Goal: Transaction & Acquisition: Purchase product/service

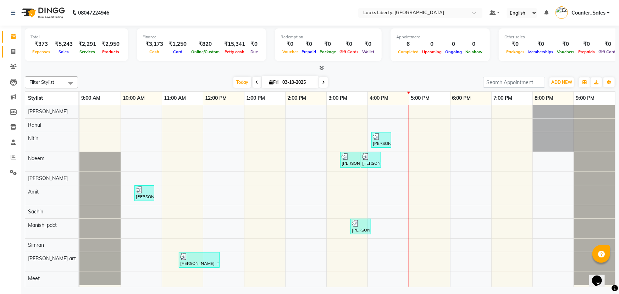
click at [10, 46] on li "Invoice" at bounding box center [10, 51] width 21 height 15
click at [566, 81] on span "ADD NEW" at bounding box center [561, 81] width 21 height 5
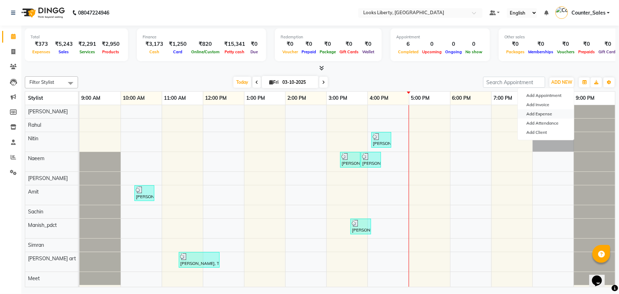
click at [540, 113] on link "Add Expense" at bounding box center [546, 113] width 56 height 9
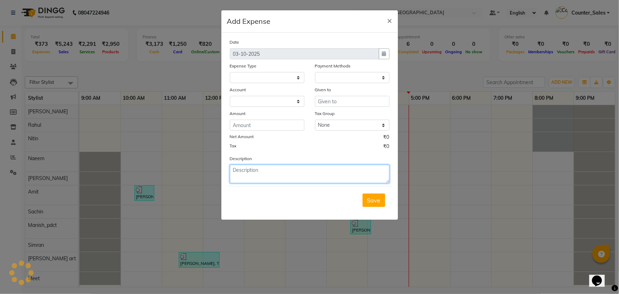
click at [313, 177] on textarea at bounding box center [310, 174] width 160 height 18
select select
select select "1"
select select "3126"
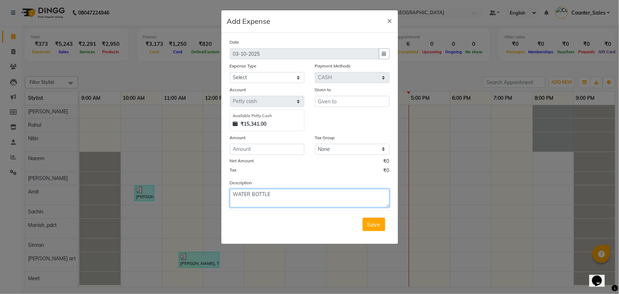
type textarea "WATER BOTTLE"
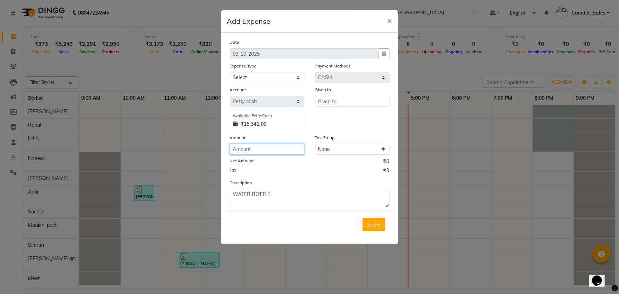
click at [274, 148] on input "number" at bounding box center [267, 149] width 75 height 11
type input "150"
click at [264, 77] on select "Select Accommodation Aesthetics Bank Deposit BLINKIT Cash Handover Client Refun…" at bounding box center [267, 77] width 75 height 11
select select "24887"
click at [230, 72] on select "Select Accommodation Aesthetics Bank Deposit BLINKIT Cash Handover Client Refun…" at bounding box center [267, 77] width 75 height 11
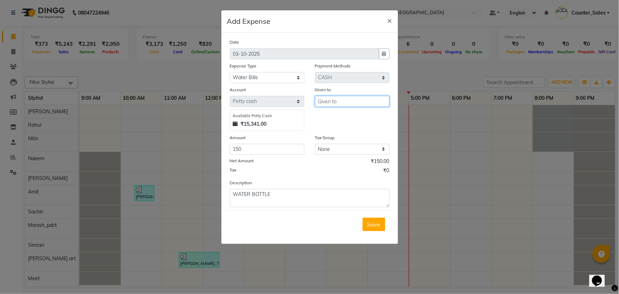
click at [346, 105] on input "text" at bounding box center [352, 101] width 75 height 11
type input "MEHTAB"
click at [370, 233] on div "Save" at bounding box center [309, 224] width 165 height 28
click at [370, 227] on span "Save" at bounding box center [373, 224] width 13 height 7
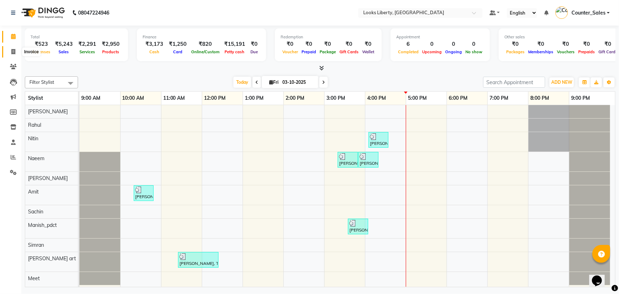
click at [9, 51] on span at bounding box center [13, 52] width 12 height 8
select select "service"
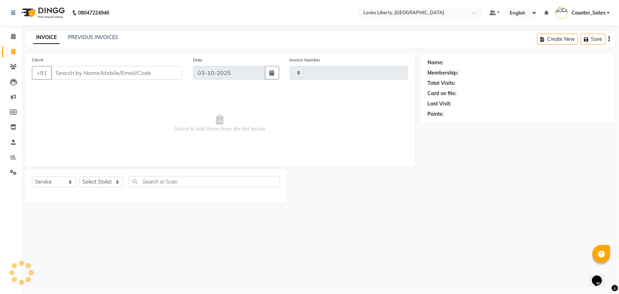
type input "2892"
select select "4321"
click at [91, 77] on input "Client" at bounding box center [116, 72] width 131 height 13
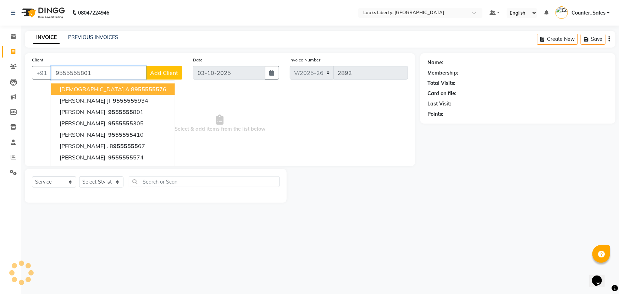
type input "9555555801"
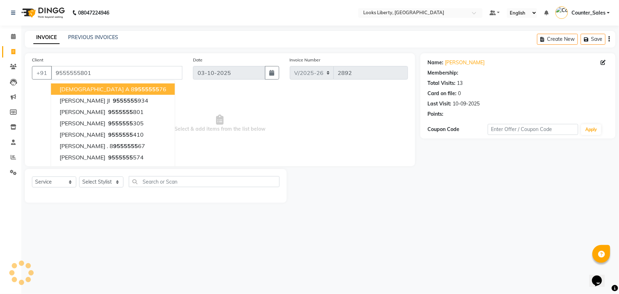
select select "1: Object"
click at [207, 112] on span "Select & add items from the list below" at bounding box center [220, 123] width 376 height 71
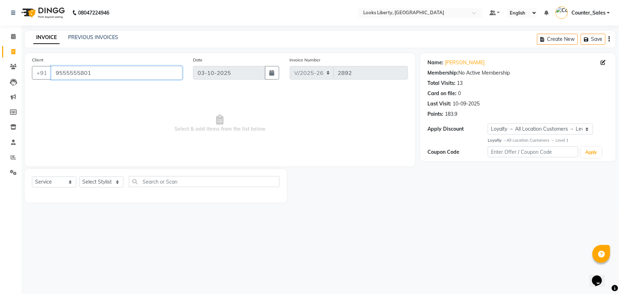
click at [98, 73] on input "9555555801" at bounding box center [116, 72] width 131 height 13
click at [75, 77] on input "9555555801" at bounding box center [116, 72] width 131 height 13
click at [7, 68] on span at bounding box center [13, 67] width 12 height 8
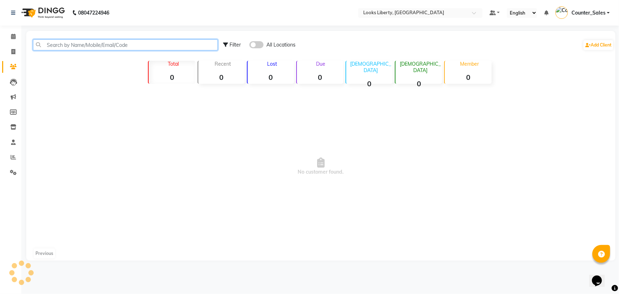
paste input "9555555801"
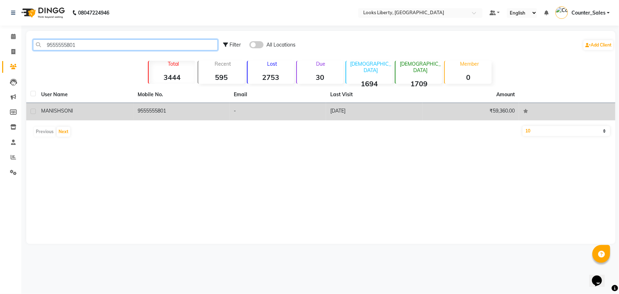
type input "9555555801"
click at [182, 115] on td "9555555801" at bounding box center [181, 111] width 97 height 17
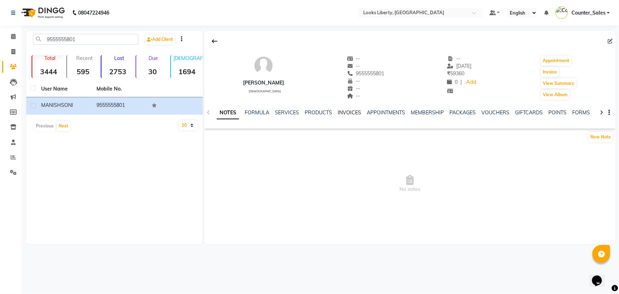
click at [342, 111] on link "INVOICES" at bounding box center [349, 112] width 23 height 6
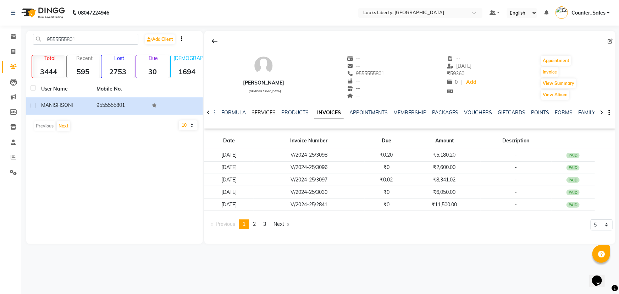
click at [261, 112] on link "SERVICES" at bounding box center [264, 112] width 24 height 6
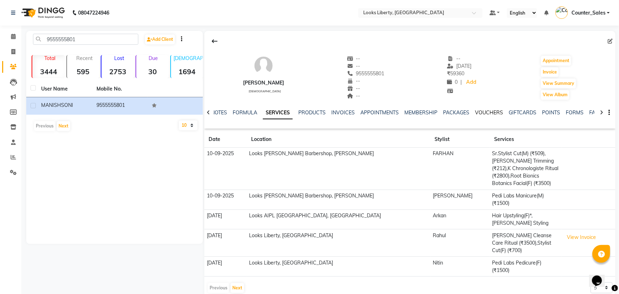
click at [487, 113] on link "VOUCHERS" at bounding box center [489, 112] width 28 height 6
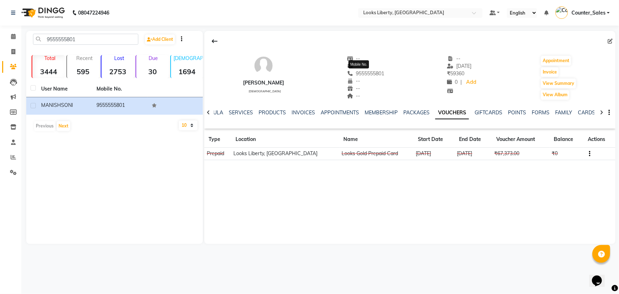
click at [370, 76] on span "9555555801" at bounding box center [366, 73] width 38 height 6
drag, startPoint x: 374, startPoint y: 77, endPoint x: 352, endPoint y: 71, distance: 22.6
copy span "9555555801"
click at [15, 46] on link "Invoice" at bounding box center [10, 52] width 17 height 12
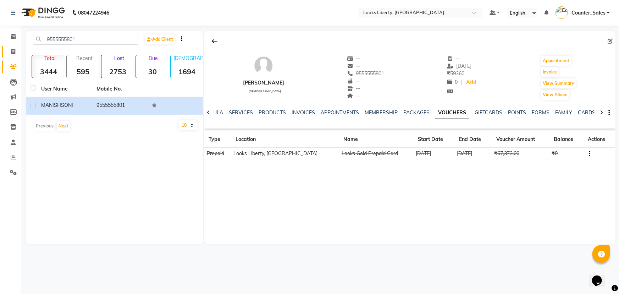
select select "4321"
select select "service"
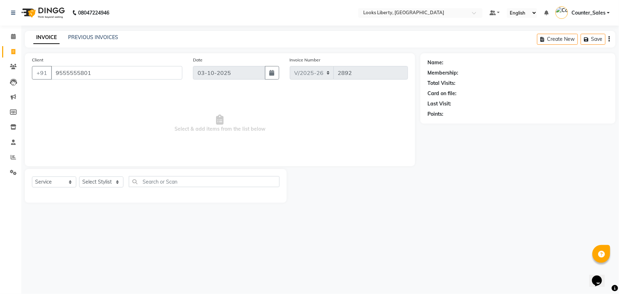
type input "9555555801"
select select "1: Object"
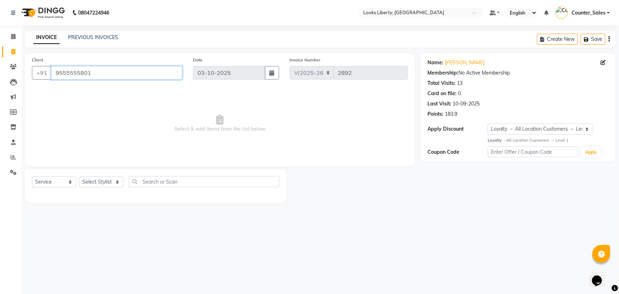
click at [114, 72] on input "9555555801" at bounding box center [116, 72] width 131 height 13
click at [121, 71] on input "9555555801" at bounding box center [116, 72] width 131 height 13
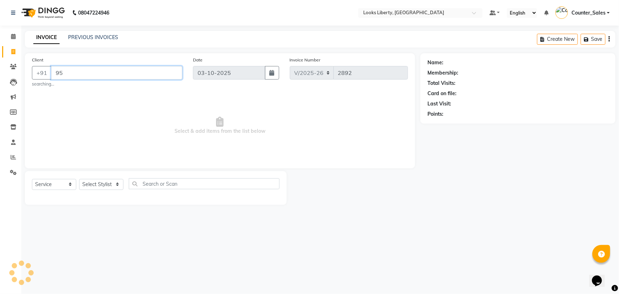
type input "9"
click at [103, 113] on span "Select & add items from the list below" at bounding box center [220, 123] width 376 height 71
click at [86, 77] on input "Client" at bounding box center [116, 72] width 131 height 13
type input "9"
click at [13, 33] on span at bounding box center [13, 37] width 12 height 8
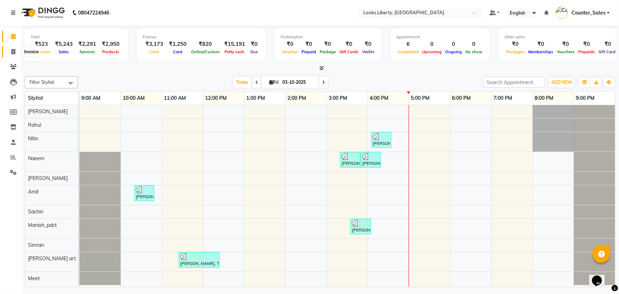
click at [12, 52] on icon at bounding box center [13, 51] width 4 height 5
select select "service"
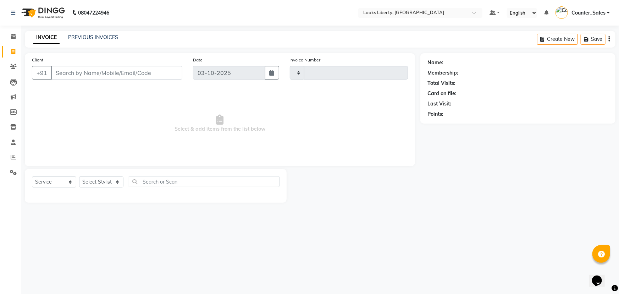
type input "2892"
select select "4321"
click at [78, 72] on input "Client" at bounding box center [116, 72] width 131 height 13
click at [52, 184] on select "Select Service Product Membership Package Voucher Prepaid Gift Card" at bounding box center [54, 181] width 44 height 11
select select "product"
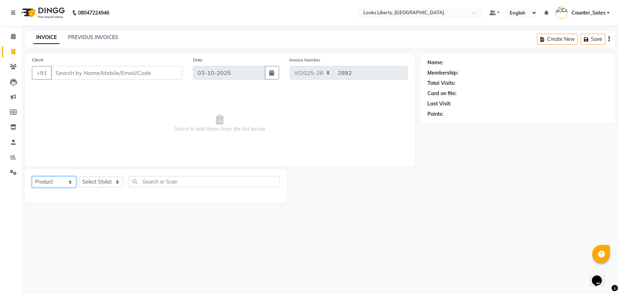
click at [32, 176] on select "Select Service Product Membership Package Voucher Prepaid Gift Card" at bounding box center [54, 181] width 44 height 11
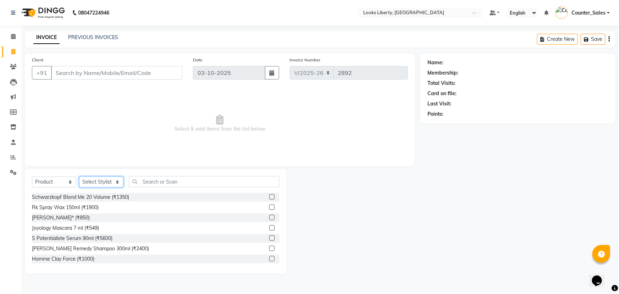
click at [110, 178] on select "Select Stylist Aijaz Amit Anjali_nail art Counter_Sales Manish_pdct Meet Naeem …" at bounding box center [101, 181] width 44 height 11
click at [79, 176] on select "Select Stylist Aijaz Amit Anjali_nail art Counter_Sales Manish_pdct Meet Naeem …" at bounding box center [101, 181] width 44 height 11
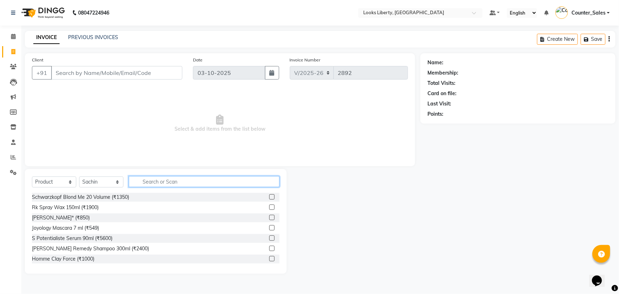
click at [145, 181] on input "text" at bounding box center [204, 181] width 151 height 11
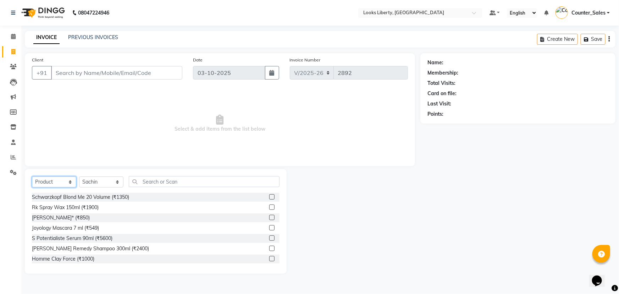
click at [50, 181] on select "Select Service Product Membership Package Voucher Prepaid Gift Card" at bounding box center [54, 181] width 44 height 11
drag, startPoint x: 110, startPoint y: 105, endPoint x: 109, endPoint y: 110, distance: 4.7
click at [109, 109] on span "Select & add items from the list below" at bounding box center [220, 123] width 376 height 71
click at [104, 183] on select "Select Stylist Aijaz Amit Anjali_nail art Counter_Sales Manish_pdct Meet Naeem …" at bounding box center [101, 181] width 44 height 11
select select "23778"
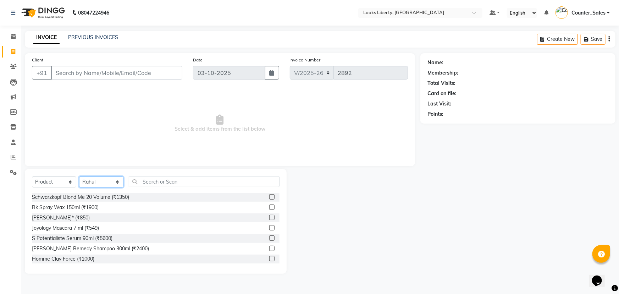
click at [79, 176] on select "Select Stylist Aijaz Amit Anjali_nail art Counter_Sales Manish_pdct Meet Naeem …" at bounding box center [101, 181] width 44 height 11
click at [188, 122] on span "Select & add items from the list below" at bounding box center [220, 123] width 376 height 71
click at [122, 124] on span "Select & add items from the list below" at bounding box center [220, 123] width 376 height 71
click at [43, 186] on select "Select Service Product Membership Package Voucher Prepaid Gift Card" at bounding box center [54, 181] width 44 height 11
select select "service"
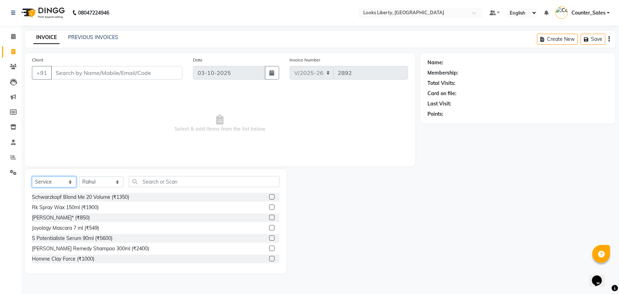
click at [32, 176] on select "Select Service Product Membership Package Voucher Prepaid Gift Card" at bounding box center [54, 181] width 44 height 11
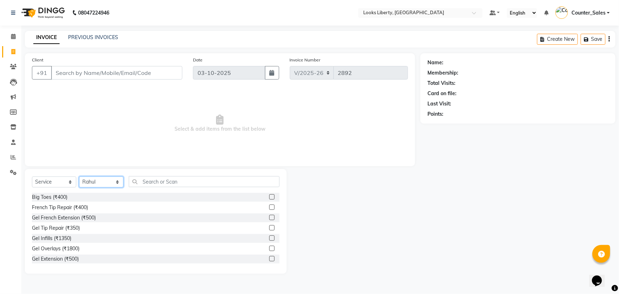
click at [95, 184] on select "Select Stylist Aijaz Amit Anjali_nail art Counter_Sales Manish_pdct Meet Naeem …" at bounding box center [101, 181] width 44 height 11
select select
click at [79, 176] on select "Select Stylist Aijaz Amit Anjali_nail art Counter_Sales Manish_pdct Meet Naeem …" at bounding box center [101, 181] width 44 height 11
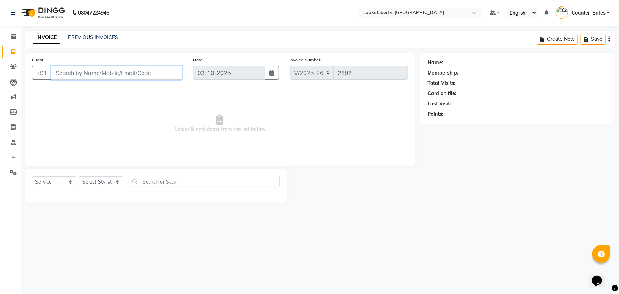
click at [102, 72] on input "Client" at bounding box center [116, 72] width 131 height 13
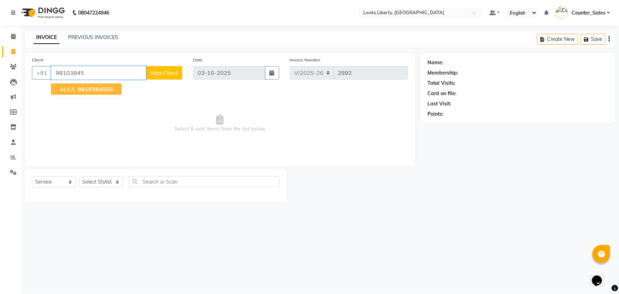
click at [86, 88] on span "98103845" at bounding box center [92, 89] width 28 height 7
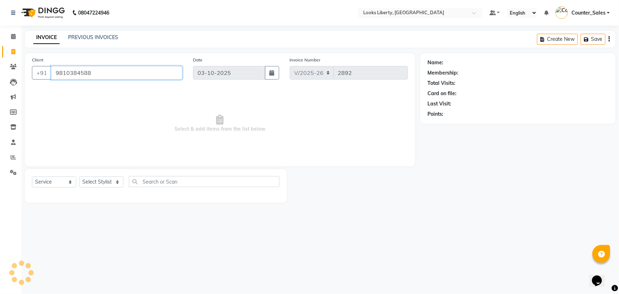
type input "9810384588"
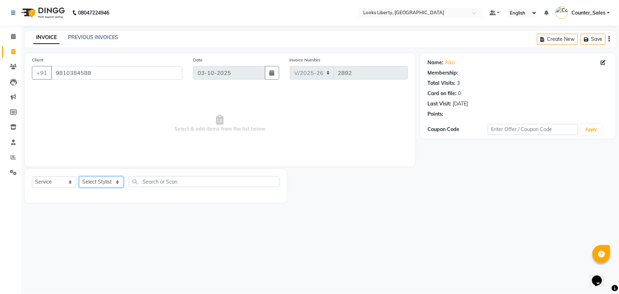
click at [107, 182] on select "Select Stylist Aijaz Amit Anjali_nail art Counter_Sales Manish_pdct Meet Naeem …" at bounding box center [101, 181] width 44 height 11
select select "84467"
click at [79, 176] on select "Select Stylist Aijaz Amit Anjali_nail art Counter_Sales Manish_pdct Meet Naeem …" at bounding box center [101, 181] width 44 height 11
select select "1: Object"
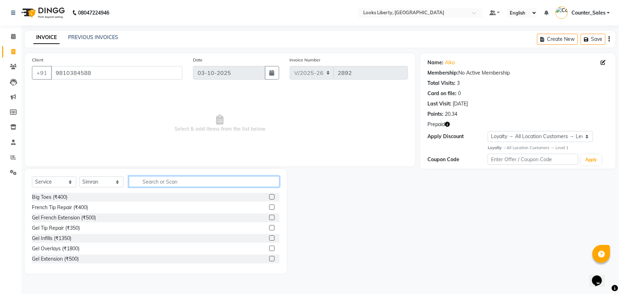
click at [141, 182] on input "text" at bounding box center [204, 181] width 151 height 11
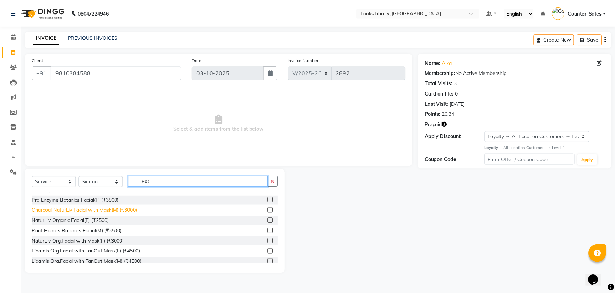
scroll to position [193, 0]
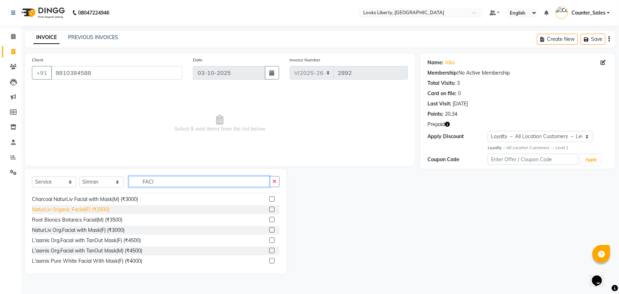
type input "FACI"
click at [79, 209] on div "NaturLiv Organic Facial(F) (₹2500)" at bounding box center [70, 209] width 77 height 7
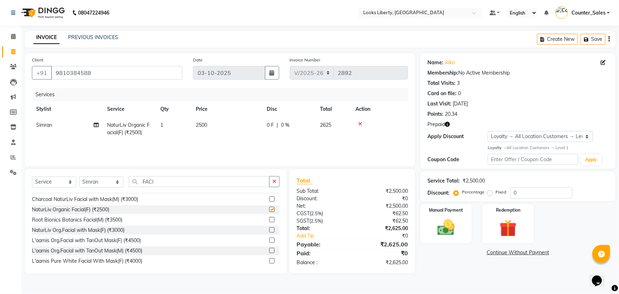
checkbox input "false"
click at [274, 179] on icon "button" at bounding box center [274, 181] width 4 height 5
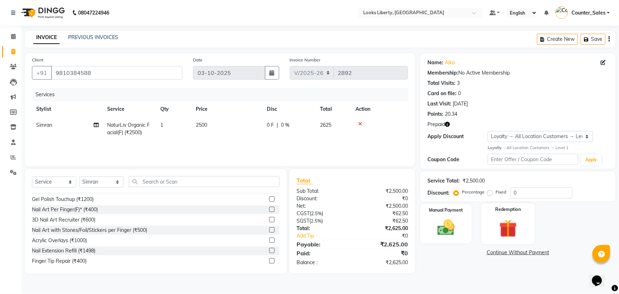
click at [517, 220] on img at bounding box center [508, 228] width 29 height 22
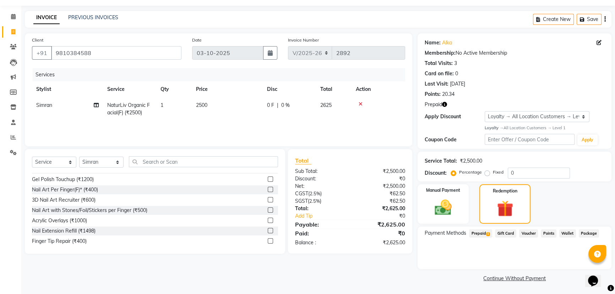
click at [485, 230] on span "Prepaid 1" at bounding box center [480, 233] width 23 height 8
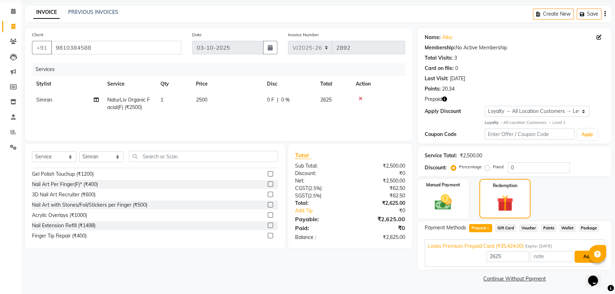
click at [579, 257] on button "Add" at bounding box center [587, 256] width 26 height 12
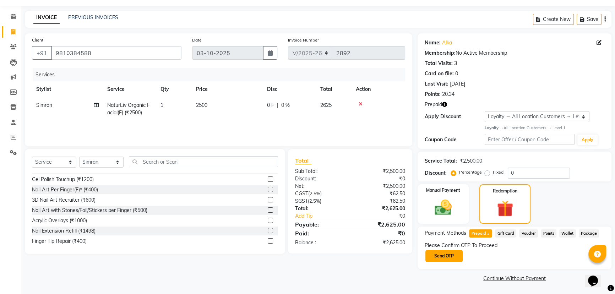
click at [452, 257] on button "Send OTP" at bounding box center [443, 256] width 37 height 12
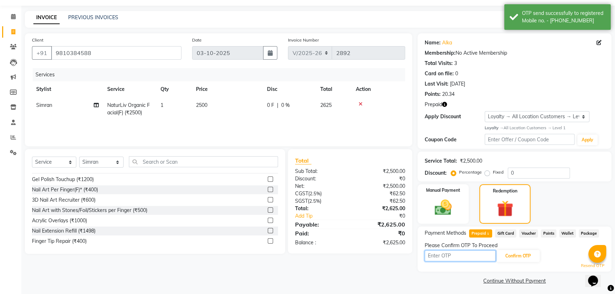
click at [456, 257] on input "text" at bounding box center [459, 255] width 71 height 11
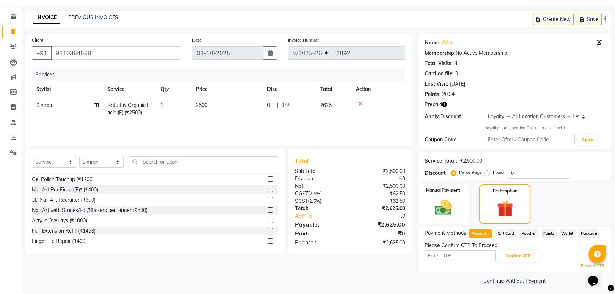
click at [446, 104] on icon "button" at bounding box center [444, 104] width 5 height 5
click at [576, 77] on div "Name: Alka Membership: No Active Membership Total Visits: 3 Card on file: 0 Las…" at bounding box center [514, 67] width 180 height 62
click at [582, 264] on link "Resend OTP" at bounding box center [591, 266] width 23 height 6
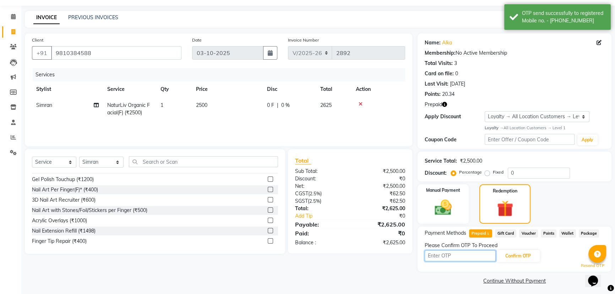
click at [458, 255] on input "text" at bounding box center [459, 255] width 71 height 11
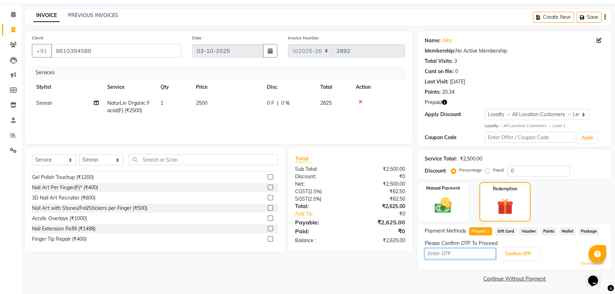
scroll to position [22, 0]
click at [584, 262] on link "Resend OTP" at bounding box center [591, 263] width 23 height 6
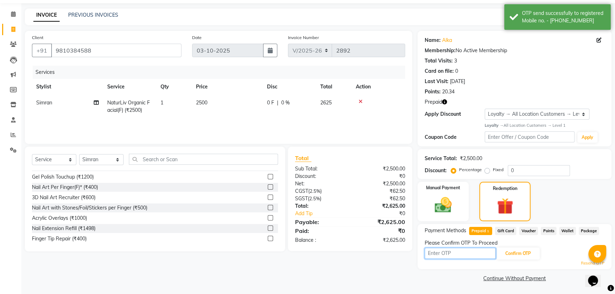
click at [454, 254] on input "text" at bounding box center [459, 253] width 71 height 11
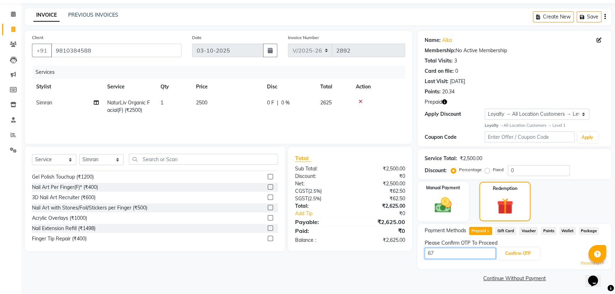
type input "6"
type input "6708"
click at [513, 253] on button "Confirm OTP" at bounding box center [517, 253] width 43 height 12
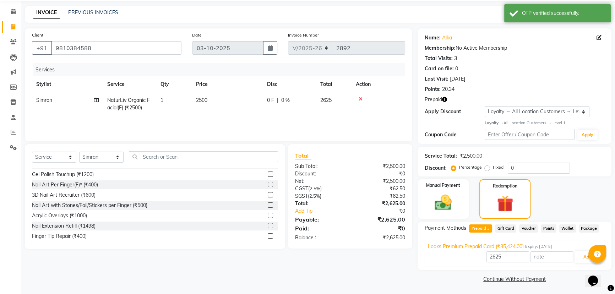
scroll to position [25, 0]
click at [580, 255] on button "Add" at bounding box center [587, 256] width 26 height 12
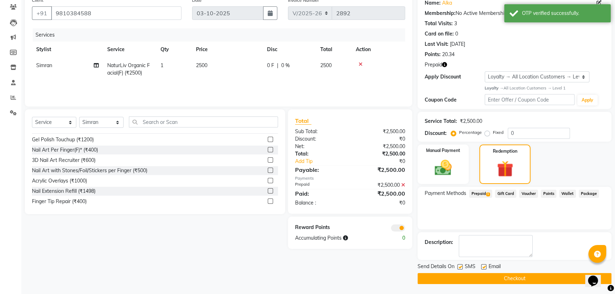
scroll to position [60, 0]
click at [527, 274] on button "Checkout" at bounding box center [514, 277] width 194 height 11
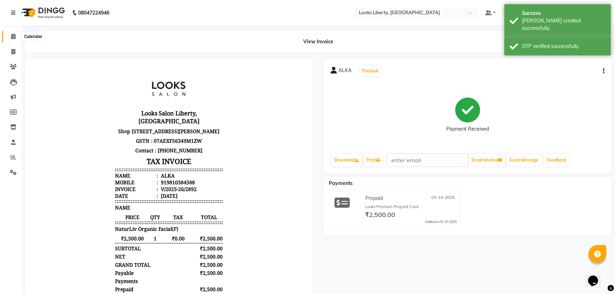
drag, startPoint x: 12, startPoint y: 35, endPoint x: 14, endPoint y: 40, distance: 5.1
click at [12, 35] on icon at bounding box center [13, 36] width 5 height 5
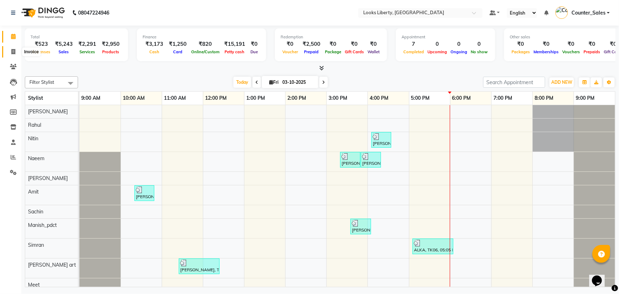
click at [10, 53] on span at bounding box center [13, 52] width 12 height 8
select select "service"
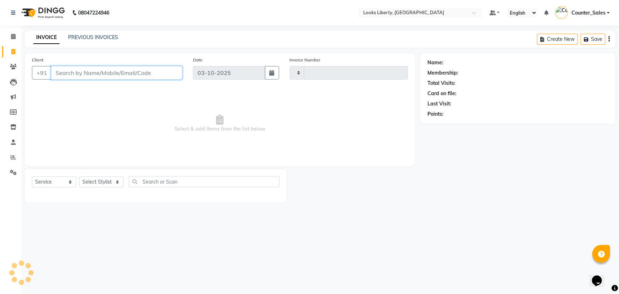
click at [64, 72] on input "Client" at bounding box center [116, 72] width 131 height 13
type input "2893"
select select "4321"
click at [98, 183] on select "Select Stylist Aijaz Amit Anjali_nail art Counter_Sales Manish_pdct Meet Naeem …" at bounding box center [101, 181] width 44 height 11
select select "40734"
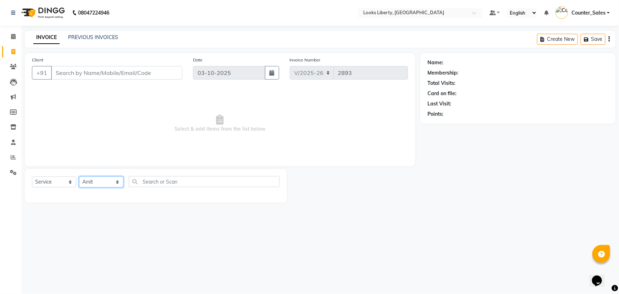
click at [79, 176] on select "Select Stylist Aijaz Amit Anjali_nail art Counter_Sales Manish_pdct Meet Naeem …" at bounding box center [101, 181] width 44 height 11
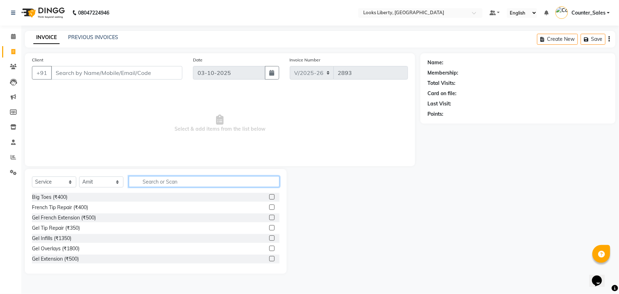
click at [165, 177] on input "text" at bounding box center [204, 181] width 151 height 11
type input "CUT"
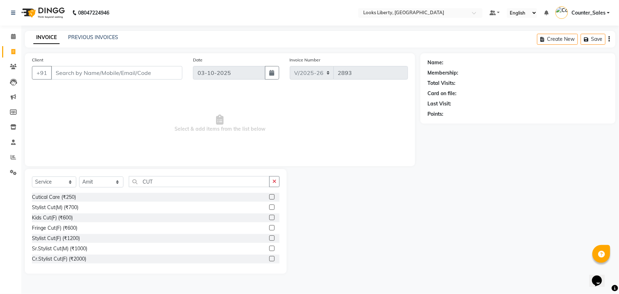
drag, startPoint x: 61, startPoint y: 206, endPoint x: 120, endPoint y: 195, distance: 60.2
click at [62, 208] on div "Stylist Cut(M) (₹700)" at bounding box center [55, 207] width 46 height 7
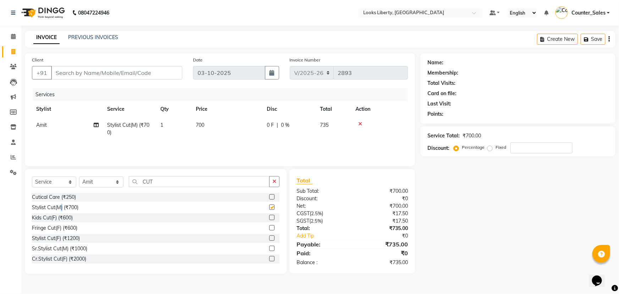
checkbox input "false"
click at [188, 182] on input "CUT" at bounding box center [199, 181] width 141 height 11
type input "C"
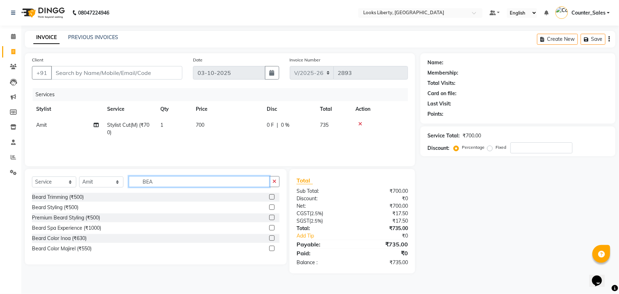
type input "BEA"
click at [64, 192] on div "Select Service Product Membership Package Voucher Prepaid Gift Card Select Styl…" at bounding box center [156, 184] width 248 height 17
click at [63, 194] on div "Beard Trimming (₹500)" at bounding box center [58, 196] width 52 height 7
checkbox input "false"
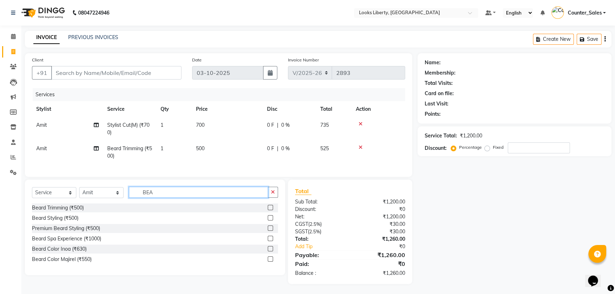
click at [172, 198] on input "BEA" at bounding box center [198, 192] width 139 height 11
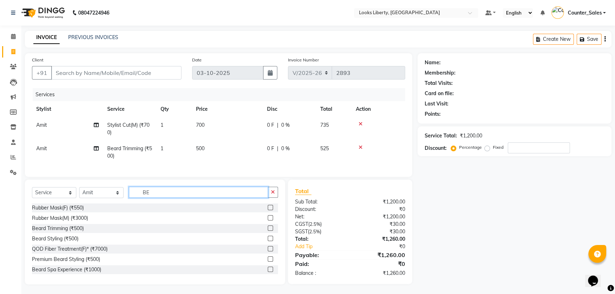
type input "B"
click at [221, 127] on td "700" at bounding box center [227, 128] width 71 height 23
select select "40734"
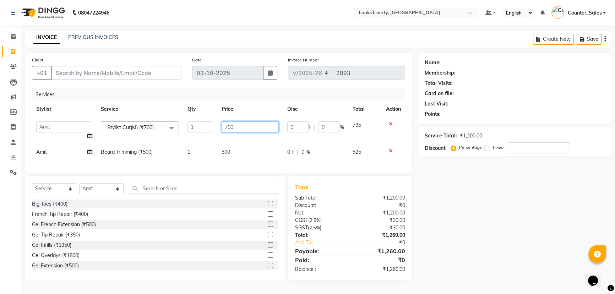
drag, startPoint x: 227, startPoint y: 121, endPoint x: 234, endPoint y: 124, distance: 7.8
click at [231, 123] on input "700" at bounding box center [249, 126] width 57 height 11
click at [242, 127] on input "700" at bounding box center [249, 126] width 57 height 11
type input "7"
type input "514"
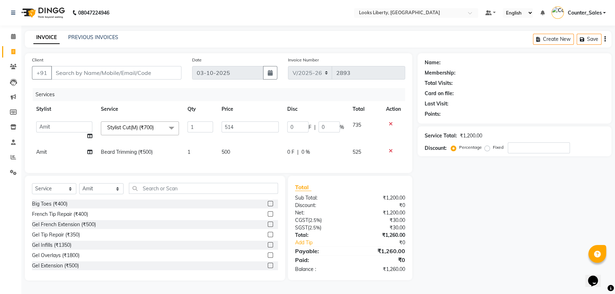
click at [244, 149] on td "500" at bounding box center [250, 152] width 66 height 16
select select "40734"
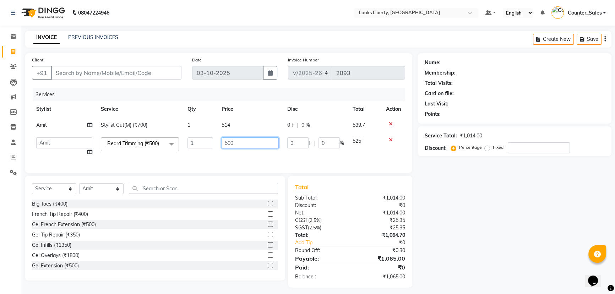
click at [239, 145] on input "500" at bounding box center [249, 142] width 57 height 11
type input "5"
type input "212"
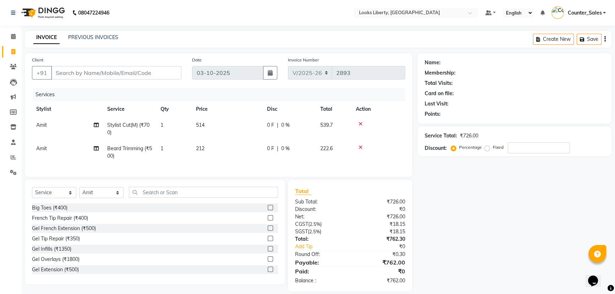
click at [244, 159] on td "212" at bounding box center [227, 152] width 71 height 23
select select "40734"
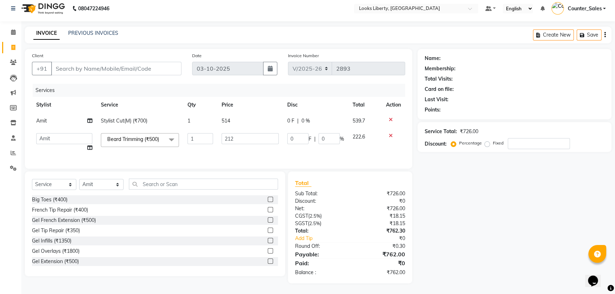
scroll to position [9, 0]
click at [116, 63] on input "Client" at bounding box center [116, 68] width 130 height 13
type input "9"
type input "0"
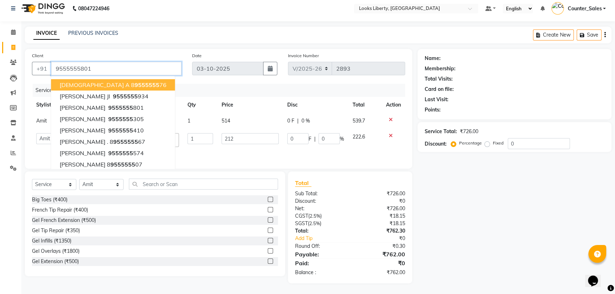
type input "9555555801"
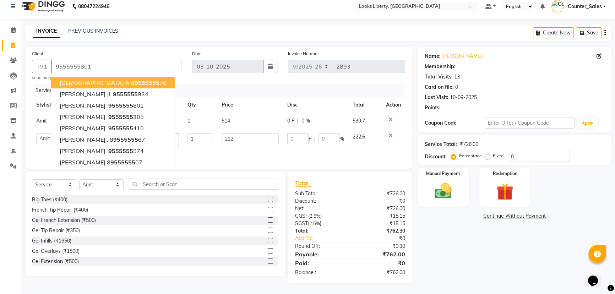
select select "1: Object"
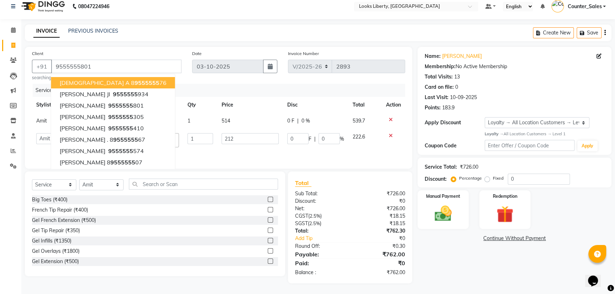
click at [301, 149] on td "0 F | 0 %" at bounding box center [315, 142] width 65 height 27
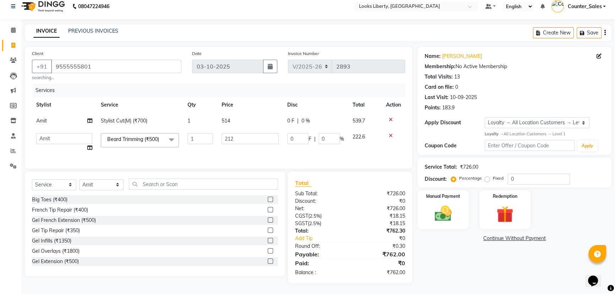
scroll to position [11, 0]
click at [443, 206] on img at bounding box center [443, 213] width 29 height 20
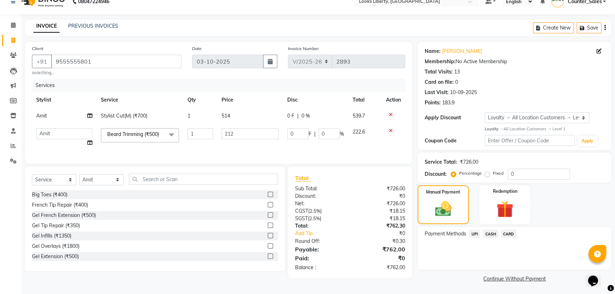
click at [490, 232] on span "CASH" at bounding box center [490, 234] width 15 height 8
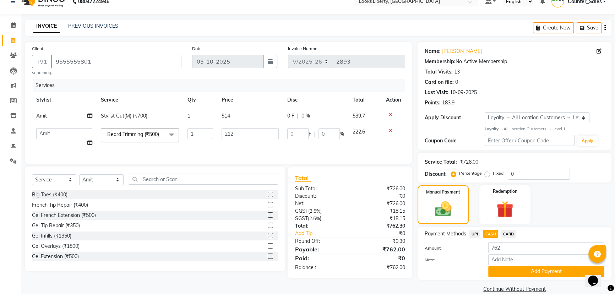
click at [492, 173] on label "Fixed" at bounding box center [497, 173] width 11 height 6
click at [489, 173] on input "Fixed" at bounding box center [488, 173] width 5 height 5
radio input "true"
click at [520, 174] on input "0" at bounding box center [538, 174] width 62 height 11
type input "2"
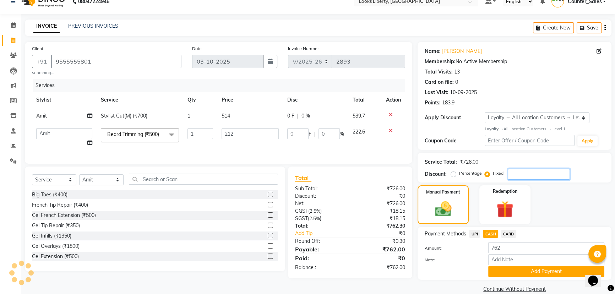
type input "0.58"
type input "0.27"
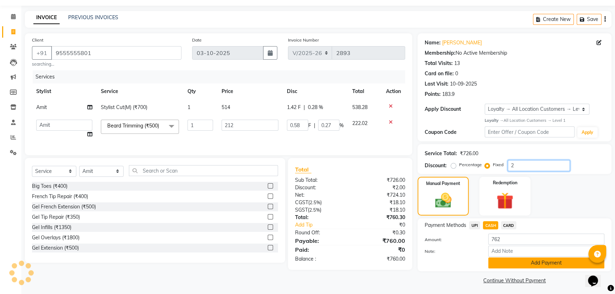
scroll to position [22, 0]
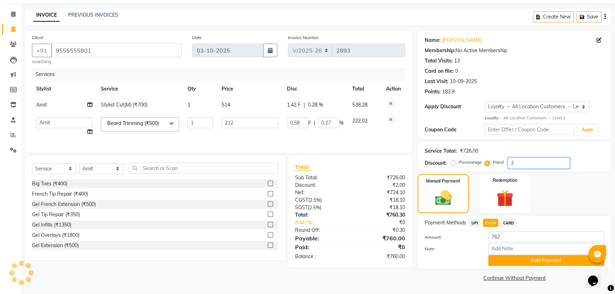
type input "2"
click at [459, 160] on label "Percentage" at bounding box center [470, 162] width 23 height 6
click at [454, 160] on input "Percentage" at bounding box center [454, 162] width 5 height 5
radio input "true"
type input "4.24"
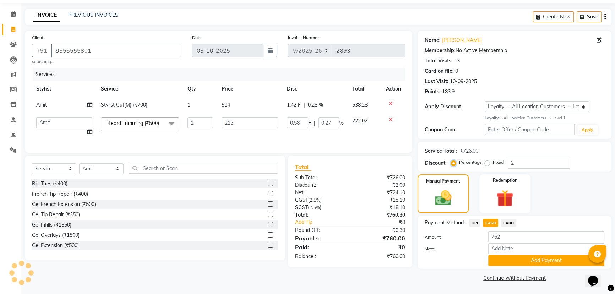
type input "2"
click at [548, 161] on input "2" at bounding box center [538, 163] width 62 height 11
type input "0"
click at [508, 257] on button "Add Payment" at bounding box center [546, 260] width 116 height 11
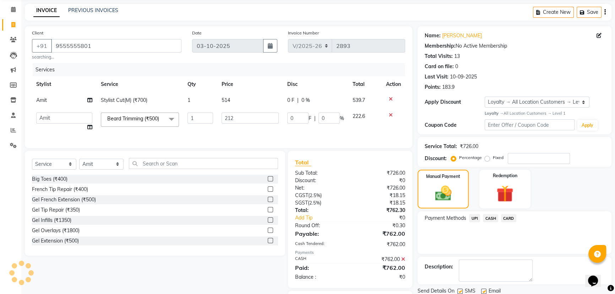
scroll to position [72, 0]
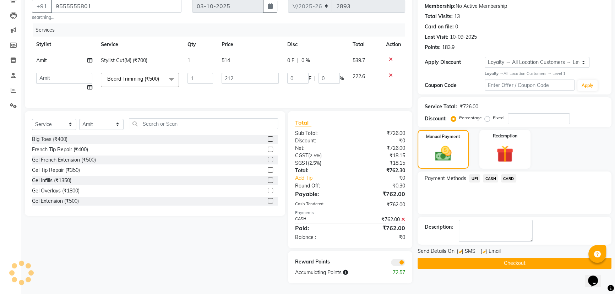
click at [462, 258] on button "Checkout" at bounding box center [514, 263] width 194 height 11
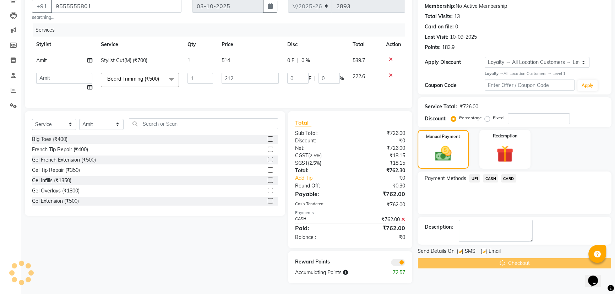
click at [465, 258] on div "Checkout" at bounding box center [514, 263] width 194 height 11
click at [467, 258] on div "Checkout" at bounding box center [514, 263] width 194 height 11
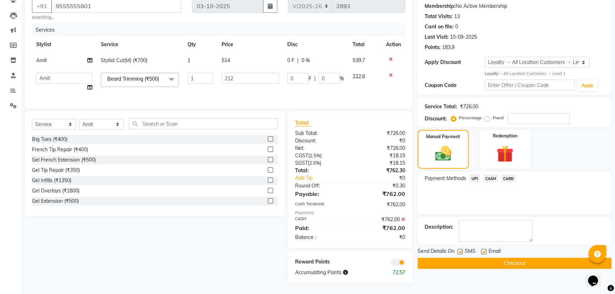
click at [439, 258] on button "Checkout" at bounding box center [514, 263] width 194 height 11
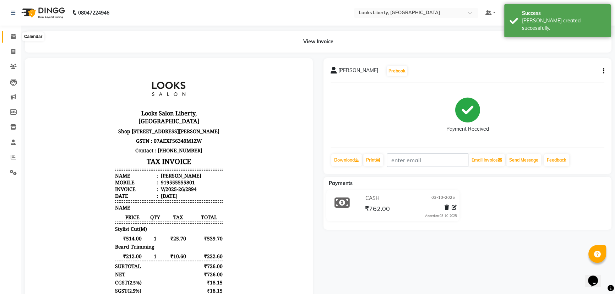
click at [15, 38] on icon at bounding box center [13, 36] width 5 height 5
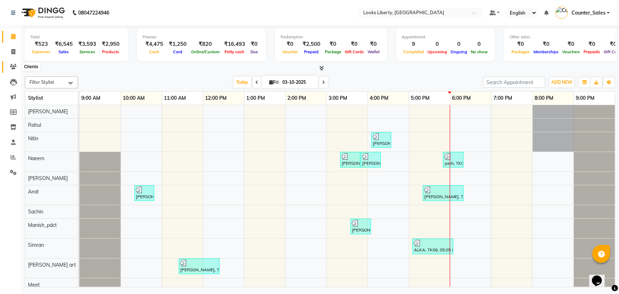
click at [7, 66] on span at bounding box center [13, 67] width 12 height 8
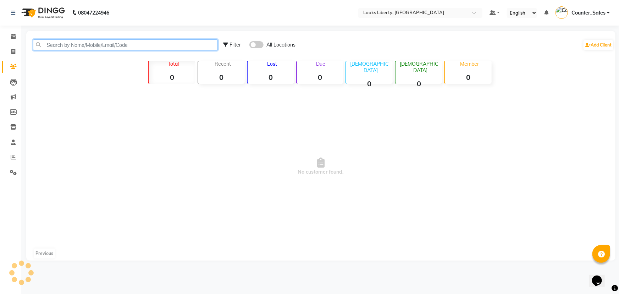
click at [82, 46] on input "text" at bounding box center [125, 44] width 185 height 11
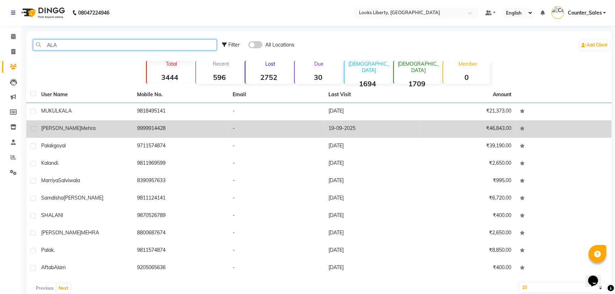
type input "ALA"
click at [139, 124] on td "9999914428" at bounding box center [181, 128] width 96 height 17
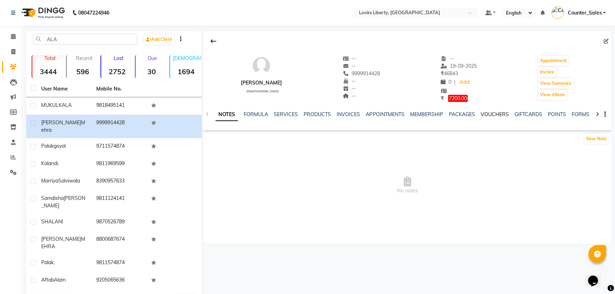
click at [489, 115] on link "VOUCHERS" at bounding box center [494, 114] width 28 height 6
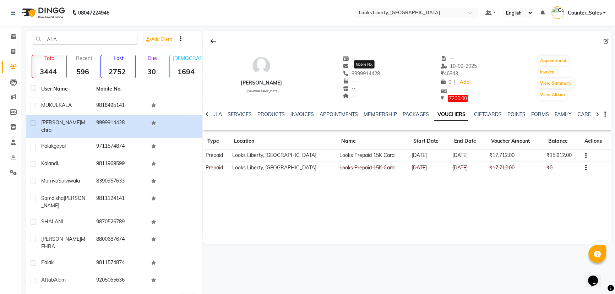
click at [380, 75] on span "9999914428" at bounding box center [361, 73] width 38 height 6
copy span "9999914428"
click at [15, 46] on link "Invoice" at bounding box center [10, 52] width 17 height 12
select select "service"
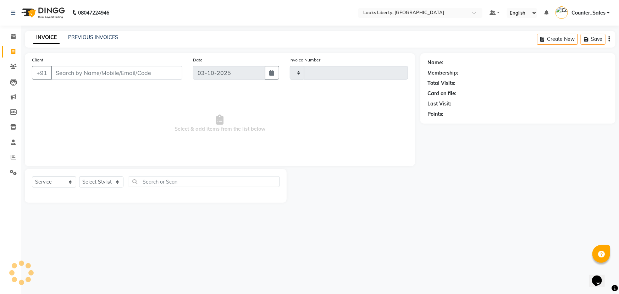
type input "2895"
select select "4321"
type input "9999914428"
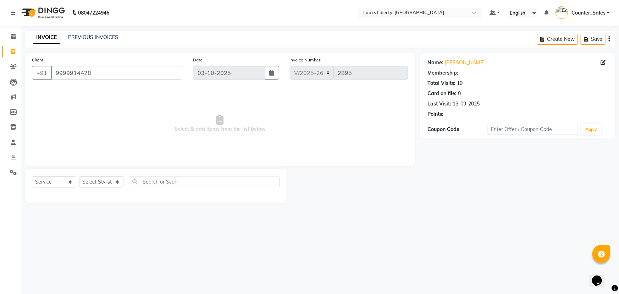
select select "1: Object"
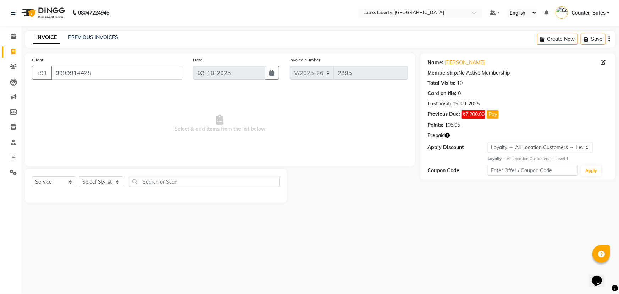
click at [113, 176] on div "Select Service Product Membership Package Voucher Prepaid Gift Card Select Styl…" at bounding box center [156, 186] width 262 height 34
click at [114, 180] on select "Select Stylist Aijaz Amit Anjali_nail art Counter_Sales Manish_pdct Meet Naeem …" at bounding box center [101, 181] width 44 height 11
select select "23778"
click at [79, 176] on select "Select Stylist Aijaz Amit Anjali_nail art Counter_Sales Manish_pdct Meet Naeem …" at bounding box center [101, 181] width 44 height 11
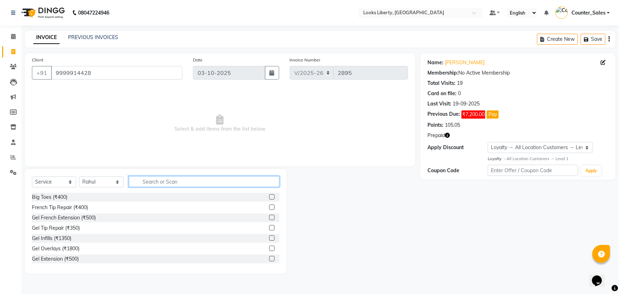
click at [149, 178] on input "text" at bounding box center [204, 181] width 151 height 11
type input "CUT"
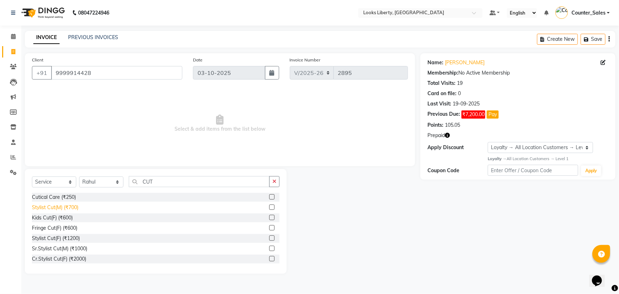
click at [67, 209] on div "Stylist Cut(M) (₹700)" at bounding box center [55, 207] width 46 height 7
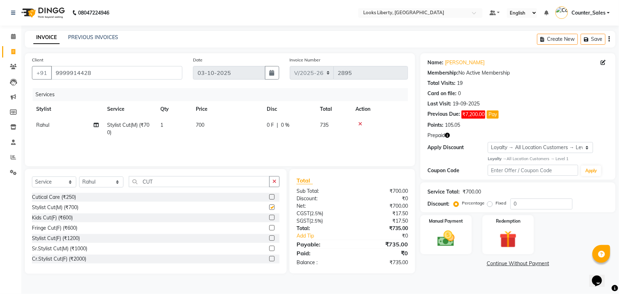
checkbox input "false"
click at [231, 131] on td "700" at bounding box center [227, 128] width 71 height 23
select select "23778"
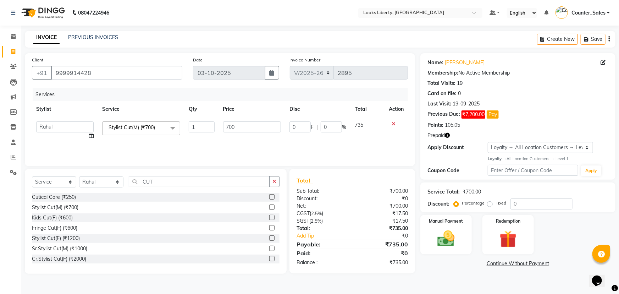
click at [245, 130] on input "700" at bounding box center [252, 126] width 58 height 11
type input "800"
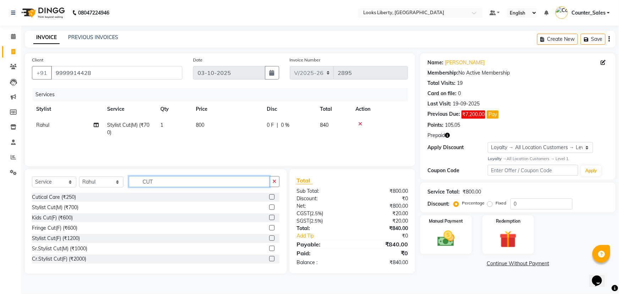
click at [159, 177] on input "CUT" at bounding box center [199, 181] width 141 height 11
click at [146, 181] on input "CUT" at bounding box center [199, 181] width 141 height 11
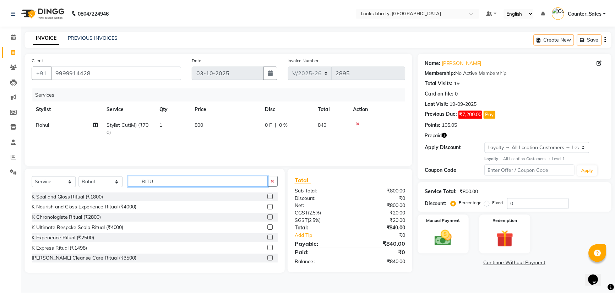
scroll to position [32, 0]
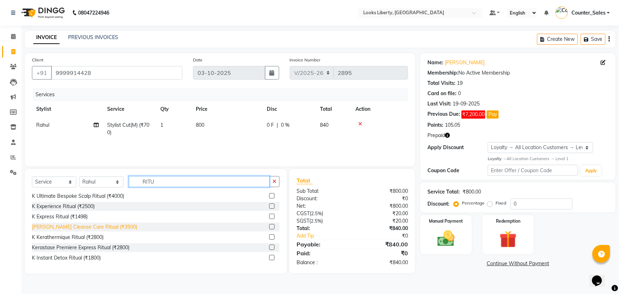
type input "RITU"
click at [105, 227] on div "K Deep Cleanse Care Ritual (₹3500)" at bounding box center [84, 226] width 105 height 7
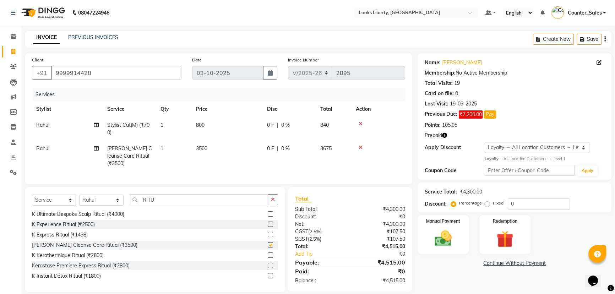
checkbox input "false"
drag, startPoint x: 210, startPoint y: 154, endPoint x: 219, endPoint y: 151, distance: 9.3
click at [219, 151] on td "3500" at bounding box center [227, 156] width 71 height 31
select select "23778"
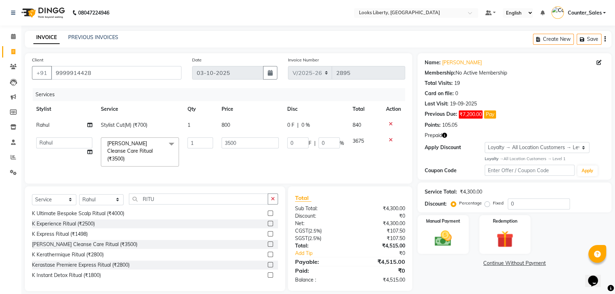
click at [245, 139] on input "3500" at bounding box center [249, 142] width 57 height 11
type input "3600"
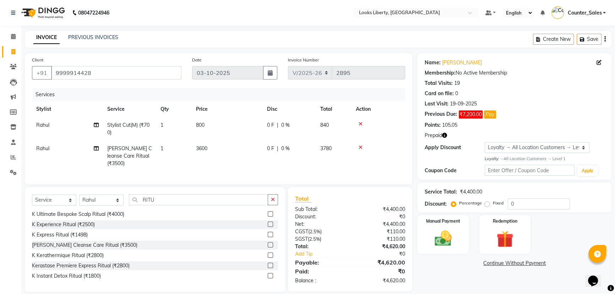
click at [350, 214] on div "₹0" at bounding box center [380, 216] width 60 height 7
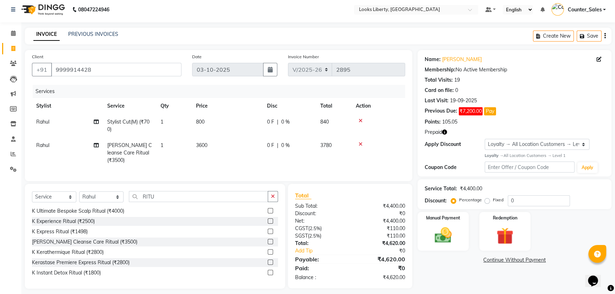
scroll to position [6, 0]
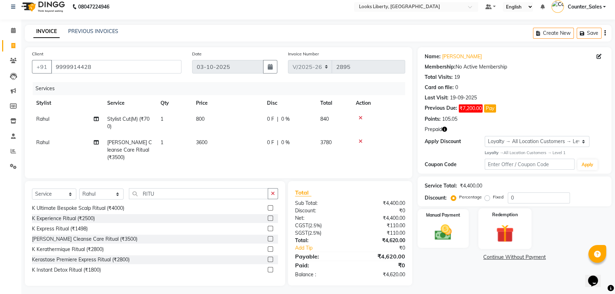
click at [511, 220] on div "Redemption" at bounding box center [504, 228] width 53 height 40
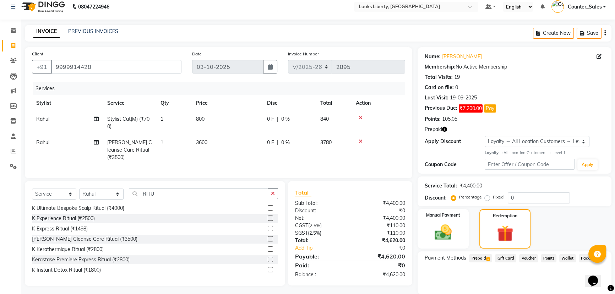
click at [483, 256] on span "Prepaid 1" at bounding box center [480, 258] width 23 height 8
click at [574, 284] on button "Add" at bounding box center [587, 287] width 26 height 12
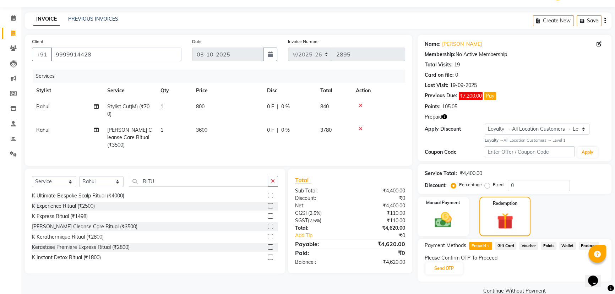
scroll to position [31, 0]
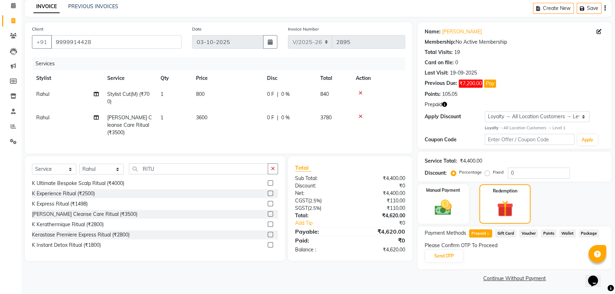
click at [445, 103] on icon "button" at bounding box center [444, 104] width 5 height 5
click at [407, 124] on div "Client +91 9999914428 Date 03-10-2025 Invoice Number V/2025 V/2025-26 2895 Serv…" at bounding box center [218, 87] width 387 height 131
click at [113, 170] on select "Select Stylist Aijaz Amit Anjali_nail art Counter_Sales Manish_pdct Meet Naeem …" at bounding box center [101, 169] width 44 height 11
select select "57640"
click at [79, 164] on select "Select Stylist Aijaz Amit Anjali_nail art Counter_Sales Manish_pdct Meet Naeem …" at bounding box center [101, 169] width 44 height 11
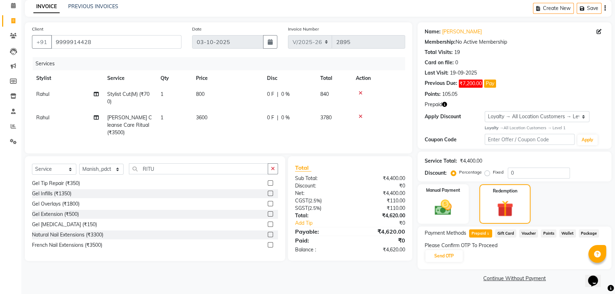
click at [149, 175] on div "Select Service Product Membership Package Voucher Prepaid Gift Card Select Styl…" at bounding box center [155, 171] width 246 height 17
click at [149, 173] on div "Select Service Product Membership Package Voucher Prepaid Gift Card Select Styl…" at bounding box center [155, 171] width 246 height 17
click at [149, 172] on div "Select Service Product Membership Package Voucher Prepaid Gift Card Select Styl…" at bounding box center [155, 171] width 246 height 17
click at [149, 166] on input "RITU" at bounding box center [198, 168] width 139 height 11
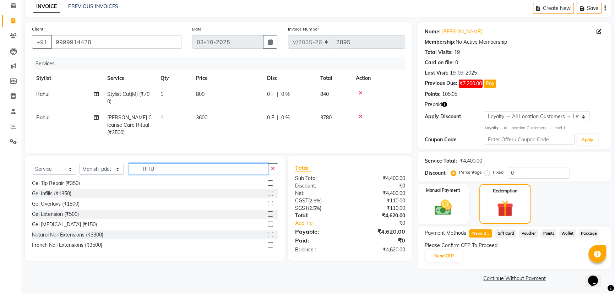
click at [149, 166] on input "RITU" at bounding box center [198, 168] width 139 height 11
click at [148, 169] on input "B" at bounding box center [198, 168] width 139 height 11
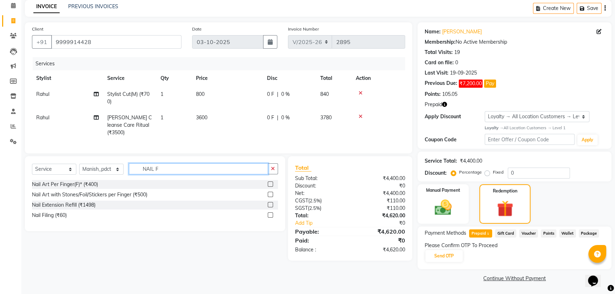
scroll to position [0, 0]
type input "NAIL F"
click at [59, 214] on div "Nail Filing (₹60)" at bounding box center [49, 214] width 35 height 7
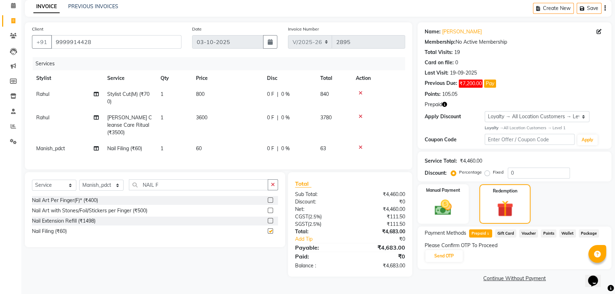
checkbox input "false"
click at [221, 141] on td "60" at bounding box center [227, 149] width 71 height 16
select select "57640"
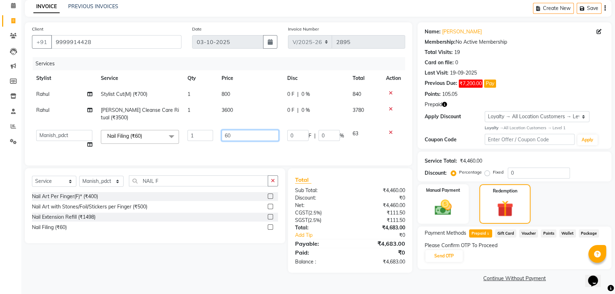
click at [242, 131] on input "60" at bounding box center [249, 135] width 57 height 11
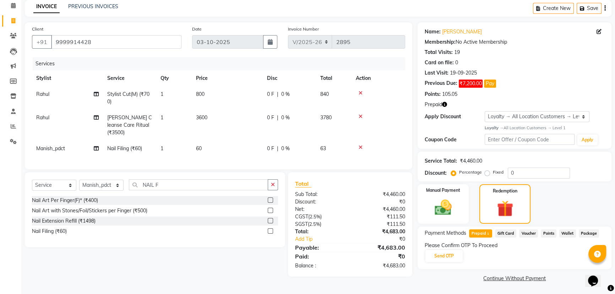
click at [240, 126] on tbody "Rahul Stylist Cut(M) (₹700) 1 800 0 F | 0 % 840 Rahul K Deep Cleanse Care Ritua…" at bounding box center [218, 121] width 373 height 70
click at [240, 126] on td "3600" at bounding box center [227, 125] width 71 height 31
select select "23778"
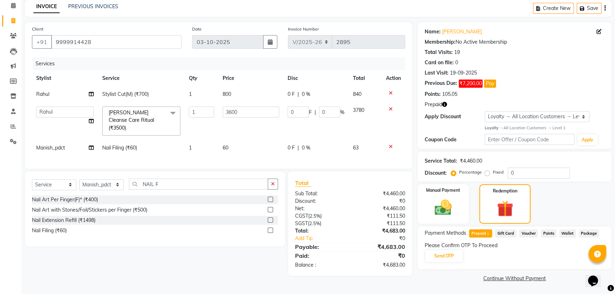
click at [241, 140] on td "60" at bounding box center [250, 148] width 65 height 16
select select "57640"
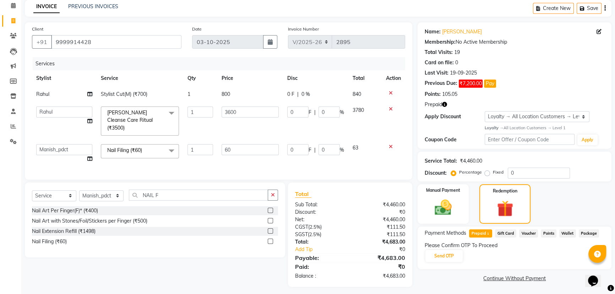
click at [241, 144] on input "60" at bounding box center [249, 149] width 57 height 11
type input "100"
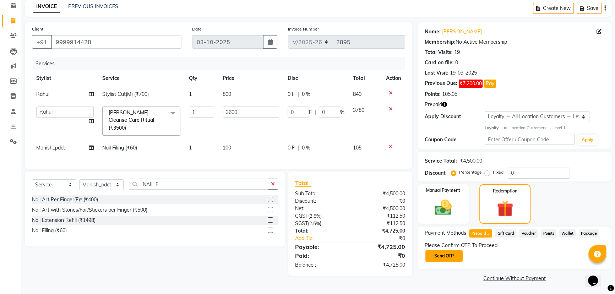
click at [443, 257] on button "Send OTP" at bounding box center [443, 256] width 37 height 12
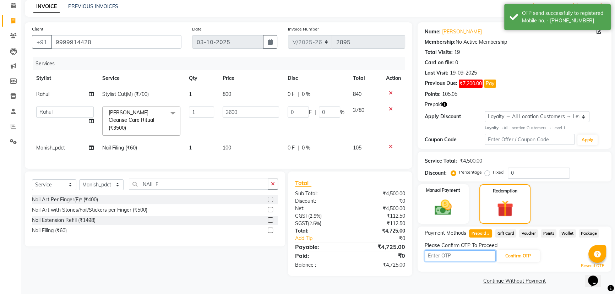
click at [434, 255] on input "text" at bounding box center [459, 255] width 71 height 11
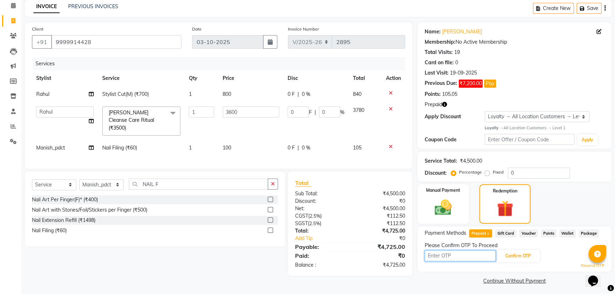
click at [439, 253] on input "text" at bounding box center [459, 255] width 71 height 11
type input "4592"
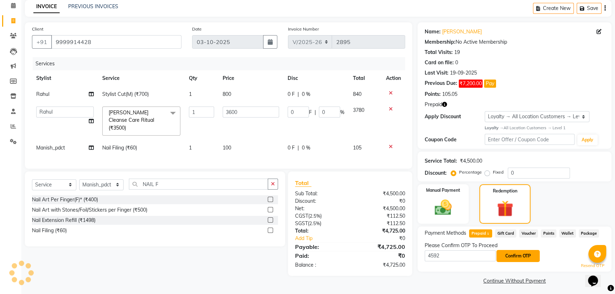
click at [533, 259] on button "Confirm OTP" at bounding box center [517, 256] width 43 height 12
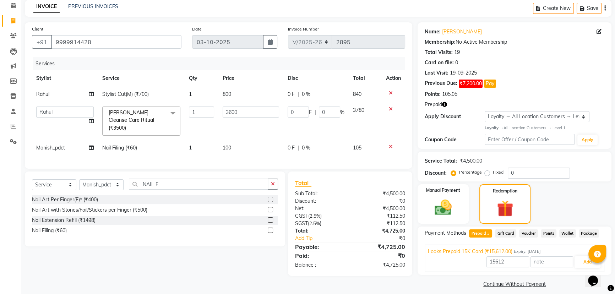
scroll to position [33, 0]
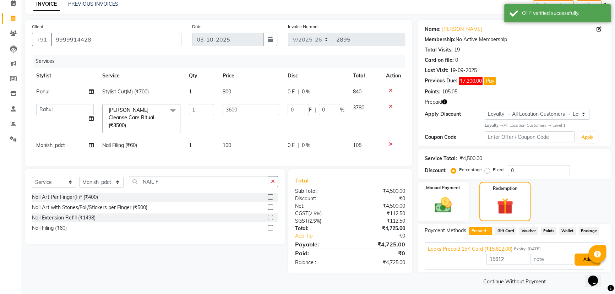
click at [582, 257] on button "Add" at bounding box center [587, 259] width 26 height 12
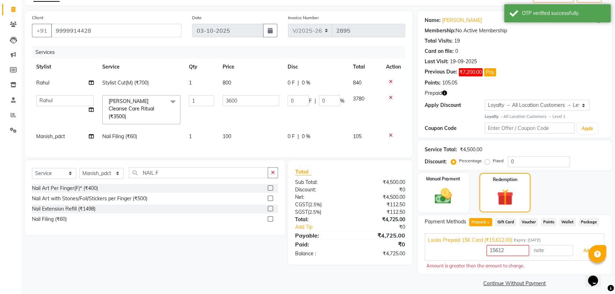
scroll to position [47, 0]
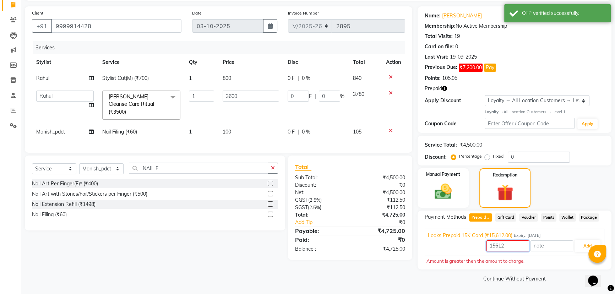
click at [498, 249] on input "15612" at bounding box center [507, 245] width 43 height 11
click at [577, 240] on button "Add" at bounding box center [587, 246] width 26 height 12
click at [527, 241] on input "4725" at bounding box center [507, 245] width 43 height 11
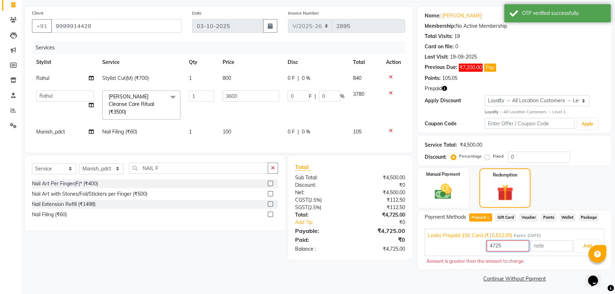
click at [527, 241] on input "4725" at bounding box center [507, 245] width 43 height 11
type input "4500"
click at [581, 248] on button "Add" at bounding box center [587, 246] width 26 height 12
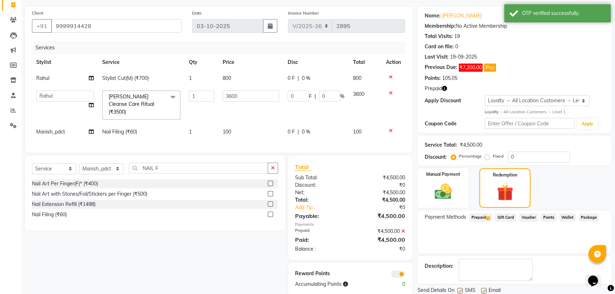
scroll to position [71, 0]
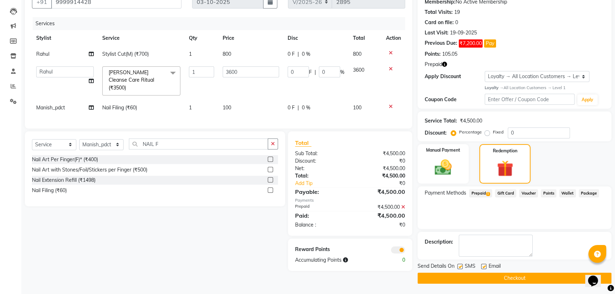
click at [453, 274] on button "Checkout" at bounding box center [514, 277] width 194 height 11
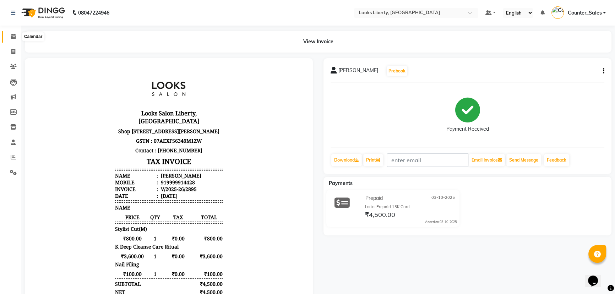
click at [13, 37] on icon at bounding box center [13, 36] width 5 height 5
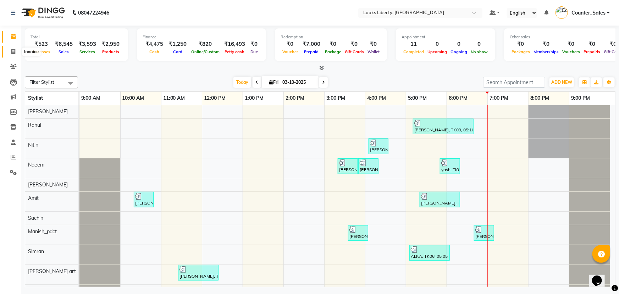
click at [11, 51] on icon at bounding box center [13, 51] width 4 height 5
select select "service"
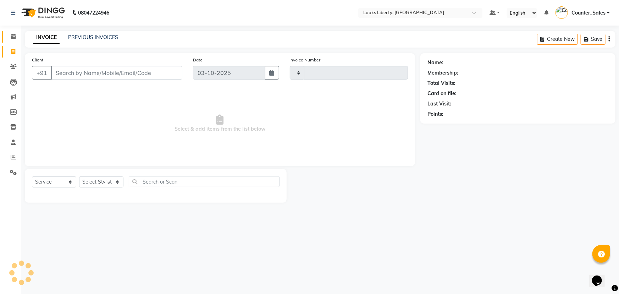
type input "2896"
select select "4321"
click at [11, 154] on icon at bounding box center [13, 156] width 5 height 5
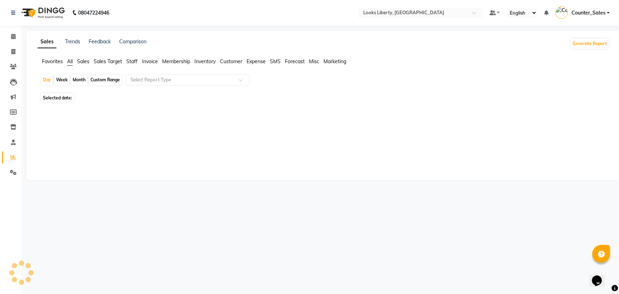
click at [131, 60] on span "Staff" at bounding box center [131, 61] width 11 height 6
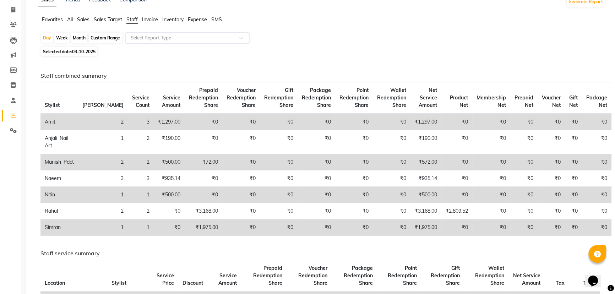
scroll to position [97, 0]
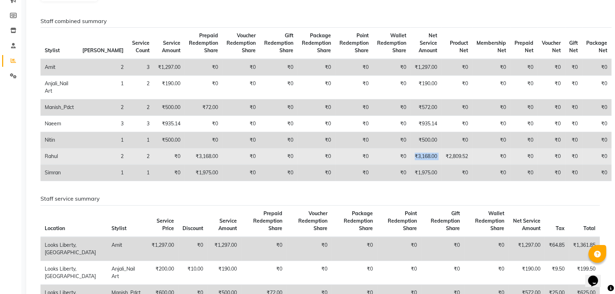
drag, startPoint x: 399, startPoint y: 154, endPoint x: 432, endPoint y: 151, distance: 33.5
click at [432, 151] on tr "Rahul 2 2 ₹0 ₹3,168.00 ₹0 ₹0 ₹0 ₹0 ₹0 ₹3,168.00 ₹2,809.52 ₹0 ₹0 ₹0 ₹0 ₹0" at bounding box center [325, 156] width 571 height 16
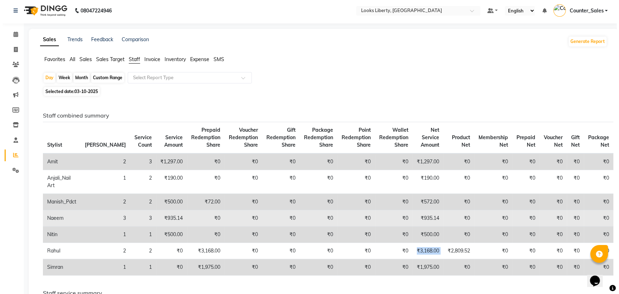
scroll to position [0, 0]
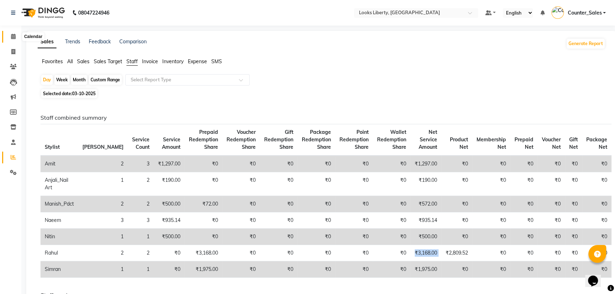
click at [14, 36] on icon at bounding box center [13, 36] width 5 height 5
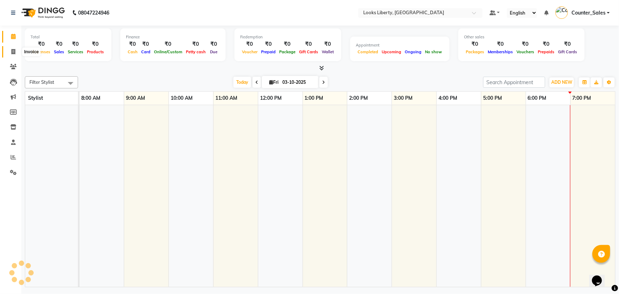
click at [15, 48] on span at bounding box center [13, 52] width 12 height 8
select select "service"
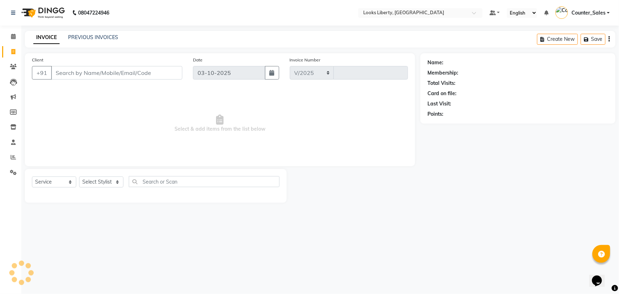
select select "4321"
type input "2896"
click at [71, 73] on input "Client" at bounding box center [116, 72] width 131 height 13
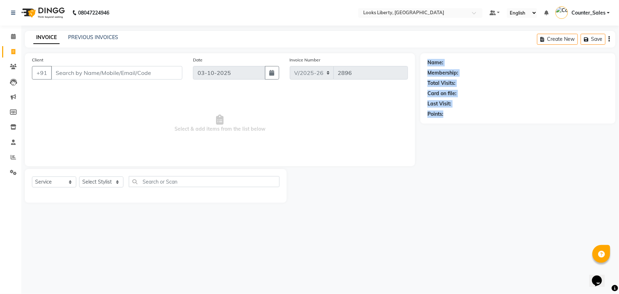
drag, startPoint x: 424, startPoint y: 62, endPoint x: 468, endPoint y: 122, distance: 74.4
click at [468, 122] on div "Name: Membership: Total Visits: Card on file: Last Visit: Points:" at bounding box center [517, 88] width 195 height 70
click at [450, 184] on div "Name: Membership: Total Visits: Card on file: Last Visit: Points:" at bounding box center [520, 127] width 200 height 149
click at [450, 183] on div "Name: Membership: Total Visits: Card on file: Last Visit: Points:" at bounding box center [520, 127] width 200 height 149
click at [374, 136] on span "Select & add items from the list below" at bounding box center [220, 123] width 376 height 71
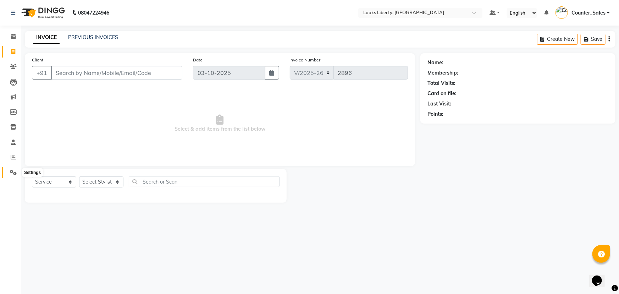
click at [9, 171] on span at bounding box center [13, 173] width 12 height 8
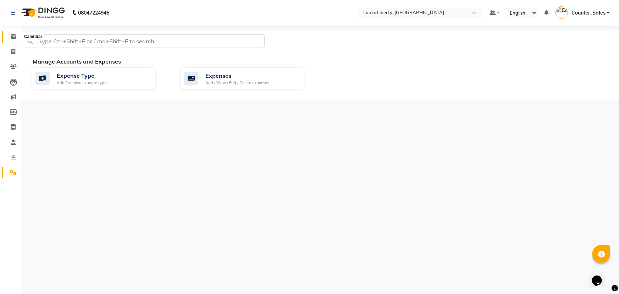
click at [12, 33] on span at bounding box center [13, 37] width 12 height 8
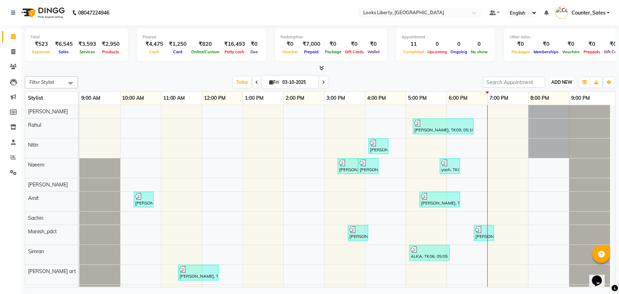
click at [567, 81] on span "ADD NEW" at bounding box center [561, 81] width 21 height 5
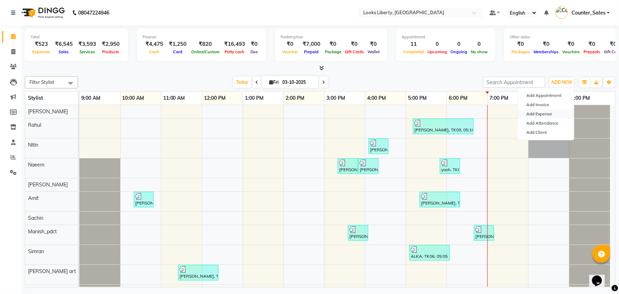
click at [557, 110] on link "Add Expense" at bounding box center [546, 113] width 56 height 9
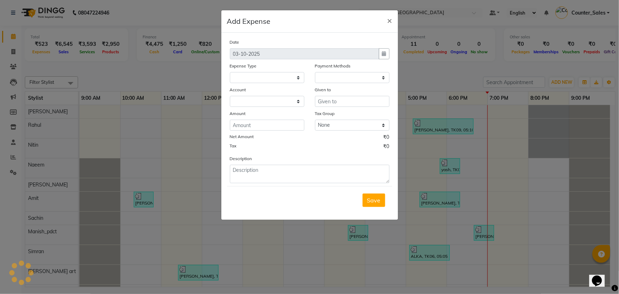
select select "1"
select select "3126"
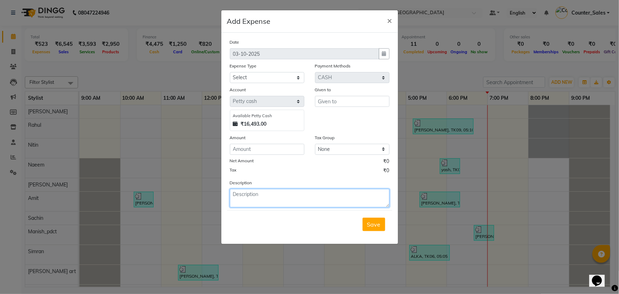
click at [300, 198] on textarea at bounding box center [310, 198] width 160 height 18
click at [260, 192] on textarea "150" at bounding box center [310, 198] width 160 height 18
type textarea "1"
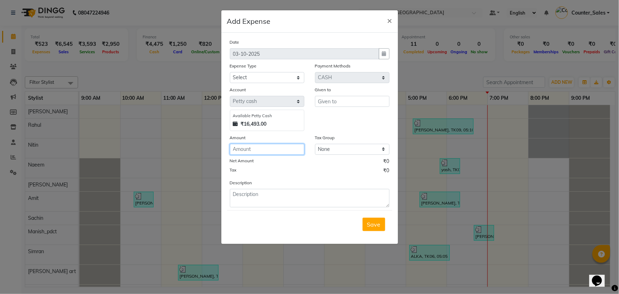
click at [259, 144] on input "number" at bounding box center [267, 149] width 75 height 11
type input "150"
click at [334, 103] on input "text" at bounding box center [352, 101] width 75 height 11
type input "LOVELY"
click at [258, 75] on select "Select Accommodation Aesthetics Bank Deposit BLINKIT Cash Handover Client Refun…" at bounding box center [267, 77] width 75 height 11
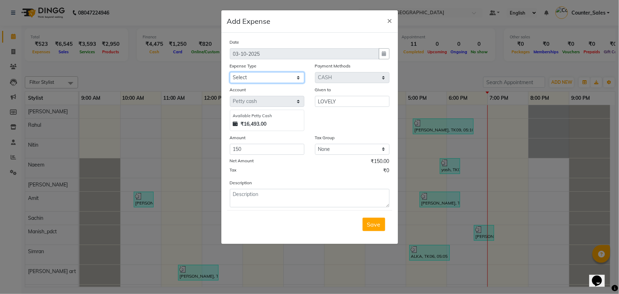
click at [263, 75] on select "Select Accommodation Aesthetics Bank Deposit BLINKIT Cash Handover Client Refun…" at bounding box center [267, 77] width 75 height 11
select select "24888"
click at [230, 72] on select "Select Accommodation Aesthetics Bank Deposit BLINKIT Cash Handover Client Refun…" at bounding box center [267, 77] width 75 height 11
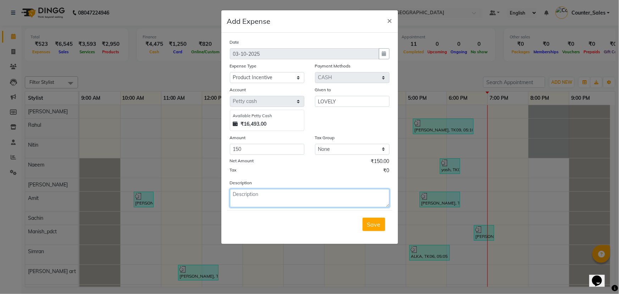
click at [280, 199] on textarea at bounding box center [310, 198] width 160 height 18
type textarea "PRODUCT INCENTIVE"
click at [365, 225] on button "Save" at bounding box center [374, 223] width 23 height 13
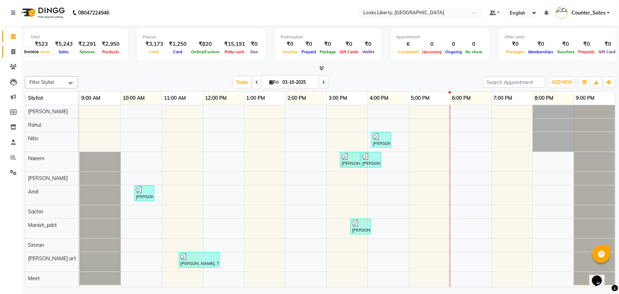
click at [11, 51] on icon at bounding box center [13, 51] width 4 height 5
select select "service"
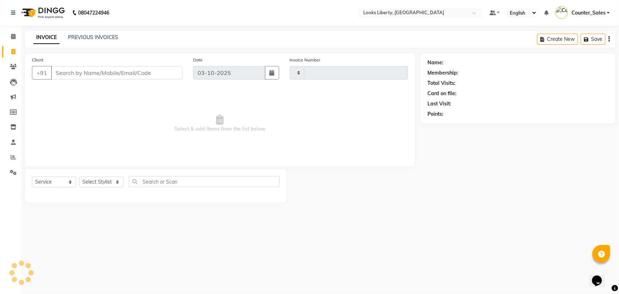
click at [81, 75] on input "Client" at bounding box center [116, 72] width 131 height 13
type input "2892"
select select "4321"
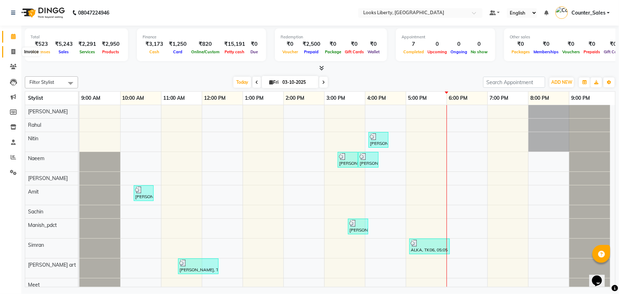
click at [10, 51] on span at bounding box center [13, 52] width 12 height 8
select select "service"
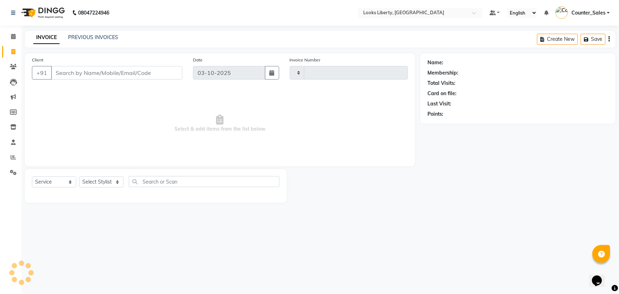
type input "2893"
select select "4321"
click at [99, 71] on input "Client" at bounding box center [116, 72] width 131 height 13
type input "9205224663"
select select "1: Object"
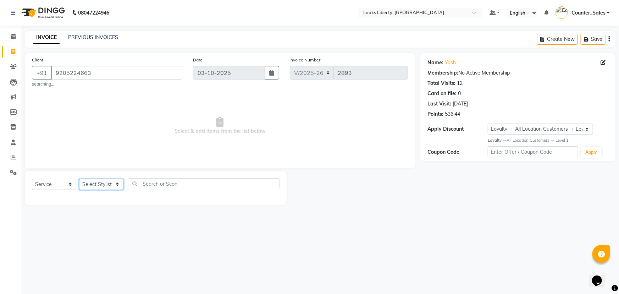
click at [94, 184] on select "Select Stylist Aijaz Amit Anjali_nail art Counter_Sales Manish_pdct Meet Naeem …" at bounding box center [101, 184] width 44 height 11
click at [109, 185] on select "Select Stylist Aijaz Amit Anjali_nail art Counter_Sales Manish_pdct Meet Naeem …" at bounding box center [101, 184] width 44 height 11
select select "29659"
click at [79, 179] on select "Select Stylist Aijaz Amit Anjali_nail art Counter_Sales Manish_pdct Meet Naeem …" at bounding box center [101, 184] width 44 height 11
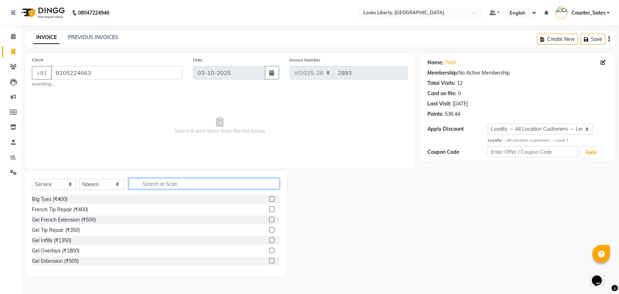
click at [150, 180] on input "text" at bounding box center [204, 183] width 151 height 11
type input "CUT"
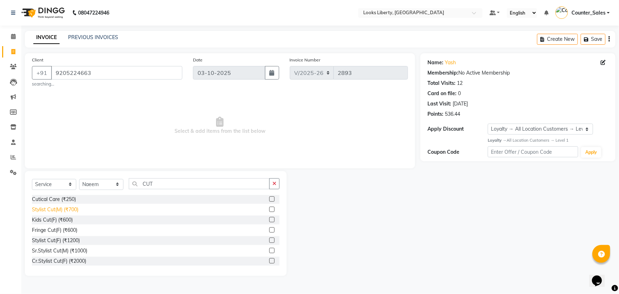
click at [73, 207] on div "Stylist Cut(M) (₹700)" at bounding box center [55, 209] width 46 height 7
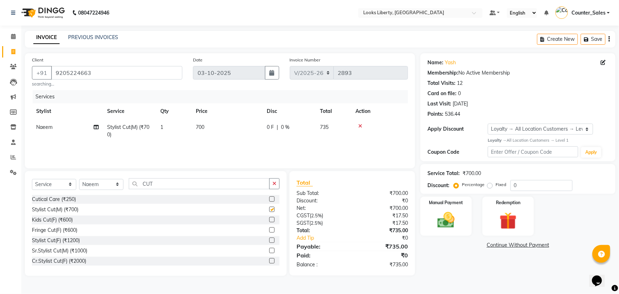
checkbox input "false"
click at [245, 127] on td "700" at bounding box center [227, 130] width 71 height 23
click at [247, 123] on td "700" at bounding box center [227, 130] width 71 height 23
select select "29659"
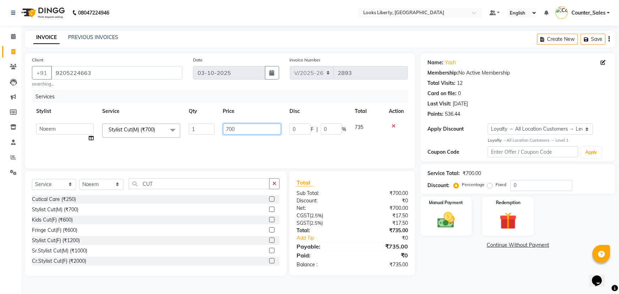
click at [247, 125] on input "700" at bounding box center [252, 128] width 58 height 11
type input "514"
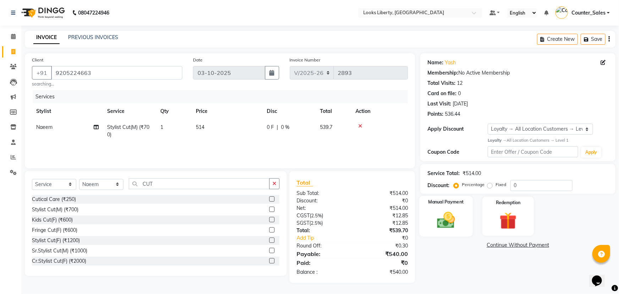
click at [464, 216] on div "Manual Payment" at bounding box center [446, 216] width 54 height 41
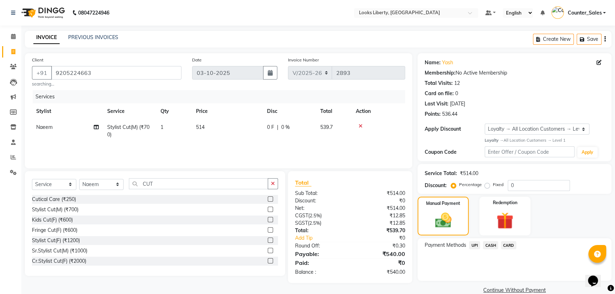
click at [493, 248] on span "CASH" at bounding box center [490, 245] width 15 height 8
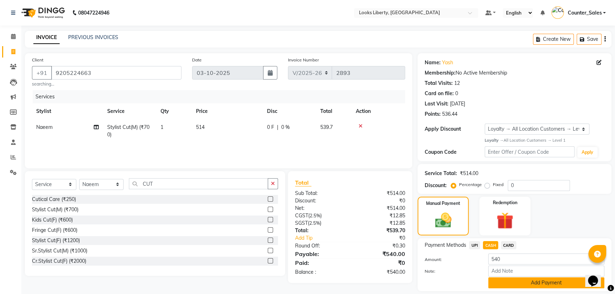
click at [509, 279] on button "Add Payment" at bounding box center [546, 282] width 116 height 11
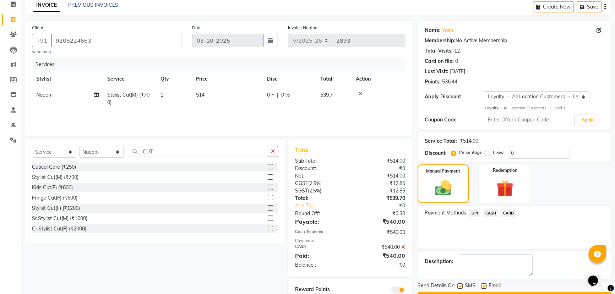
scroll to position [60, 0]
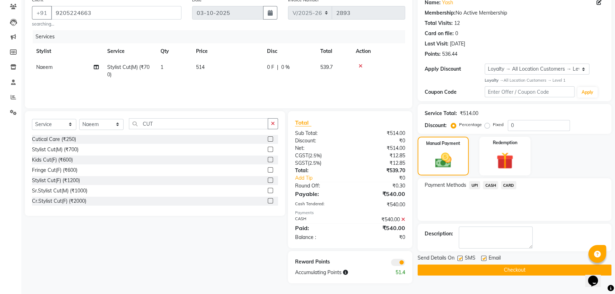
click at [479, 270] on button "Checkout" at bounding box center [514, 269] width 194 height 11
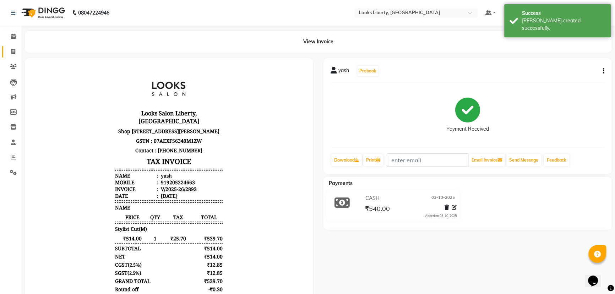
click at [8, 50] on span at bounding box center [13, 52] width 12 height 8
select select "service"
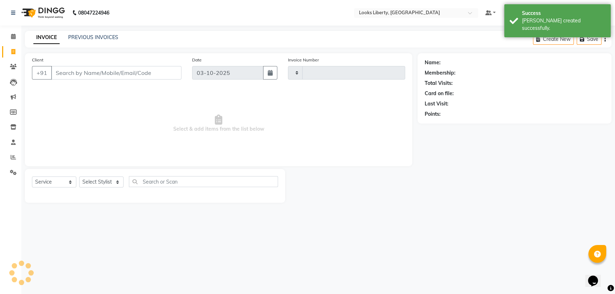
type input "2894"
select select "4321"
click at [91, 40] on link "PREVIOUS INVOICES" at bounding box center [93, 37] width 50 height 6
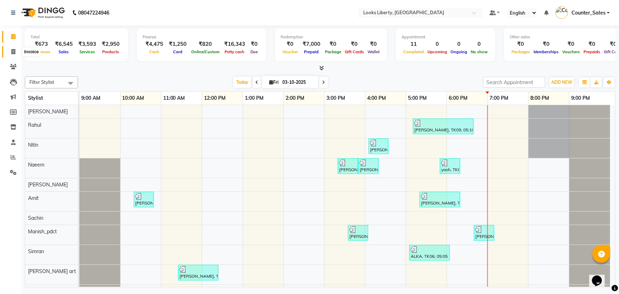
click at [14, 50] on icon at bounding box center [13, 51] width 4 height 5
select select "service"
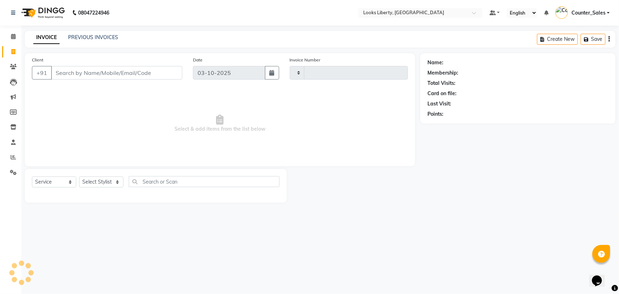
type input "2896"
select select "4321"
click at [86, 35] on link "PREVIOUS INVOICES" at bounding box center [93, 37] width 50 height 6
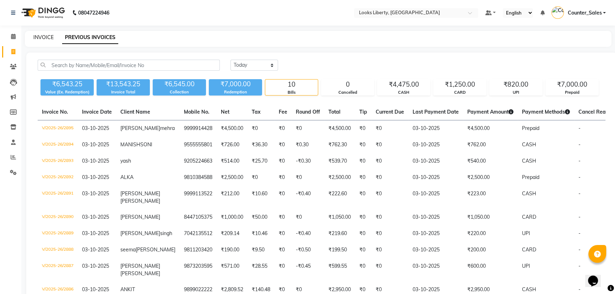
click at [45, 39] on link "INVOICE" at bounding box center [43, 37] width 20 height 6
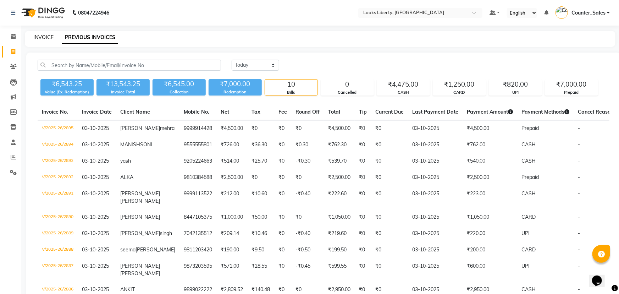
select select "service"
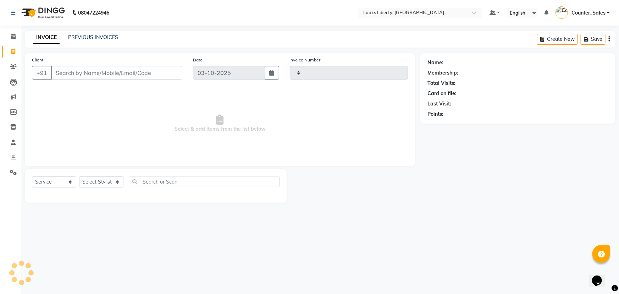
type input "2896"
select select "4321"
click at [105, 183] on select "Select Stylist [PERSON_NAME] art Counter_Sales Manish_pdct Meet [PERSON_NAME] […" at bounding box center [101, 181] width 44 height 11
select select "29659"
click at [79, 176] on select "Select Stylist Aijaz Amit Anjali_nail art Counter_Sales Manish_pdct Meet Naeem …" at bounding box center [101, 181] width 44 height 11
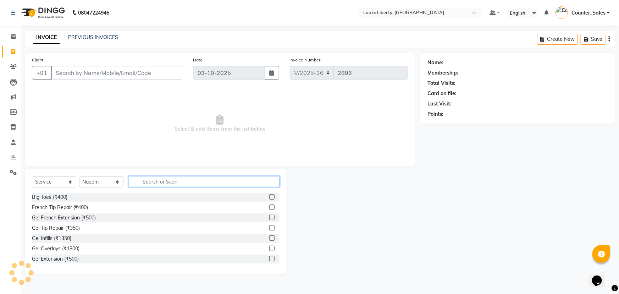
click at [150, 183] on input "text" at bounding box center [204, 181] width 151 height 11
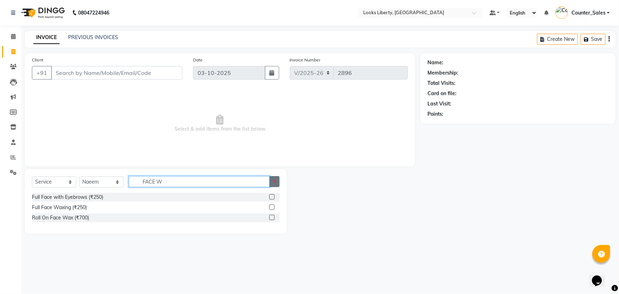
type input "FACE W"
click at [276, 178] on button "button" at bounding box center [274, 181] width 10 height 11
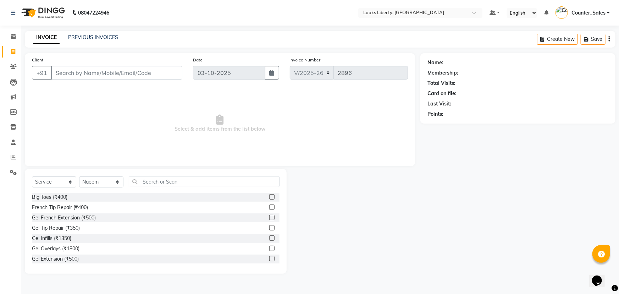
click at [182, 121] on span "Select & add items from the list below" at bounding box center [220, 123] width 376 height 71
click at [161, 108] on span "Select & add items from the list below" at bounding box center [220, 123] width 376 height 71
click at [86, 73] on input "Client" at bounding box center [116, 72] width 131 height 13
click at [162, 151] on span "Select & add items from the list below" at bounding box center [220, 123] width 376 height 71
click at [90, 182] on select "Select Stylist Aijaz Amit Anjali_nail art Counter_Sales Manish_pdct Meet Naeem …" at bounding box center [101, 181] width 44 height 11
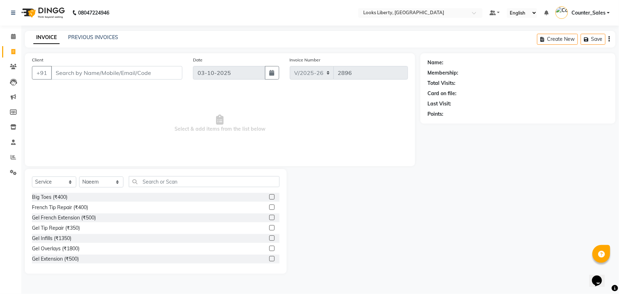
drag, startPoint x: 210, startPoint y: 105, endPoint x: 197, endPoint y: 116, distance: 17.2
click at [209, 105] on span "Select & add items from the list below" at bounding box center [220, 123] width 376 height 71
click at [97, 184] on select "Select Stylist Aijaz Amit Anjali_nail art Counter_Sales Manish_pdct Meet Naeem …" at bounding box center [101, 181] width 44 height 11
select select "84467"
click at [79, 176] on select "Select Stylist Aijaz Amit Anjali_nail art Counter_Sales Manish_pdct Meet Naeem …" at bounding box center [101, 181] width 44 height 11
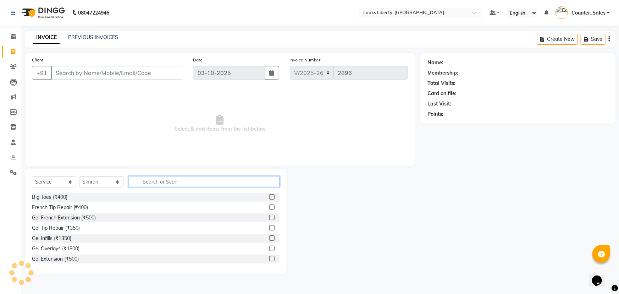
click at [155, 182] on input "text" at bounding box center [204, 181] width 151 height 11
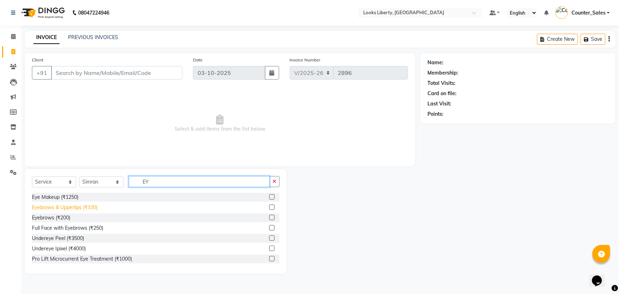
type input "EY"
click at [66, 205] on div "Eyebrows & Upperlips (₹100)" at bounding box center [65, 207] width 66 height 7
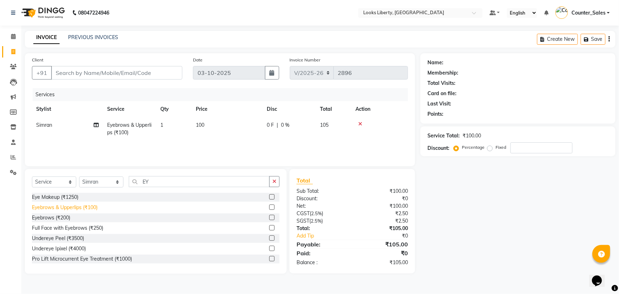
click at [80, 206] on div "Eyebrows & Upperlips (₹100)" at bounding box center [65, 207] width 66 height 7
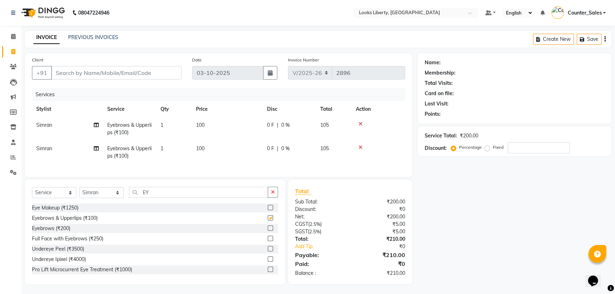
checkbox input "false"
click at [173, 194] on input "EY" at bounding box center [198, 192] width 139 height 11
type input "E"
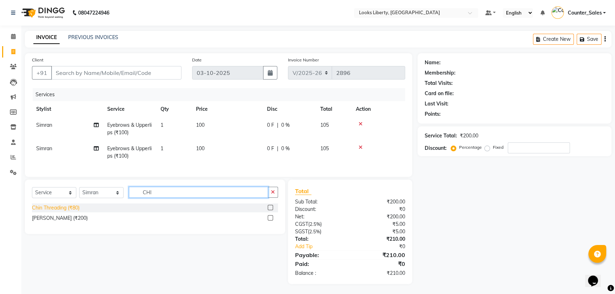
type input "CHI"
drag, startPoint x: 47, startPoint y: 213, endPoint x: 55, endPoint y: 212, distance: 7.9
click at [48, 211] on div "Chin Threading (₹80)" at bounding box center [56, 207] width 48 height 7
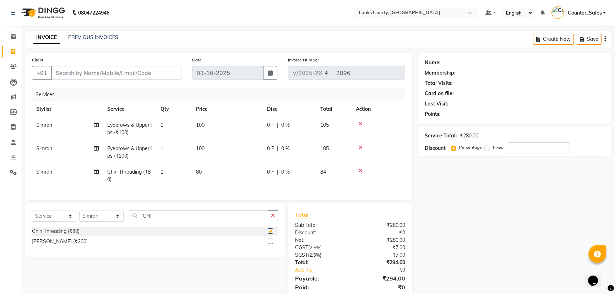
checkbox input "false"
click at [177, 221] on input "CHI" at bounding box center [198, 215] width 139 height 11
type input "C"
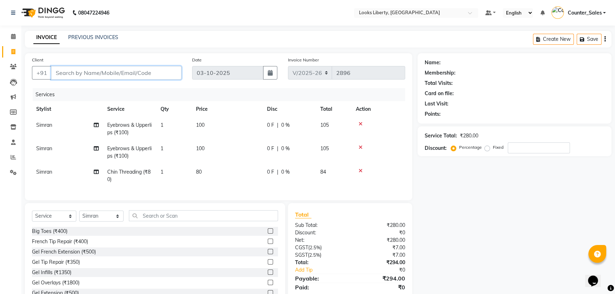
click at [106, 68] on input "Client" at bounding box center [116, 72] width 130 height 13
type input "9"
type input "0"
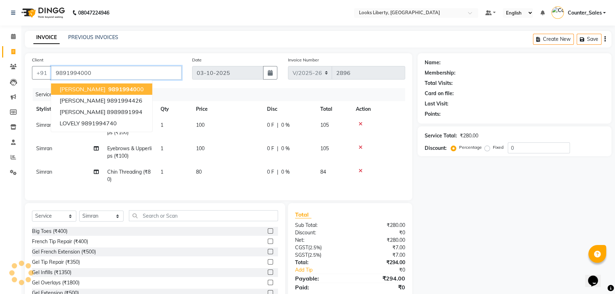
type input "9891994000"
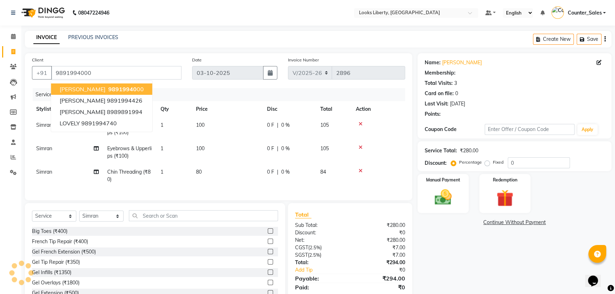
select select "1: Object"
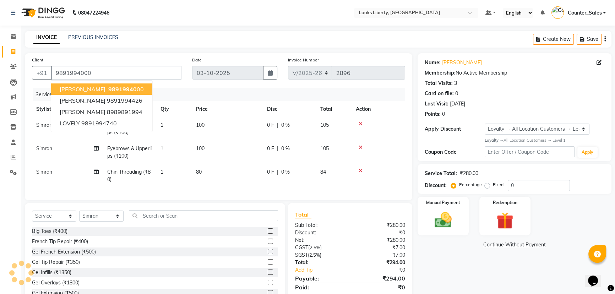
click at [108, 90] on span "98919940" at bounding box center [122, 89] width 28 height 7
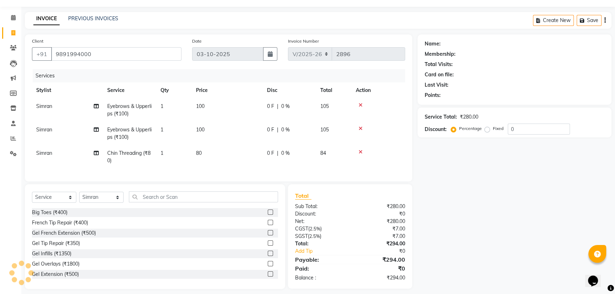
scroll to position [29, 0]
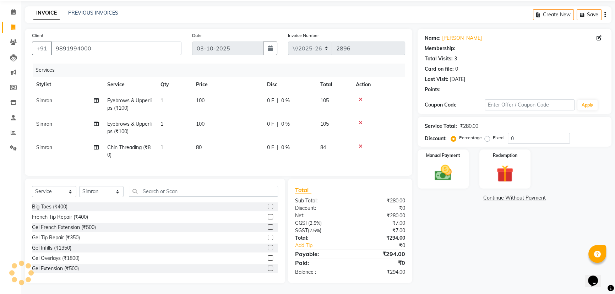
select select "1: Object"
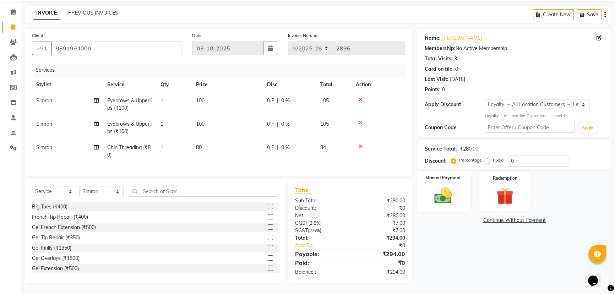
click at [450, 189] on img at bounding box center [443, 195] width 29 height 20
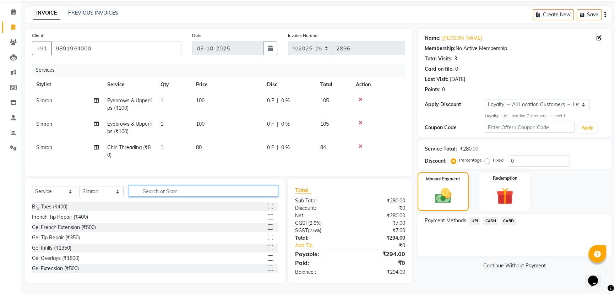
drag, startPoint x: 213, startPoint y: 191, endPoint x: 209, endPoint y: 193, distance: 5.1
click at [213, 191] on input "text" at bounding box center [203, 191] width 149 height 11
click at [488, 216] on span "CASH" at bounding box center [490, 220] width 15 height 8
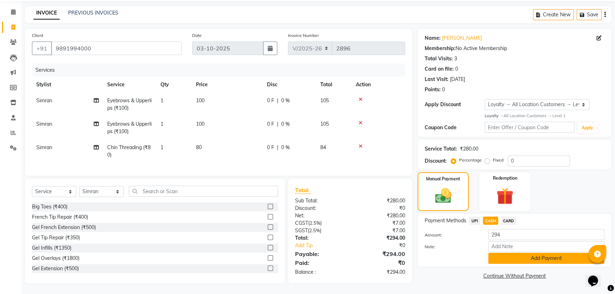
click at [537, 254] on button "Add Payment" at bounding box center [546, 258] width 116 height 11
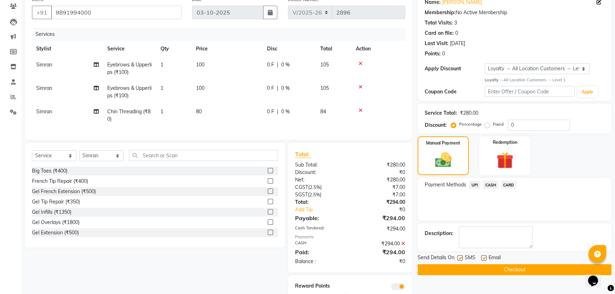
scroll to position [89, 0]
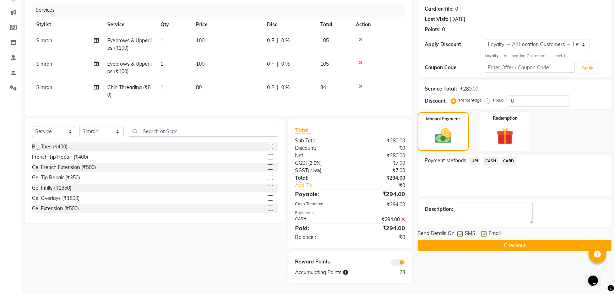
click at [465, 240] on button "Checkout" at bounding box center [514, 245] width 194 height 11
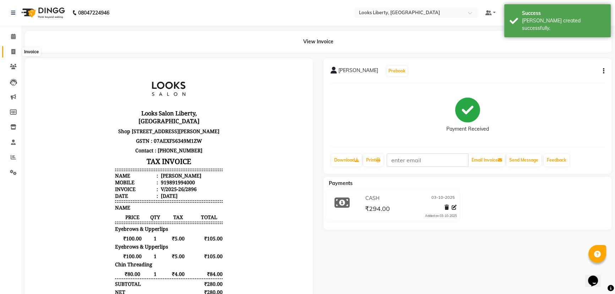
click at [13, 53] on icon at bounding box center [13, 51] width 4 height 5
select select "service"
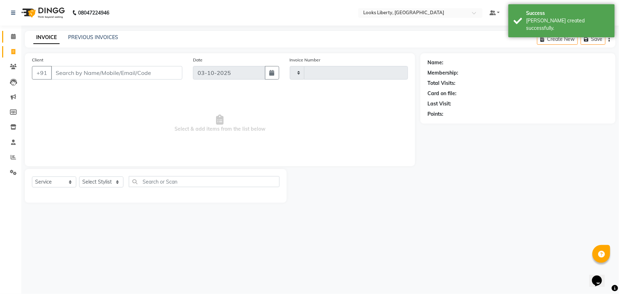
type input "2897"
select select "4321"
click at [13, 38] on icon at bounding box center [13, 36] width 5 height 5
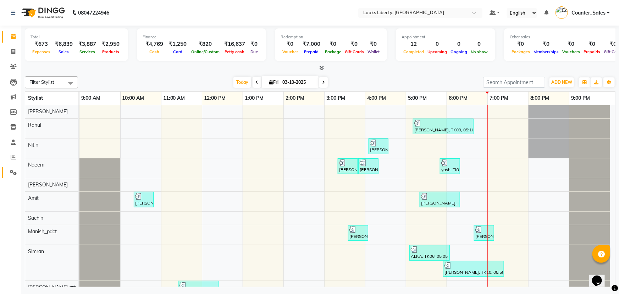
click at [10, 177] on link "Settings" at bounding box center [10, 173] width 17 height 12
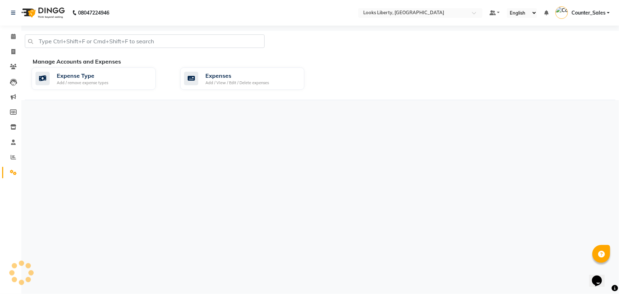
click at [11, 176] on span at bounding box center [13, 173] width 12 height 8
click at [246, 82] on div "Add / View / Edit / Delete expenses" at bounding box center [237, 83] width 64 height 6
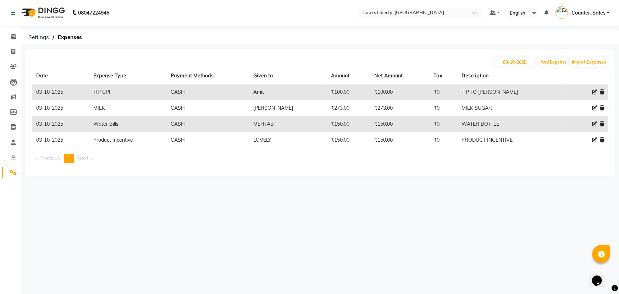
click at [594, 141] on icon at bounding box center [594, 139] width 5 height 5
select select "24888"
select select "1"
select select "3126"
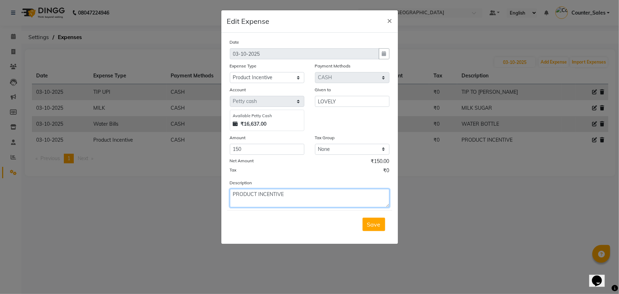
click at [294, 200] on textarea "PRODUCT INCENTIVE" at bounding box center [310, 198] width 160 height 18
type textarea "LOVELY"
click at [382, 230] on button "Save" at bounding box center [374, 223] width 23 height 13
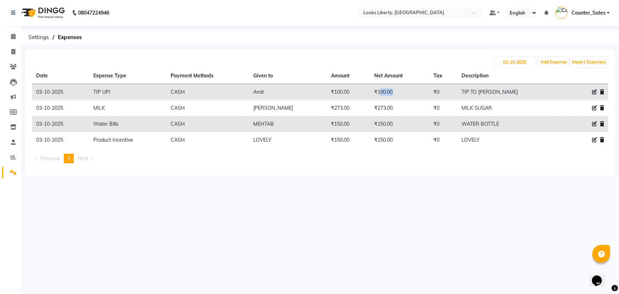
drag, startPoint x: 408, startPoint y: 86, endPoint x: 412, endPoint y: 87, distance: 3.8
click at [412, 87] on td "₹100.00" at bounding box center [399, 92] width 59 height 16
click at [9, 39] on span at bounding box center [13, 37] width 12 height 8
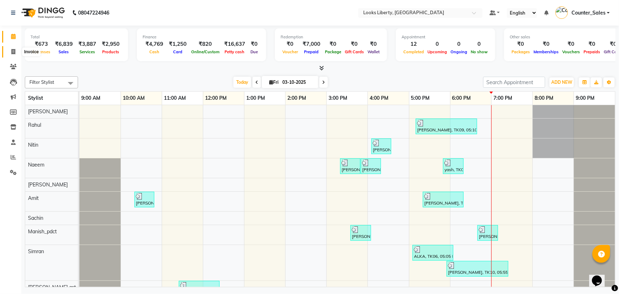
click at [11, 52] on span at bounding box center [13, 52] width 12 height 8
select select "service"
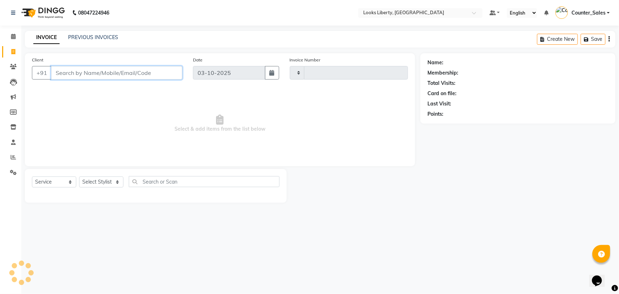
click at [62, 72] on input "Client" at bounding box center [116, 72] width 131 height 13
select select "4321"
type input "2897"
click at [5, 155] on link "Reports" at bounding box center [10, 157] width 17 height 12
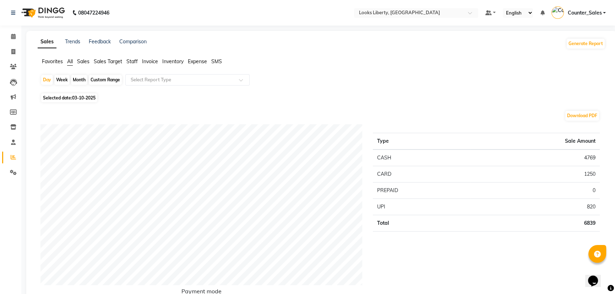
click at [133, 62] on span "Staff" at bounding box center [131, 61] width 11 height 6
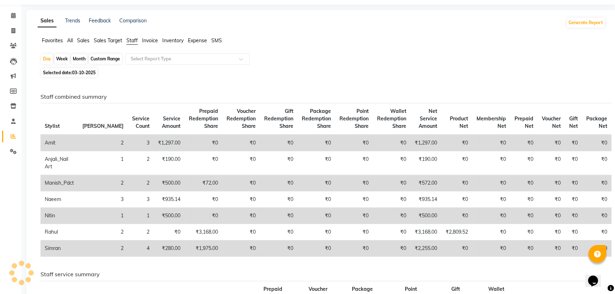
scroll to position [32, 0]
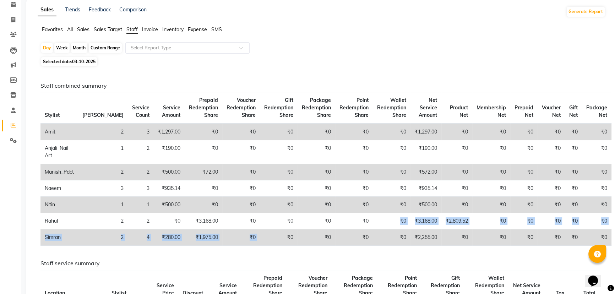
drag, startPoint x: 358, startPoint y: 217, endPoint x: 263, endPoint y: 228, distance: 95.4
click at [263, 228] on tbody "Amit 2 3 ₹1,297.00 ₹0 ₹0 ₹0 ₹0 ₹0 ₹0 ₹1,297.00 ₹0 ₹0 ₹0 ₹0 ₹0 ₹0 Anjali_Nail Ar…" at bounding box center [325, 184] width 571 height 122
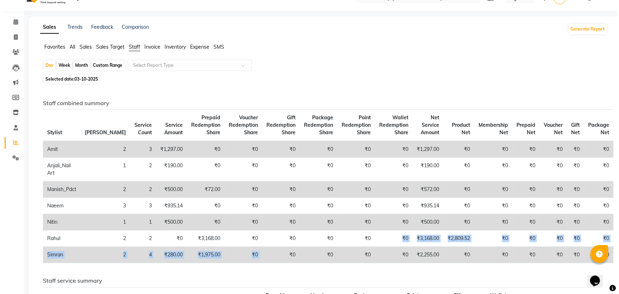
scroll to position [0, 0]
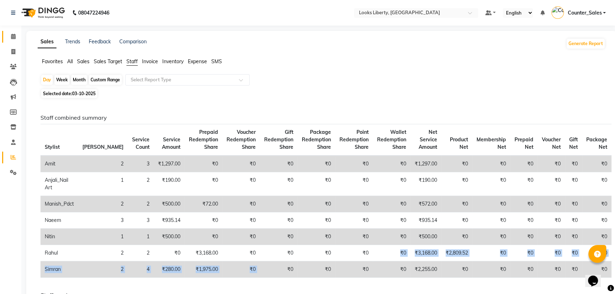
click at [9, 39] on span at bounding box center [13, 37] width 12 height 8
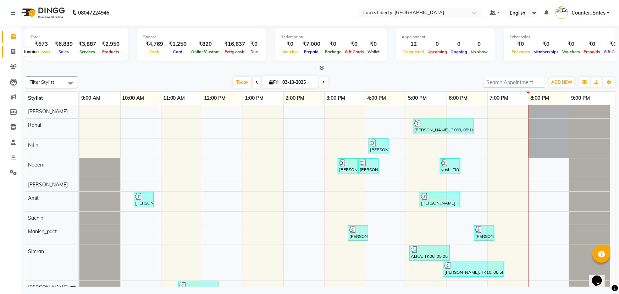
click at [15, 53] on span at bounding box center [13, 52] width 12 height 8
select select "service"
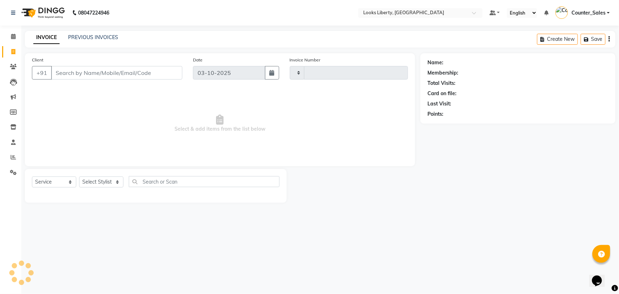
click at [94, 188] on div "Select Service Product Membership Package Voucher Prepaid Gift Card Select Styl…" at bounding box center [156, 184] width 248 height 17
click at [94, 182] on select "Select Stylist" at bounding box center [101, 181] width 44 height 11
type input "2897"
select select "4321"
drag, startPoint x: 156, startPoint y: 157, endPoint x: 130, endPoint y: 173, distance: 31.2
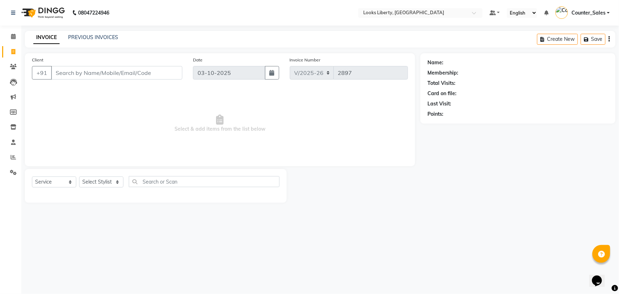
click at [156, 157] on span "Select & add items from the list below" at bounding box center [220, 123] width 376 height 71
click at [110, 180] on select "Select Stylist" at bounding box center [101, 181] width 44 height 11
select select "57640"
click at [79, 176] on select "Select Stylist Aijaz Amit Anjali_nail art Counter_Sales Manish_pdct Meet Naeem …" at bounding box center [101, 181] width 44 height 11
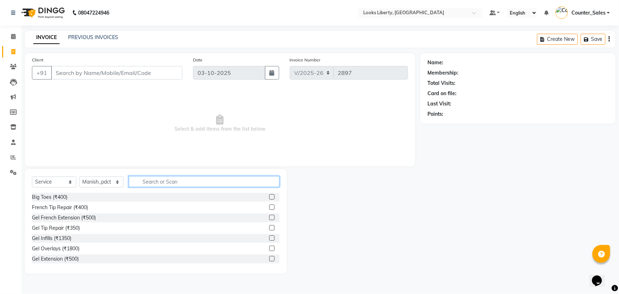
click at [155, 181] on input "text" at bounding box center [204, 181] width 151 height 11
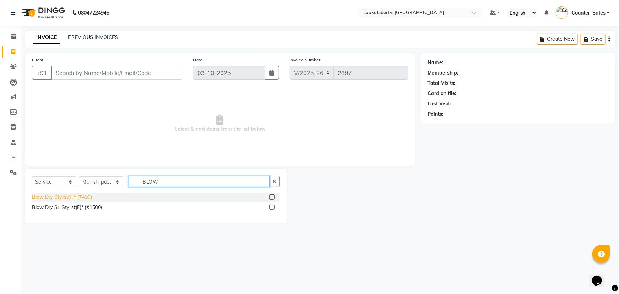
type input "BLOW"
click at [74, 197] on div "Blow Dry Stylist(F)* (₹400)" at bounding box center [62, 196] width 60 height 7
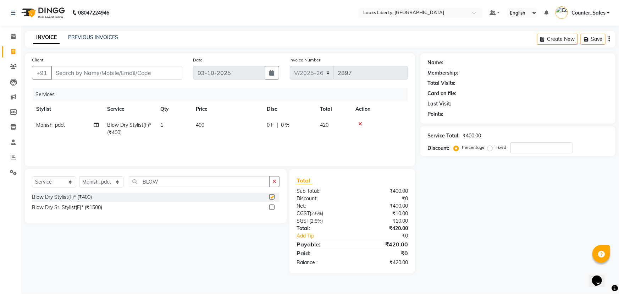
checkbox input "false"
click at [164, 180] on input "BLOW" at bounding box center [199, 181] width 141 height 11
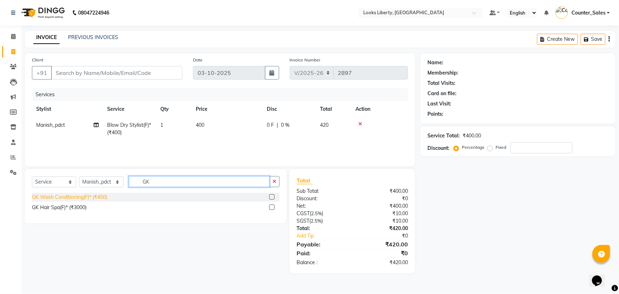
type input "GK"
click at [93, 194] on div "GK Wash Conditioning(F)* (₹450)" at bounding box center [69, 196] width 75 height 7
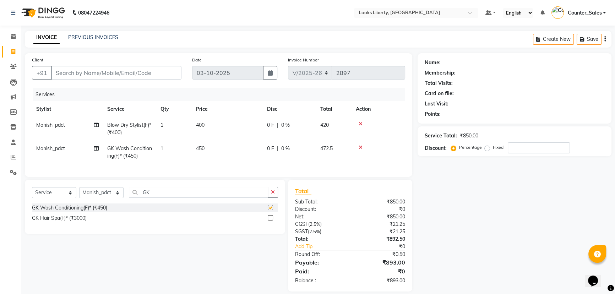
checkbox input "false"
click at [241, 117] on td "400" at bounding box center [227, 128] width 71 height 23
select select "57640"
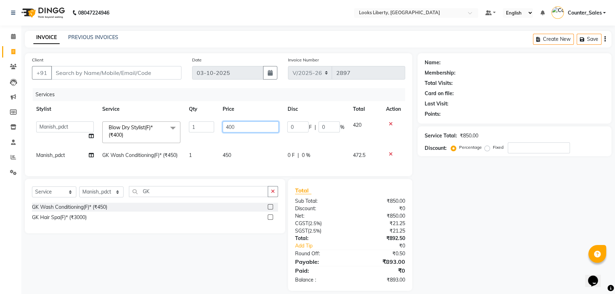
click at [248, 122] on input "400" at bounding box center [250, 126] width 56 height 11
type input "550"
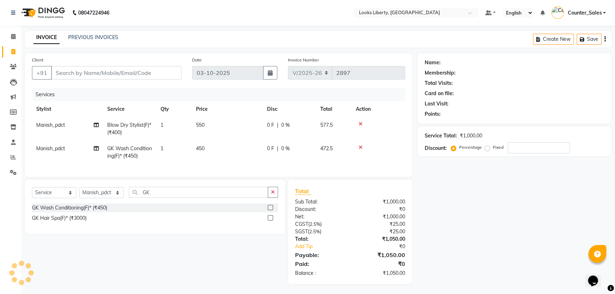
click at [251, 146] on tbody "Manish_pdct Blow Dry Stylist(F)* (₹400) 1 550 0 F | 0 % 577.5 Manish_pdct GK Wa…" at bounding box center [218, 140] width 373 height 47
click at [251, 146] on td "450" at bounding box center [227, 152] width 71 height 23
select select "57640"
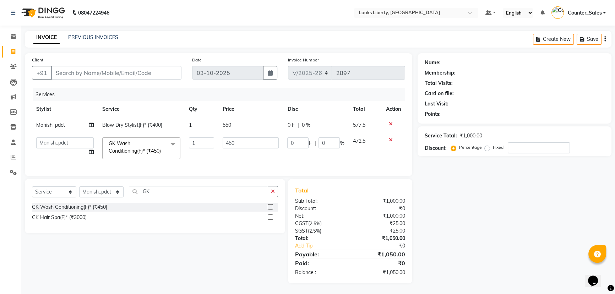
click at [251, 146] on input "450" at bounding box center [250, 142] width 56 height 11
type input "500"
drag, startPoint x: 337, startPoint y: 220, endPoint x: 349, endPoint y: 218, distance: 12.3
click at [338, 220] on div "Net:" at bounding box center [320, 215] width 60 height 7
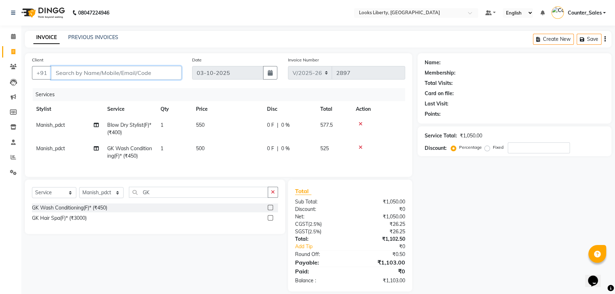
click at [135, 67] on input "Client" at bounding box center [116, 72] width 130 height 13
click at [9, 35] on span at bounding box center [13, 37] width 12 height 8
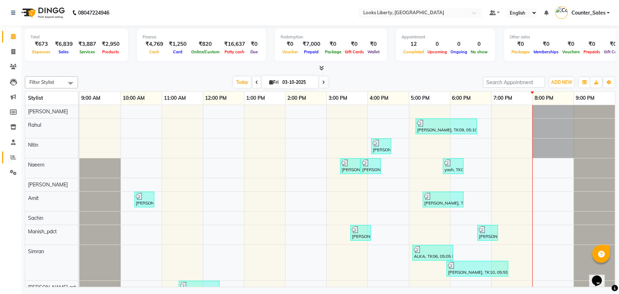
click at [14, 153] on span at bounding box center [13, 157] width 12 height 8
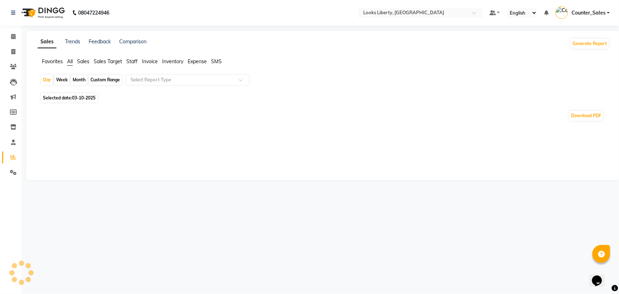
click at [128, 63] on span "Staff" at bounding box center [131, 61] width 11 height 6
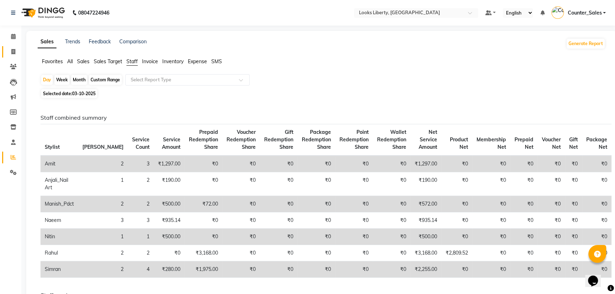
click at [14, 47] on link "Invoice" at bounding box center [10, 52] width 17 height 12
select select "service"
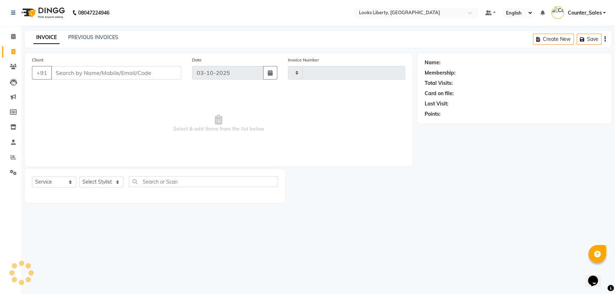
type input "2897"
select select "4321"
click at [97, 34] on link "PREVIOUS INVOICES" at bounding box center [93, 37] width 50 height 6
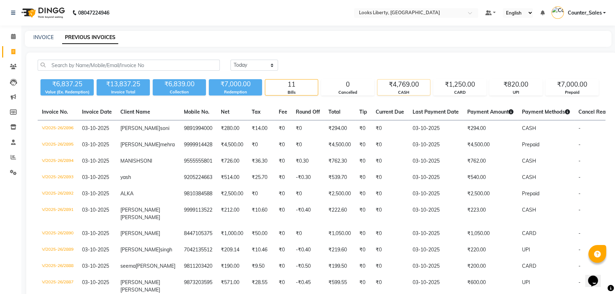
click at [392, 94] on div "CASH" at bounding box center [403, 92] width 53 height 6
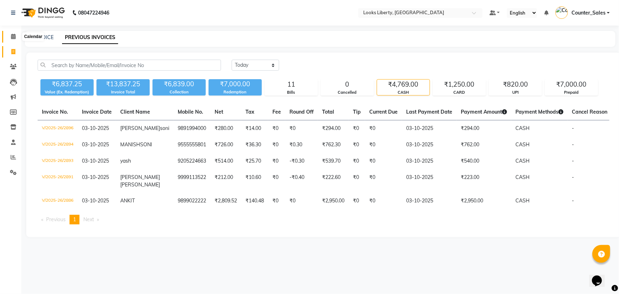
click at [10, 34] on span at bounding box center [13, 37] width 12 height 8
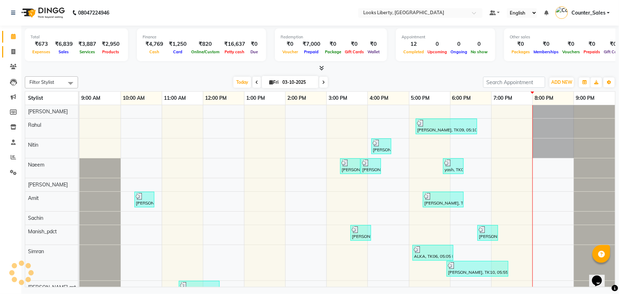
click at [17, 52] on span at bounding box center [13, 52] width 12 height 8
select select "service"
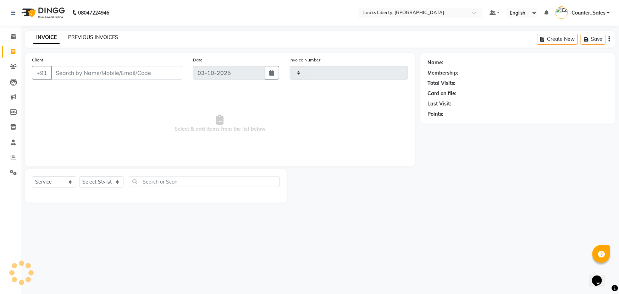
type input "2897"
select select "4321"
click at [72, 34] on link "PREVIOUS INVOICES" at bounding box center [93, 37] width 50 height 6
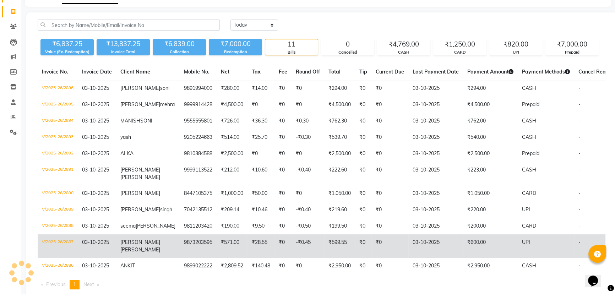
scroll to position [92, 0]
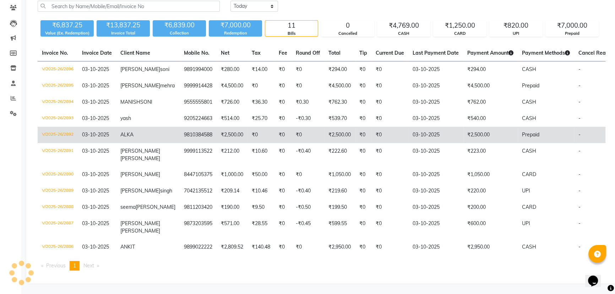
click at [429, 127] on td "03-10-2025" at bounding box center [435, 135] width 55 height 16
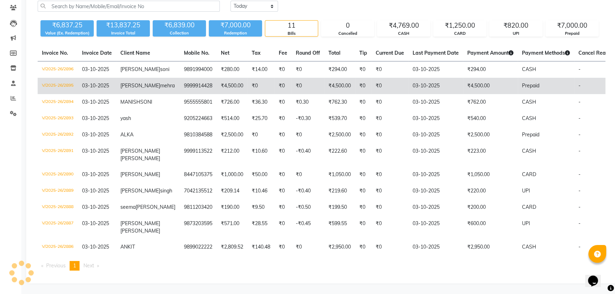
click at [408, 78] on td "03-10-2025" at bounding box center [435, 86] width 55 height 16
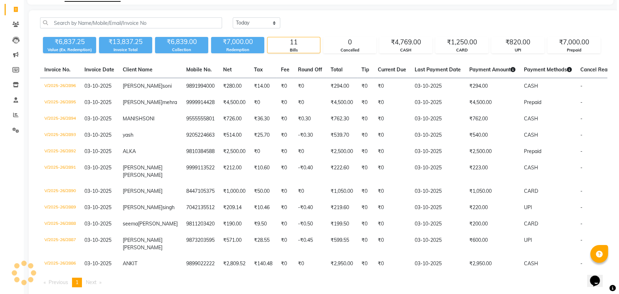
scroll to position [0, 0]
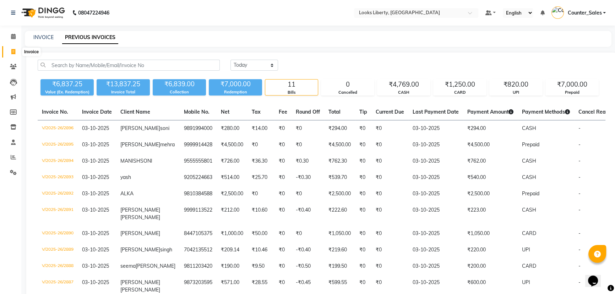
click at [11, 50] on icon at bounding box center [13, 51] width 4 height 5
select select "service"
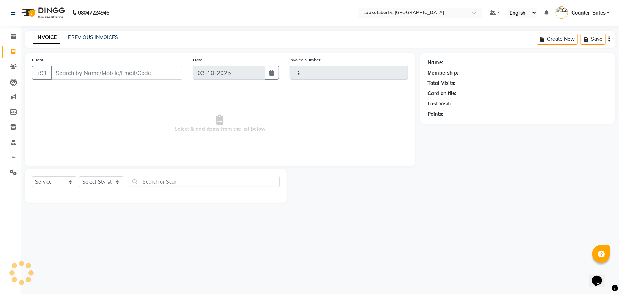
click at [11, 29] on li "Calendar" at bounding box center [10, 36] width 21 height 15
click at [12, 31] on link "Calendar" at bounding box center [10, 37] width 17 height 12
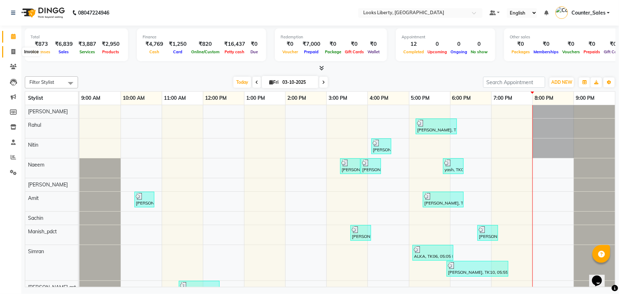
click at [14, 54] on icon at bounding box center [13, 51] width 4 height 5
select select "4321"
select select "service"
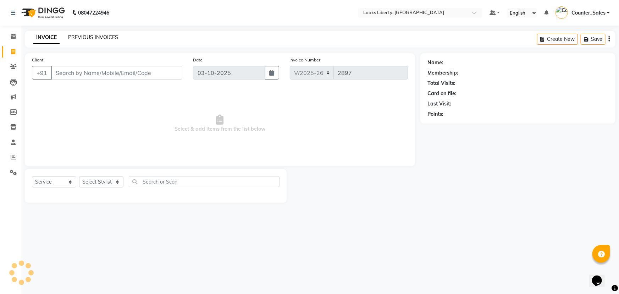
click at [86, 38] on link "PREVIOUS INVOICES" at bounding box center [93, 37] width 50 height 6
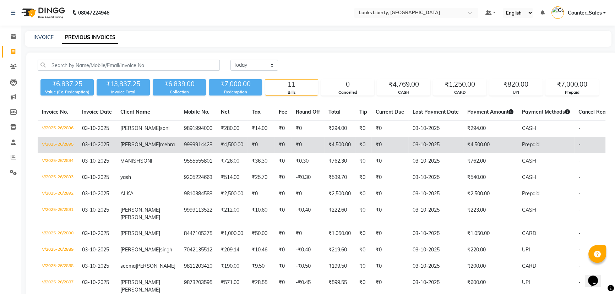
click at [408, 139] on td "03-10-2025" at bounding box center [435, 145] width 55 height 16
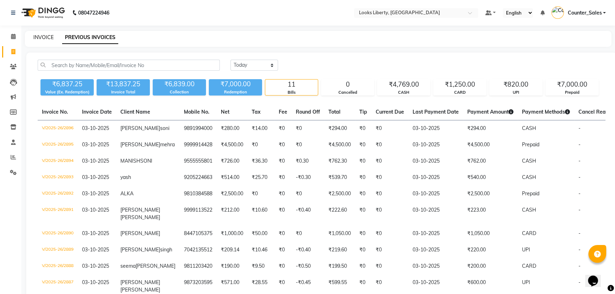
drag, startPoint x: 36, startPoint y: 33, endPoint x: 39, endPoint y: 37, distance: 4.8
click at [36, 34] on div "INVOICE" at bounding box center [43, 37] width 20 height 7
click at [50, 42] on div "INVOICE PREVIOUS INVOICES" at bounding box center [318, 39] width 586 height 16
click at [50, 41] on div "INVOICE" at bounding box center [43, 37] width 20 height 7
click at [50, 37] on link "INVOICE" at bounding box center [43, 37] width 20 height 6
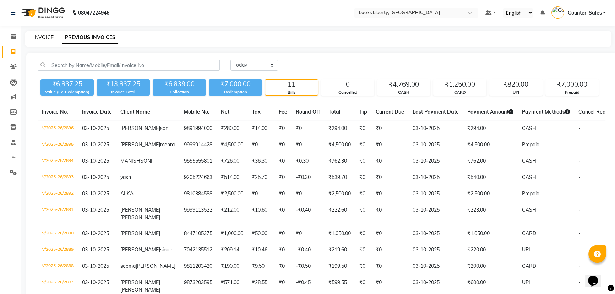
select select "service"
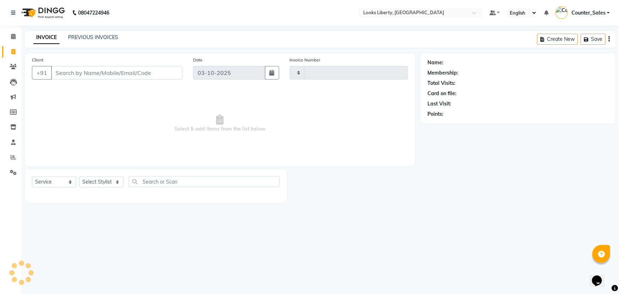
click at [92, 73] on input "Client" at bounding box center [116, 72] width 131 height 13
type input "2897"
select select "4321"
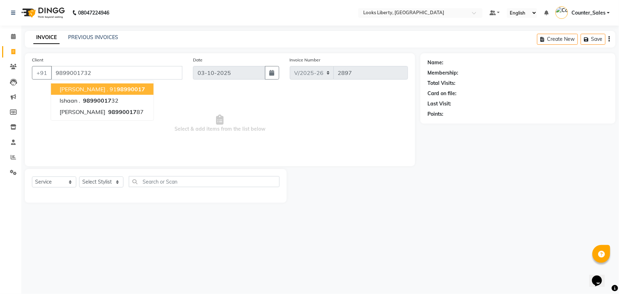
type input "9899001732"
select select "1: Object"
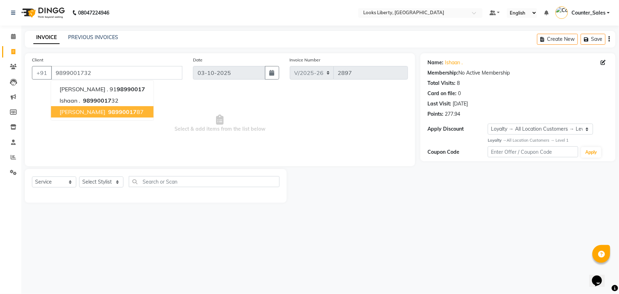
drag, startPoint x: 181, startPoint y: 128, endPoint x: 145, endPoint y: 142, distance: 38.2
click at [177, 128] on span "Select & add items from the list below" at bounding box center [220, 123] width 376 height 71
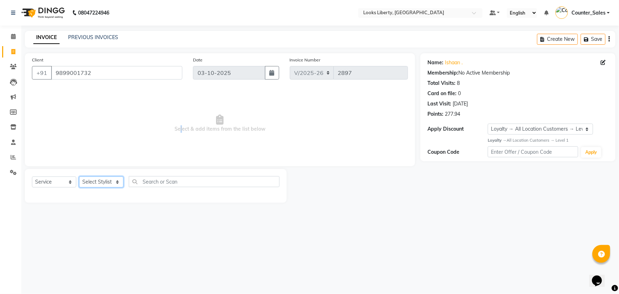
click at [92, 186] on select "Select Stylist Aijaz Amit Anjali_nail art Counter_Sales Manish_pdct Meet Naeem …" at bounding box center [101, 181] width 44 height 11
drag, startPoint x: 163, startPoint y: 219, endPoint x: 142, endPoint y: 205, distance: 25.3
click at [163, 219] on div "08047224946 Select Location × Looks Liberty, Rohtak Road, Delhi Default Panel M…" at bounding box center [309, 147] width 619 height 294
click at [114, 175] on div "Select Service Product Membership Package Voucher Prepaid Gift Card Select Styl…" at bounding box center [156, 186] width 262 height 34
click at [116, 177] on select "Select Stylist Aijaz Amit Anjali_nail art Counter_Sales Manish_pdct Meet Naeem …" at bounding box center [101, 181] width 44 height 11
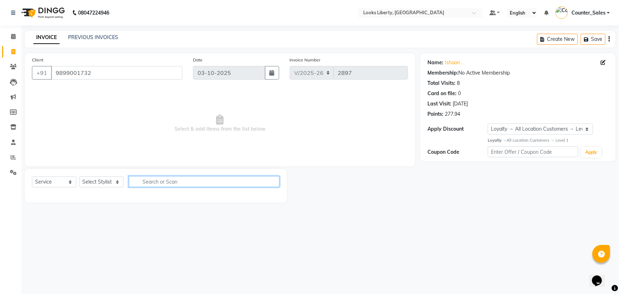
click at [151, 181] on input "text" at bounding box center [204, 181] width 151 height 11
drag, startPoint x: 110, startPoint y: 183, endPoint x: 109, endPoint y: 179, distance: 4.7
click at [110, 183] on select "Select Stylist Aijaz Amit Anjali_nail art Counter_Sales Manish_pdct Meet Naeem …" at bounding box center [101, 181] width 44 height 11
select select "29659"
click at [79, 176] on select "Select Stylist Aijaz Amit Anjali_nail art Counter_Sales Manish_pdct Meet Naeem …" at bounding box center [101, 181] width 44 height 11
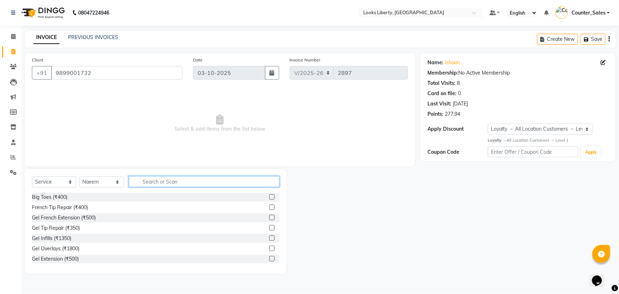
click at [167, 183] on input "text" at bounding box center [204, 181] width 151 height 11
type input "CUT"
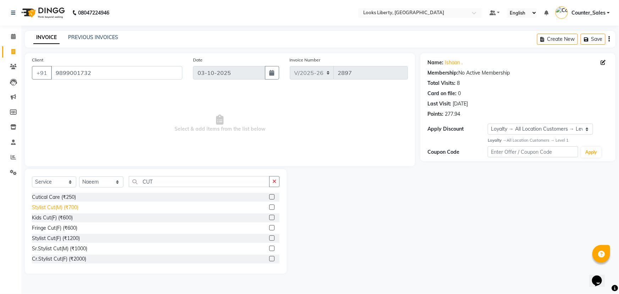
click at [78, 205] on div "Stylist Cut(M) (₹700)" at bounding box center [55, 207] width 46 height 7
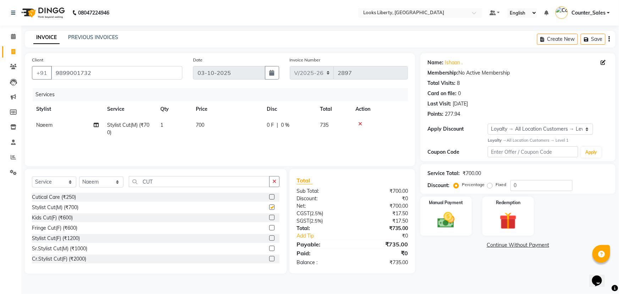
checkbox input "false"
click at [159, 187] on input "CUT" at bounding box center [199, 181] width 141 height 11
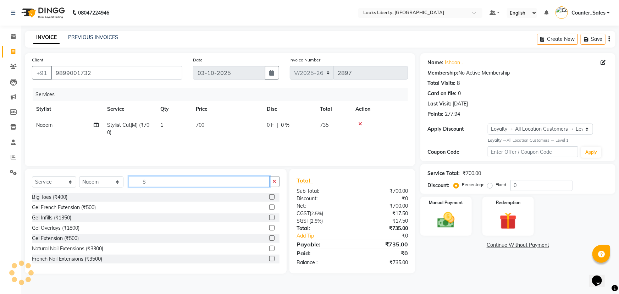
click at [159, 187] on input "S" at bounding box center [199, 181] width 141 height 11
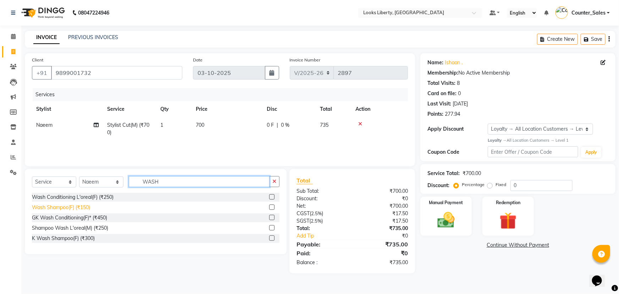
type input "WASH"
click at [86, 208] on div "Wash Shampoo(F) (₹150)" at bounding box center [61, 207] width 58 height 7
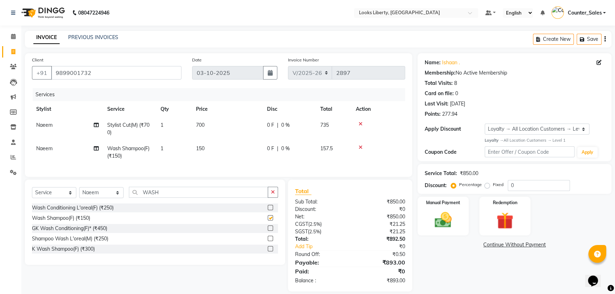
checkbox input "false"
click at [242, 123] on td "700" at bounding box center [227, 128] width 71 height 23
select select "29659"
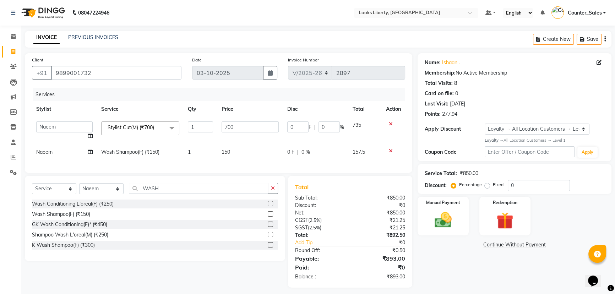
click at [242, 123] on input "700" at bounding box center [249, 126] width 57 height 11
type input "516"
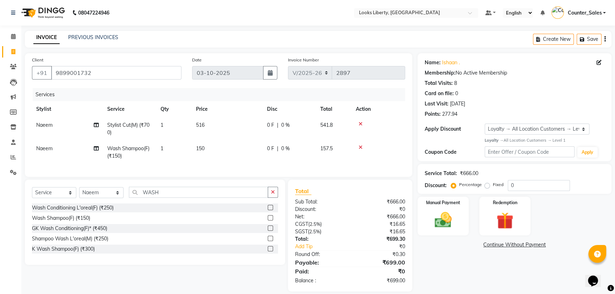
click at [341, 200] on div "Total Sub Total: ₹666.00 Discount: ₹0 Net: ₹666.00 CGST ( 2.5% ) ₹16.65 SGST ( …" at bounding box center [350, 236] width 110 height 98
click at [258, 140] on td "516" at bounding box center [227, 128] width 71 height 23
select select "29659"
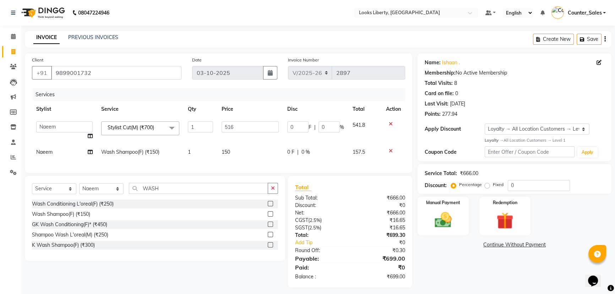
click at [267, 132] on td "516" at bounding box center [249, 130] width 65 height 27
click at [266, 129] on input "516" at bounding box center [249, 126] width 57 height 11
type input "516.5"
click at [319, 191] on div "Total" at bounding box center [350, 187] width 110 height 9
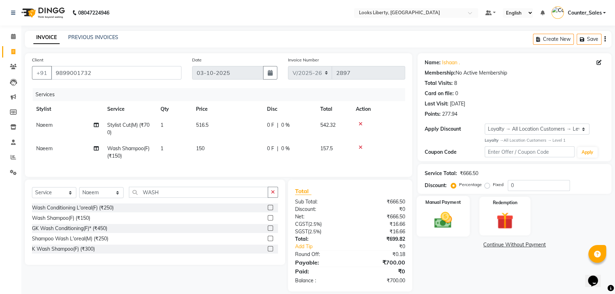
click at [460, 217] on div "Manual Payment" at bounding box center [442, 216] width 53 height 40
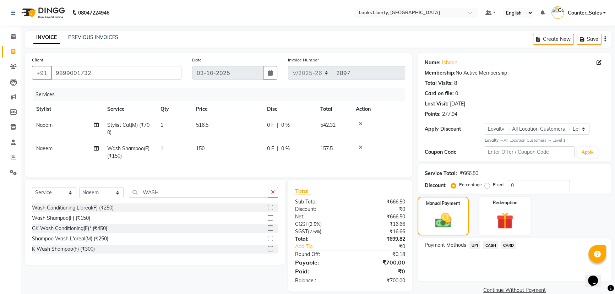
scroll to position [13, 0]
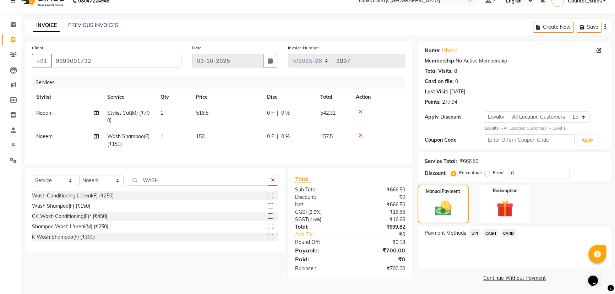
click at [472, 231] on span "UPI" at bounding box center [474, 233] width 11 height 8
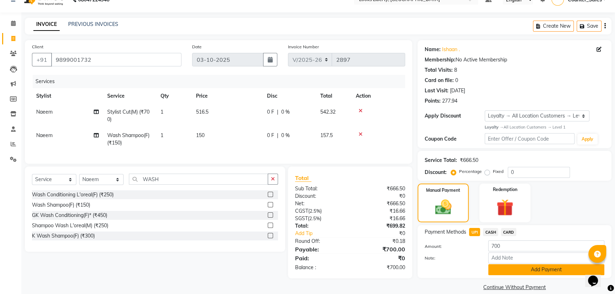
click at [507, 267] on button "Add Payment" at bounding box center [546, 269] width 116 height 11
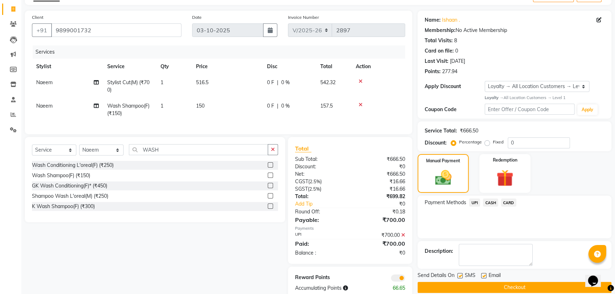
scroll to position [64, 0]
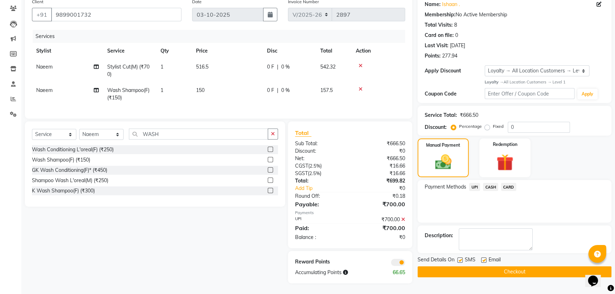
click at [420, 266] on button "Checkout" at bounding box center [514, 271] width 194 height 11
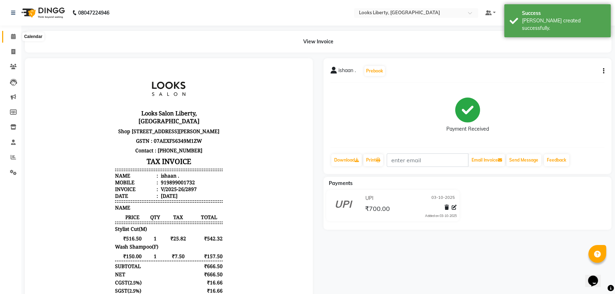
click at [17, 33] on span at bounding box center [13, 37] width 12 height 8
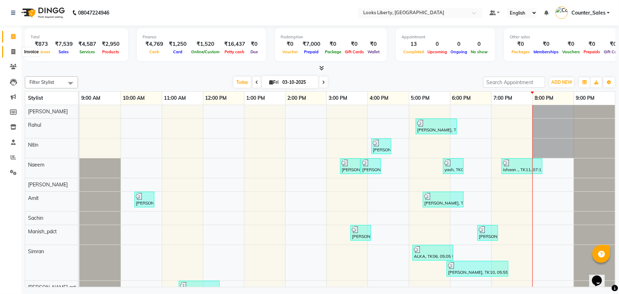
click at [10, 53] on span at bounding box center [13, 52] width 12 height 8
select select "4321"
select select "service"
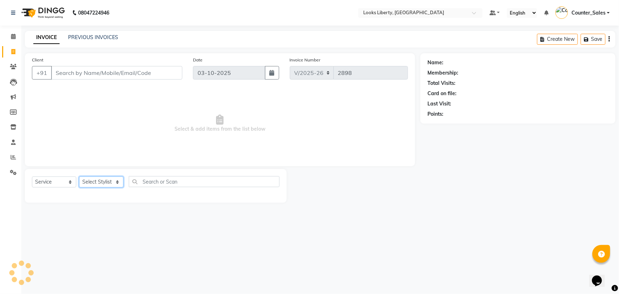
click at [108, 179] on select "Select Stylist" at bounding box center [101, 181] width 44 height 11
select select "29659"
click at [79, 176] on select "Select Stylist Aijaz Amit Anjali_nail art Counter_Sales Manish_pdct Meet Naeem …" at bounding box center [101, 181] width 44 height 11
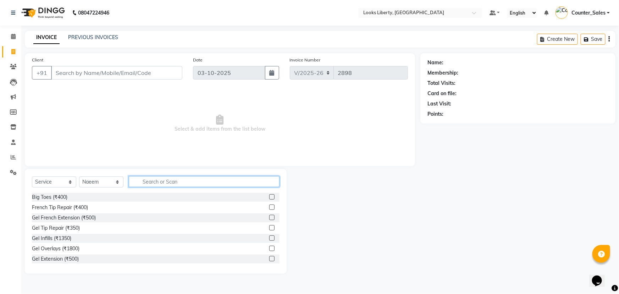
click at [154, 183] on input "text" at bounding box center [204, 181] width 151 height 11
type input "WAX"
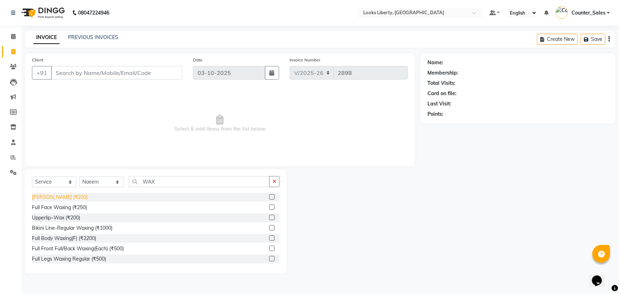
click at [62, 198] on div "Chin Waxing (₹200)" at bounding box center [60, 196] width 56 height 7
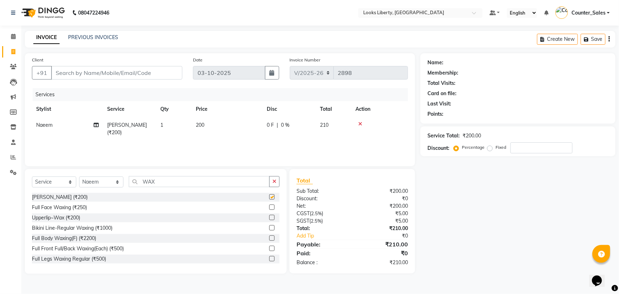
checkbox input "false"
click at [168, 177] on input "WAX" at bounding box center [199, 181] width 141 height 11
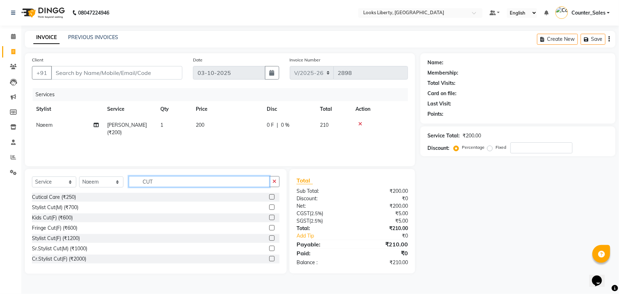
type input "CUT"
click at [59, 213] on div "Kids Cut(F) (₹600)" at bounding box center [156, 217] width 248 height 9
click at [61, 205] on div "Stylist Cut(M) (₹700)" at bounding box center [55, 207] width 46 height 7
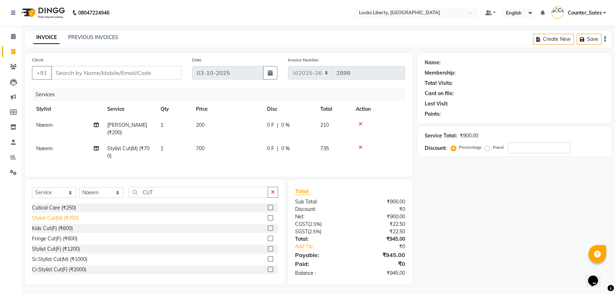
click at [69, 220] on div "Stylist Cut(M) (₹700)" at bounding box center [55, 217] width 46 height 7
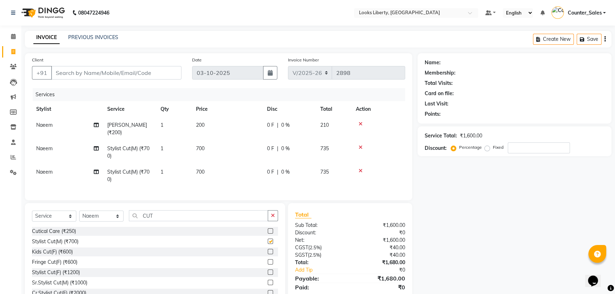
checkbox input "false"
click at [153, 216] on input "CUT" at bounding box center [198, 215] width 139 height 11
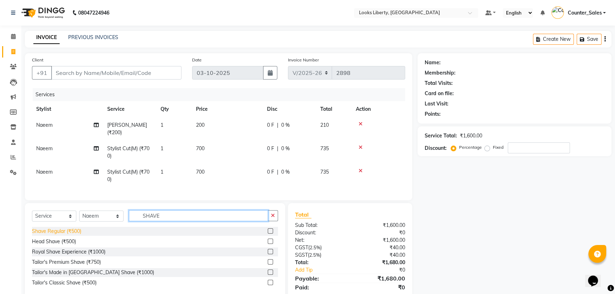
type input "SHAVE"
click at [72, 235] on div "Shave Regular (₹500)" at bounding box center [56, 230] width 49 height 7
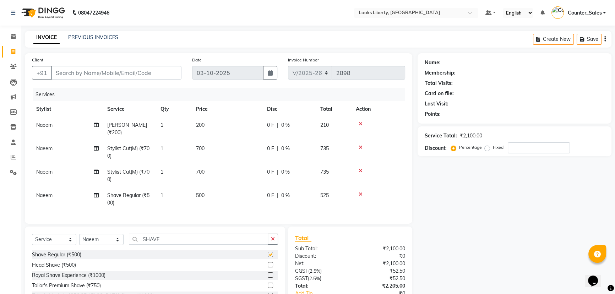
checkbox input "false"
click at [247, 184] on td "700" at bounding box center [227, 175] width 71 height 23
select select "29659"
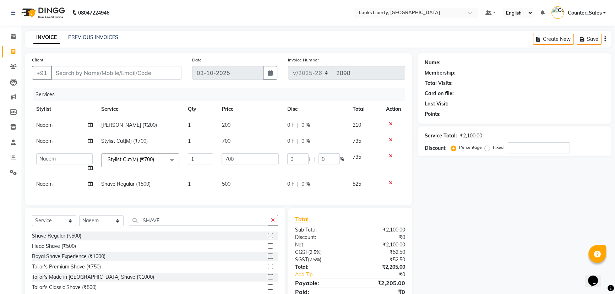
click at [250, 188] on td "500" at bounding box center [249, 184] width 65 height 16
select select "29659"
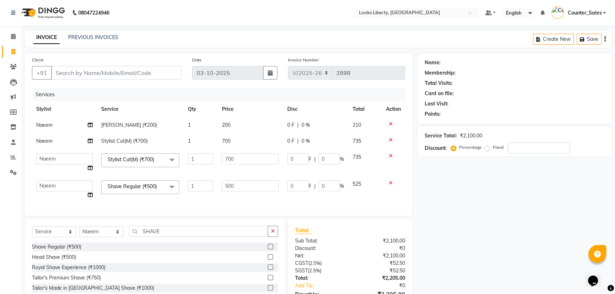
click at [250, 188] on input "500" at bounding box center [249, 185] width 57 height 11
click at [250, 187] on input "500" at bounding box center [249, 185] width 57 height 11
type input "212"
click at [254, 166] on td "700" at bounding box center [249, 162] width 65 height 27
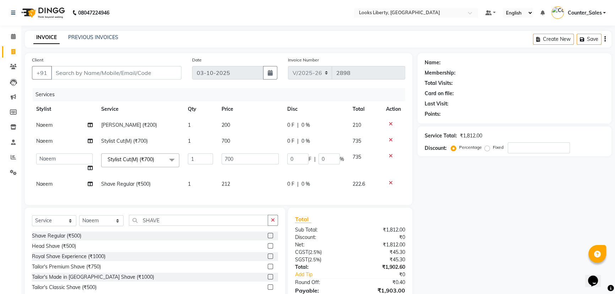
click at [254, 166] on td "700" at bounding box center [249, 162] width 65 height 27
select select "29659"
click at [253, 165] on td "700" at bounding box center [249, 162] width 65 height 27
click at [252, 161] on input "700" at bounding box center [249, 158] width 57 height 11
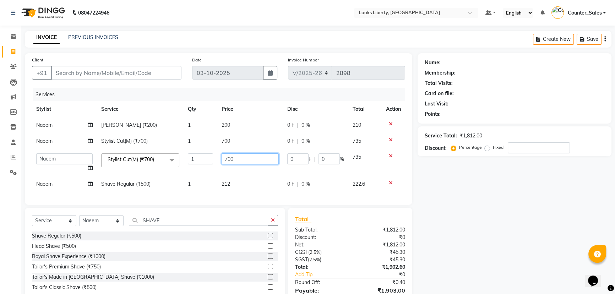
click at [252, 161] on input "700" at bounding box center [249, 158] width 57 height 11
type input "514"
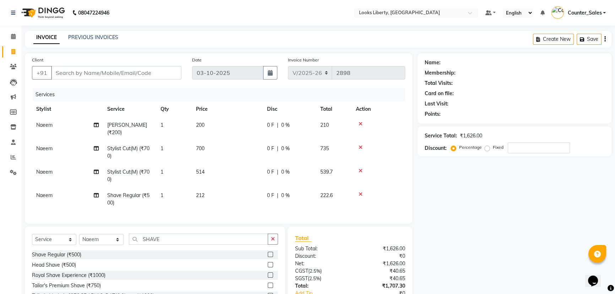
click at [259, 141] on td "700" at bounding box center [227, 152] width 71 height 23
select select "29659"
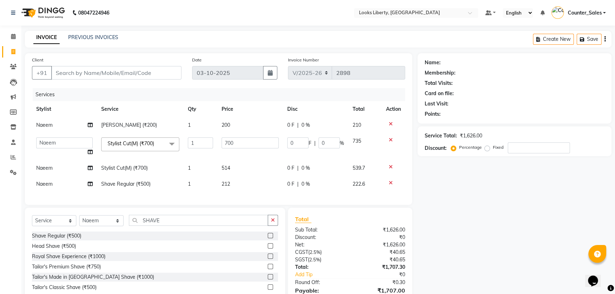
click at [259, 141] on input "700" at bounding box center [249, 142] width 57 height 11
click at [250, 146] on input "2104" at bounding box center [249, 142] width 57 height 11
type input "514"
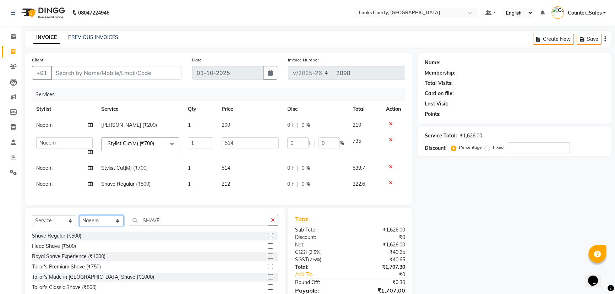
click at [106, 224] on div "Client +91 Date 03-10-2025 Invoice Number V/2025 V/2025-26 2898 Services Stylis…" at bounding box center [219, 186] width 398 height 266
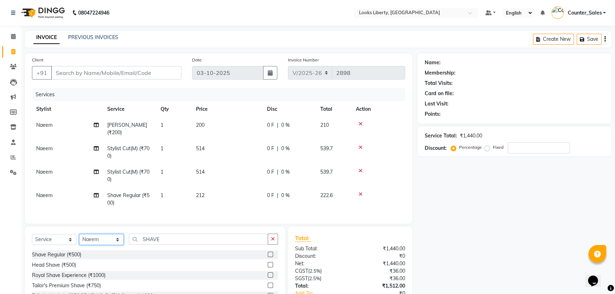
select select "24334"
click at [79, 239] on select "Select Stylist Aijaz Amit Anjali_nail art Counter_Sales Manish_pdct Meet Naeem …" at bounding box center [101, 239] width 44 height 11
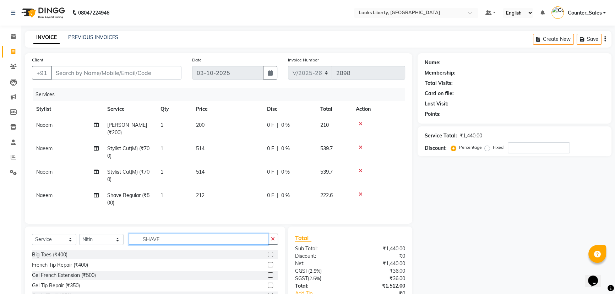
click at [153, 243] on input "SHAVE" at bounding box center [198, 238] width 139 height 11
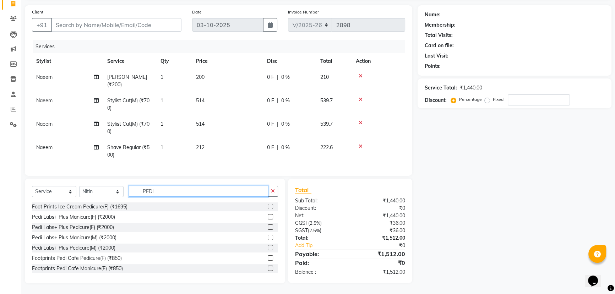
scroll to position [104, 0]
type input "PEDI"
click at [110, 260] on div "Footprints Pedi Cafe Pedicure(F) (₹850)" at bounding box center [77, 257] width 90 height 7
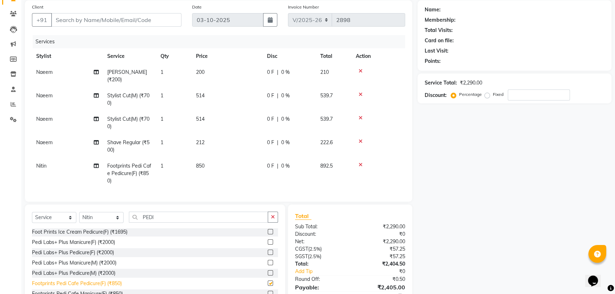
checkbox input "false"
click at [152, 222] on input "PEDI" at bounding box center [198, 216] width 139 height 11
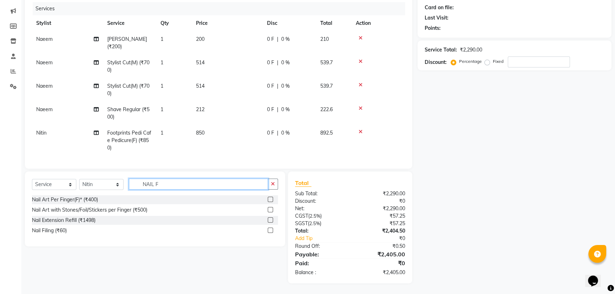
scroll to position [91, 0]
type input "NAIL F"
click at [60, 233] on div "Nail Filing (₹60)" at bounding box center [49, 230] width 35 height 7
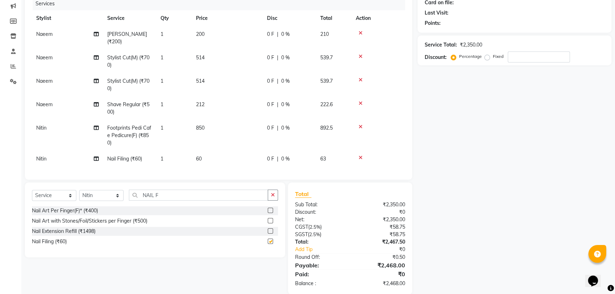
checkbox input "false"
drag, startPoint x: 226, startPoint y: 145, endPoint x: 239, endPoint y: 152, distance: 14.6
click at [227, 145] on td "850" at bounding box center [227, 135] width 71 height 31
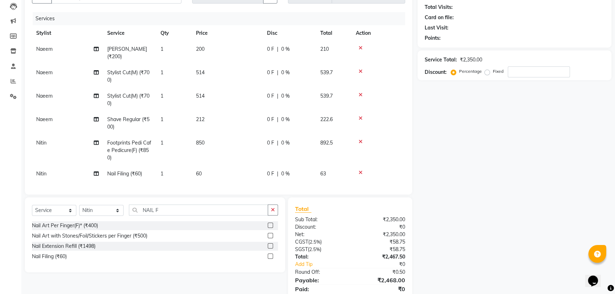
select select "24334"
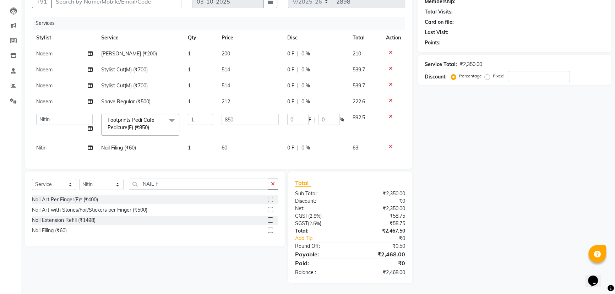
click at [243, 154] on div "Services Stylist Service Qty Price Disc Total Action Naeem Chin Waxing (₹200) 1…" at bounding box center [218, 89] width 373 height 145
click at [242, 146] on td "60" at bounding box center [249, 148] width 65 height 16
select select "24334"
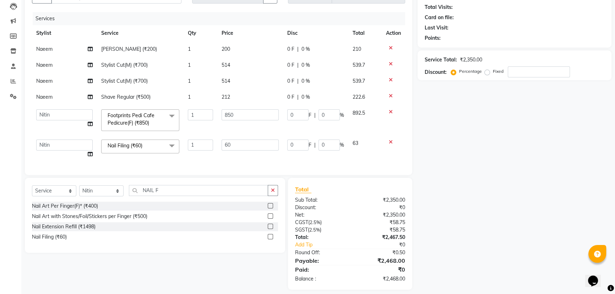
scroll to position [87, 0]
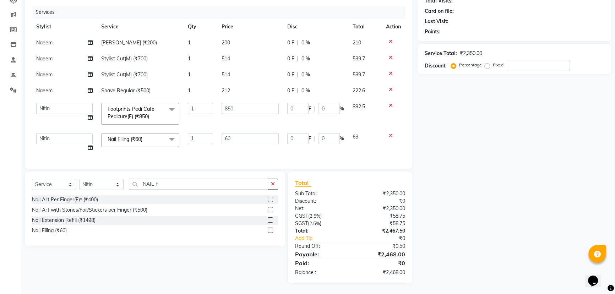
click at [242, 146] on td "60" at bounding box center [249, 142] width 65 height 27
click at [242, 143] on td "60" at bounding box center [249, 142] width 65 height 27
click at [243, 138] on input "60" at bounding box center [249, 138] width 57 height 11
click at [244, 137] on input "60" at bounding box center [249, 138] width 57 height 11
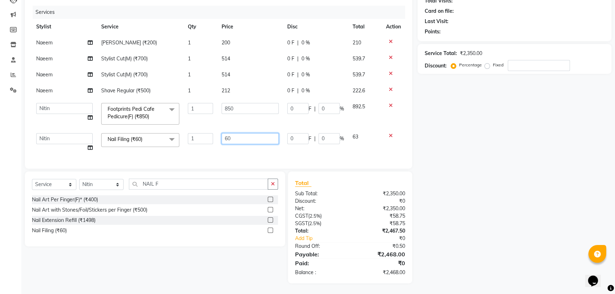
click at [244, 137] on input "60" at bounding box center [249, 138] width 57 height 11
type input "100"
click at [333, 202] on div "Discount:" at bounding box center [320, 200] width 60 height 7
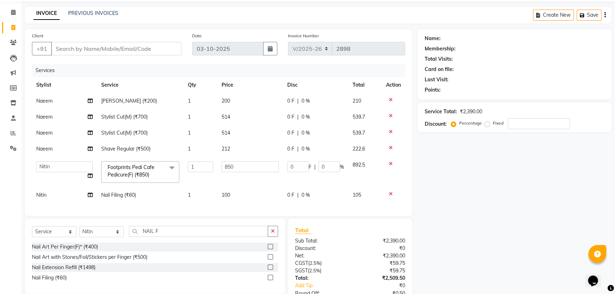
scroll to position [76, 0]
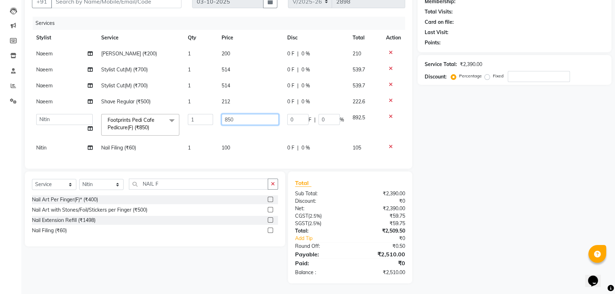
click at [254, 114] on input "850" at bounding box center [249, 119] width 57 height 11
click at [252, 114] on input "850" at bounding box center [249, 119] width 57 height 11
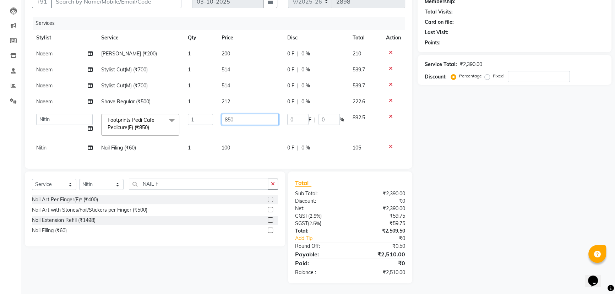
click at [252, 114] on input "850" at bounding box center [249, 119] width 57 height 11
type input "1000"
click at [345, 198] on div "Client +91 Date 03-10-2025 Invoice Number V/2025 V/2025-26 2898 Services Stylis…" at bounding box center [219, 132] width 398 height 301
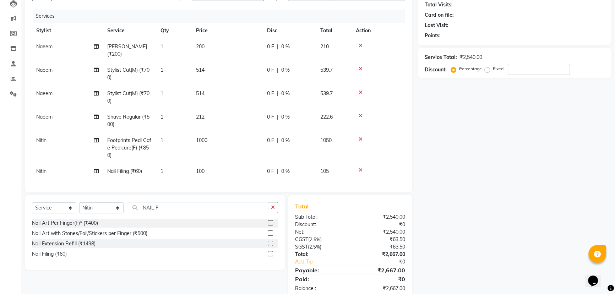
scroll to position [97, 0]
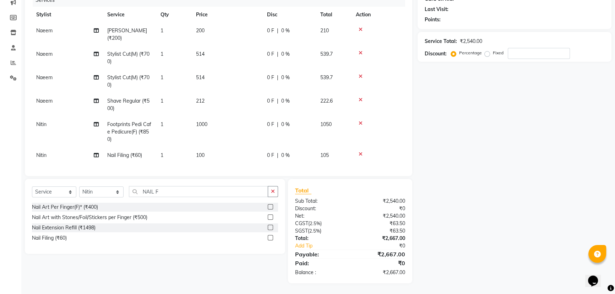
click at [231, 30] on td "200" at bounding box center [227, 34] width 71 height 23
select select "29659"
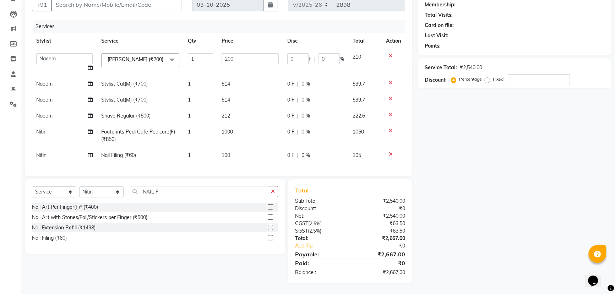
scroll to position [73, 0]
click at [236, 33] on th "Price" at bounding box center [249, 41] width 65 height 16
click at [256, 49] on td "200" at bounding box center [249, 62] width 65 height 27
click at [258, 57] on input "200" at bounding box center [249, 58] width 57 height 11
type input "203"
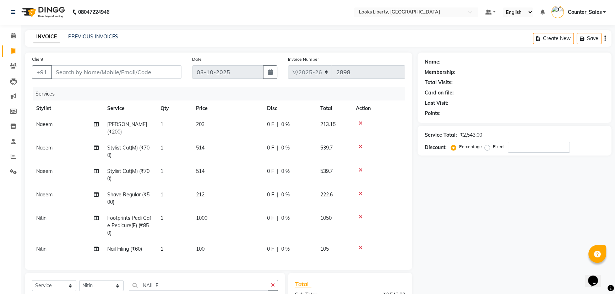
scroll to position [0, 0]
click at [144, 72] on input "Client" at bounding box center [116, 72] width 130 height 13
type input "9"
type input "0"
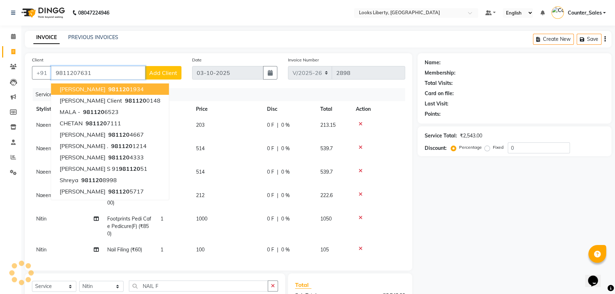
type input "9811207631"
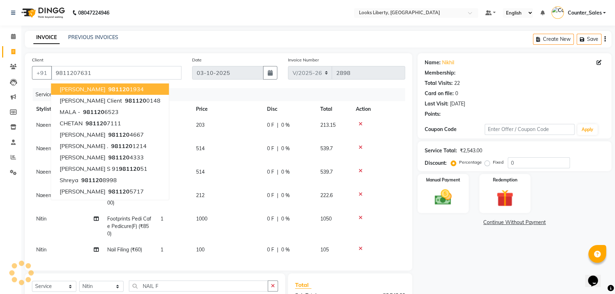
select select "1: Object"
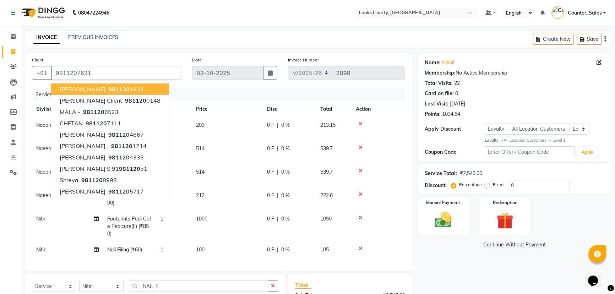
click at [441, 138] on div "Name: Nikhil Membership: No Active Membership Total Visits: 22 Card on file: 0 …" at bounding box center [514, 107] width 194 height 108
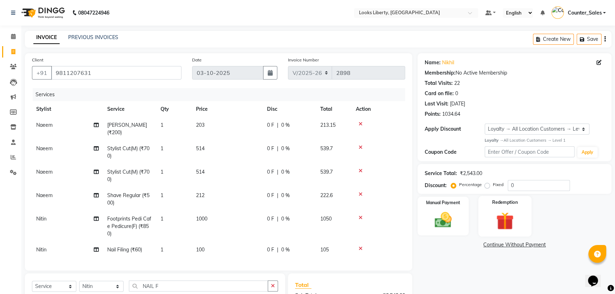
click at [502, 234] on div "Redemption" at bounding box center [504, 216] width 53 height 40
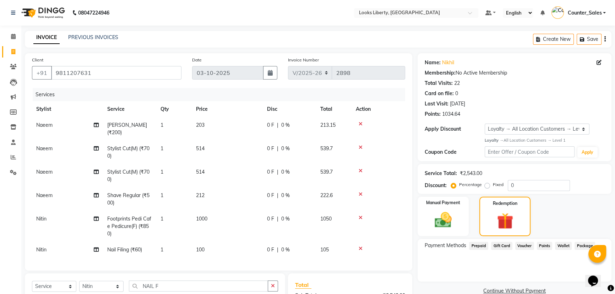
click at [542, 245] on span "Points" at bounding box center [544, 246] width 16 height 8
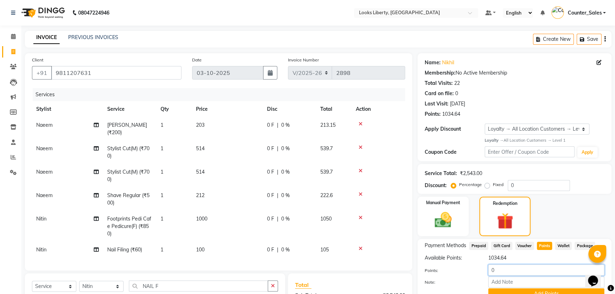
click at [535, 266] on input "0" at bounding box center [546, 269] width 116 height 11
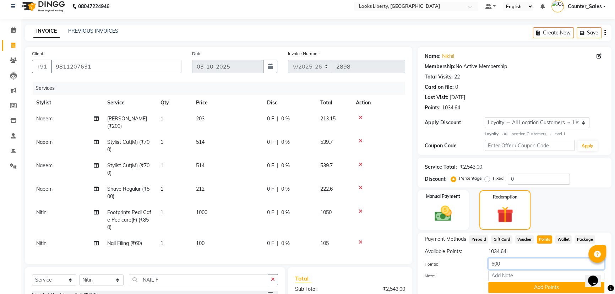
scroll to position [97, 0]
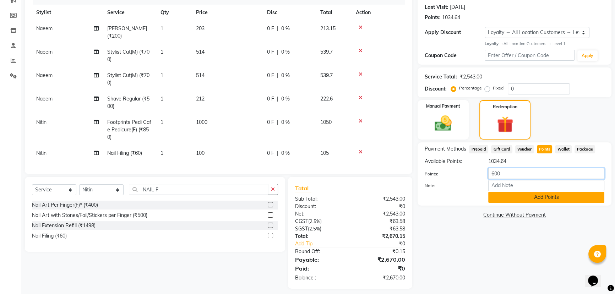
type input "600"
click at [522, 201] on button "Add Points" at bounding box center [546, 197] width 116 height 11
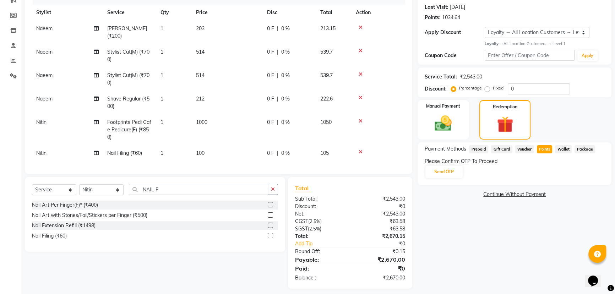
click at [447, 165] on div "Please Confirm OTP To Proceed Send OTP" at bounding box center [514, 168] width 180 height 21
click at [447, 176] on button "Send OTP" at bounding box center [443, 172] width 37 height 12
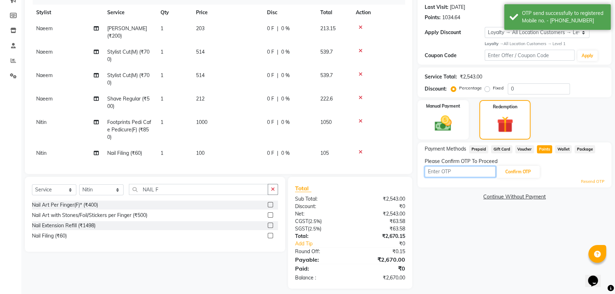
click at [447, 174] on input "text" at bounding box center [459, 171] width 71 height 11
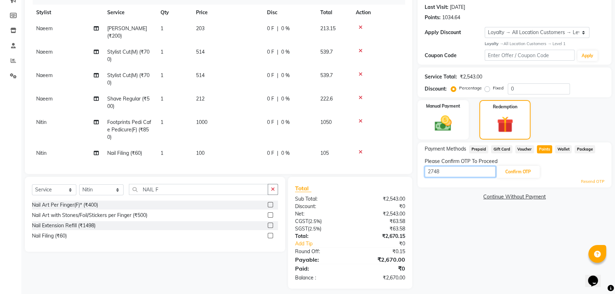
type input "2748"
click at [525, 177] on div "2748 Confirm OTP" at bounding box center [514, 171] width 180 height 13
click at [523, 173] on button "Confirm OTP" at bounding box center [517, 172] width 43 height 12
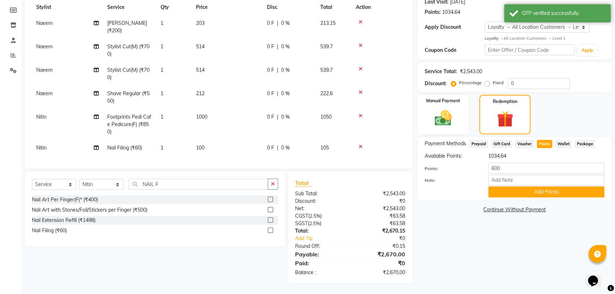
scroll to position [104, 0]
click at [564, 189] on button "Add Points" at bounding box center [546, 191] width 116 height 11
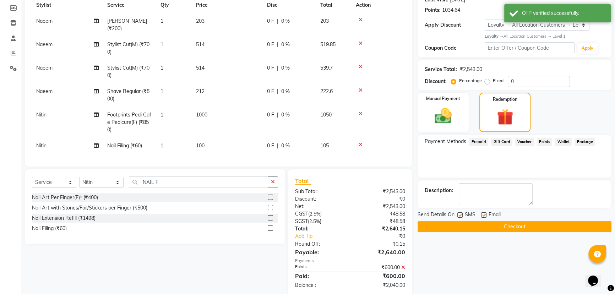
click at [413, 103] on div "Manual Payment Redemption" at bounding box center [514, 112] width 204 height 39
click at [434, 116] on img at bounding box center [443, 116] width 29 height 20
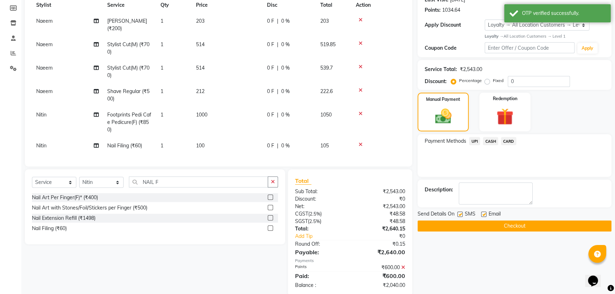
click at [486, 139] on span "CASH" at bounding box center [490, 141] width 15 height 8
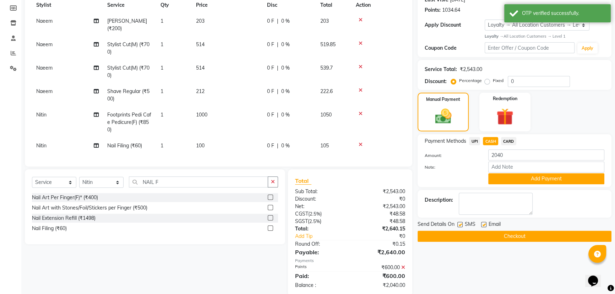
click at [473, 140] on span "UPI" at bounding box center [474, 141] width 11 height 8
click at [516, 141] on div "Payment Methods UPI CASH CARD" at bounding box center [514, 142] width 180 height 10
click at [511, 141] on span "CARD" at bounding box center [508, 141] width 15 height 8
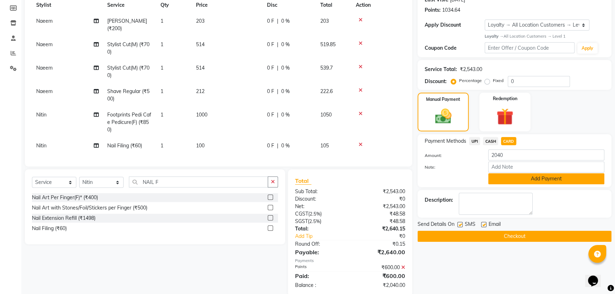
click at [541, 179] on button "Add Payment" at bounding box center [546, 178] width 116 height 11
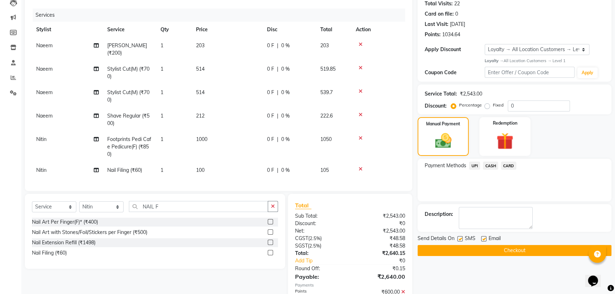
scroll to position [65, 0]
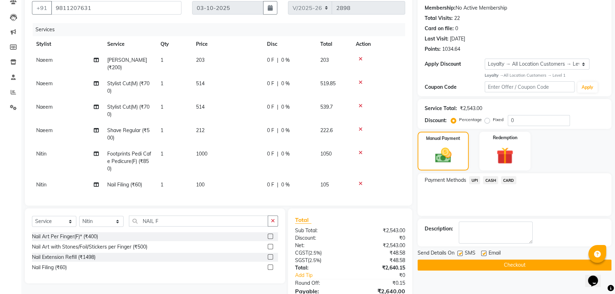
click at [360, 127] on icon at bounding box center [360, 129] width 4 height 5
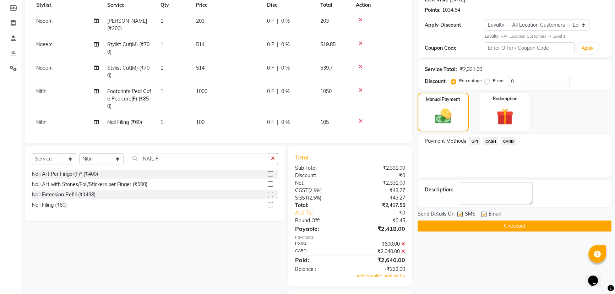
scroll to position [147, 0]
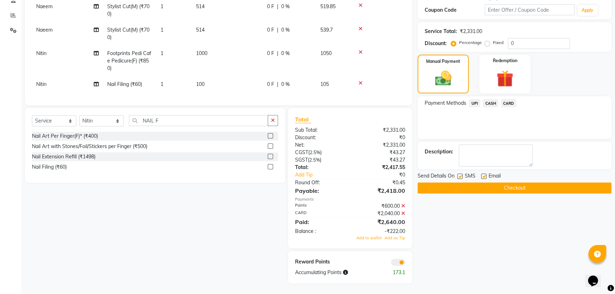
click at [404, 214] on icon at bounding box center [403, 213] width 4 height 5
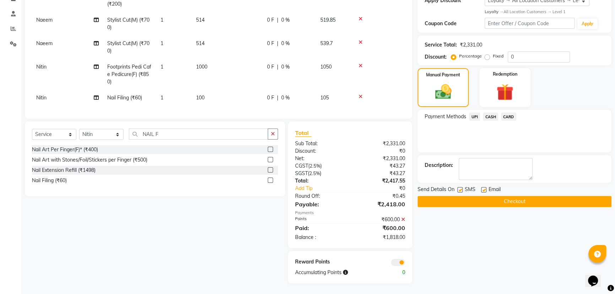
click at [506, 114] on span "CARD" at bounding box center [508, 116] width 15 height 8
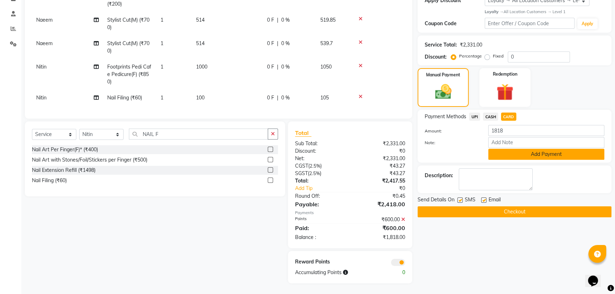
click at [511, 149] on button "Add Payment" at bounding box center [546, 154] width 116 height 11
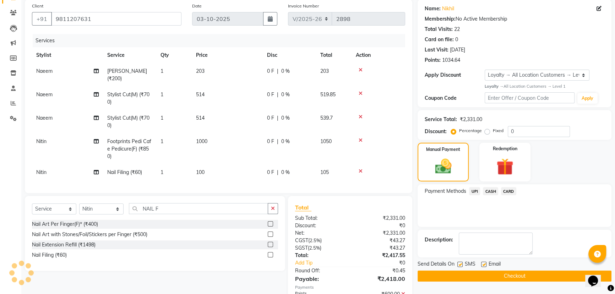
scroll to position [37, 0]
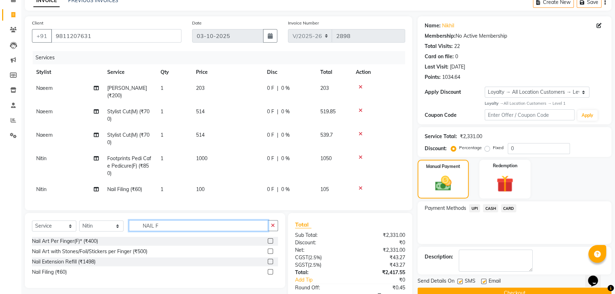
click at [157, 226] on input "NAIL F" at bounding box center [198, 225] width 139 height 11
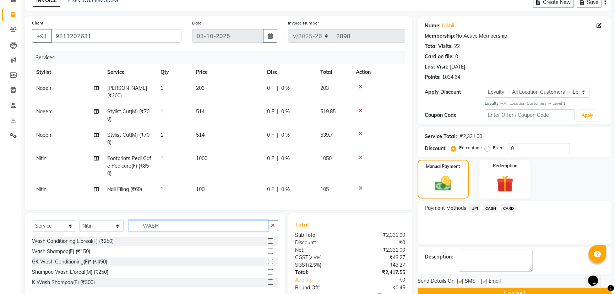
type input "WASH"
click at [80, 256] on div "Wash Shampoo(F) (₹150)" at bounding box center [155, 251] width 246 height 9
click at [80, 255] on div "Wash Shampoo(F) (₹150)" at bounding box center [61, 251] width 58 height 7
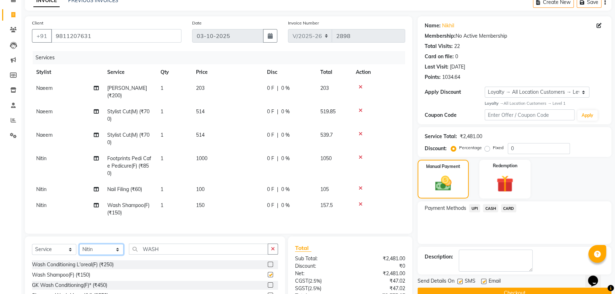
click at [80, 255] on select "Select Stylist Aijaz Amit Anjali_nail art Counter_Sales Manish_pdct Meet Naeem …" at bounding box center [101, 249] width 44 height 11
click at [74, 279] on div "Wash Shampoo(F) (₹150)" at bounding box center [61, 274] width 58 height 7
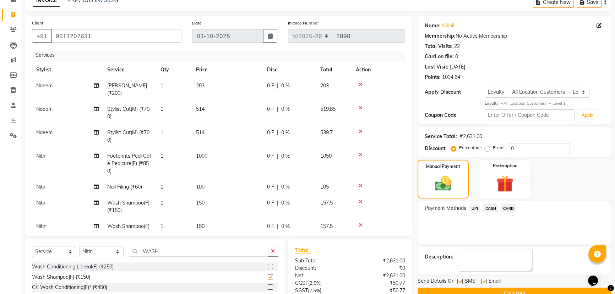
checkbox input "false"
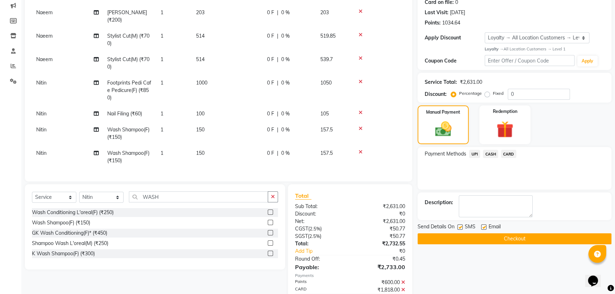
scroll to position [134, 0]
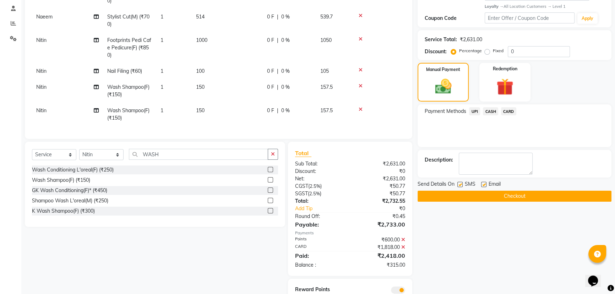
click at [401, 248] on icon at bounding box center [403, 246] width 4 height 5
click at [511, 111] on span "CARD" at bounding box center [508, 111] width 15 height 8
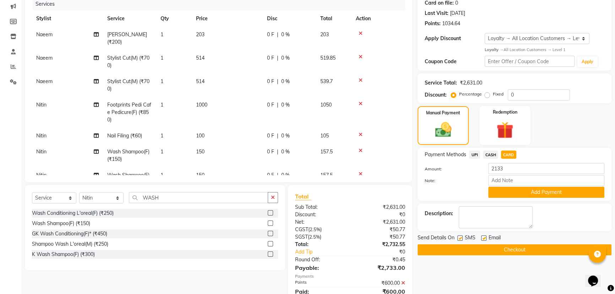
scroll to position [37, 0]
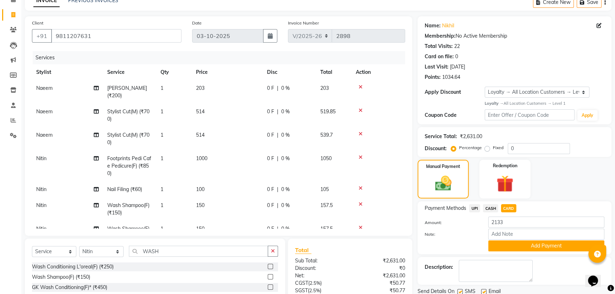
click at [224, 88] on td "203" at bounding box center [227, 91] width 71 height 23
select select "29659"
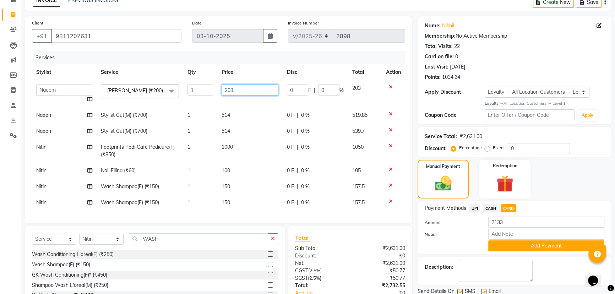
click at [233, 87] on input "203" at bounding box center [249, 89] width 57 height 11
type input "300"
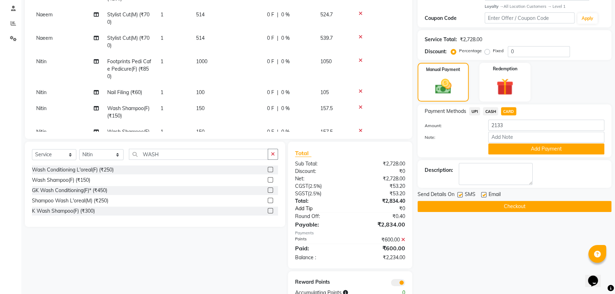
drag, startPoint x: 354, startPoint y: 207, endPoint x: 358, endPoint y: 206, distance: 4.5
click at [354, 207] on div "Total Sub Total: ₹2,728.00 Discount: ₹0 Net: ₹2,728.00 CGST ( 2.5% ) ₹53.20 SGS…" at bounding box center [350, 205] width 110 height 112
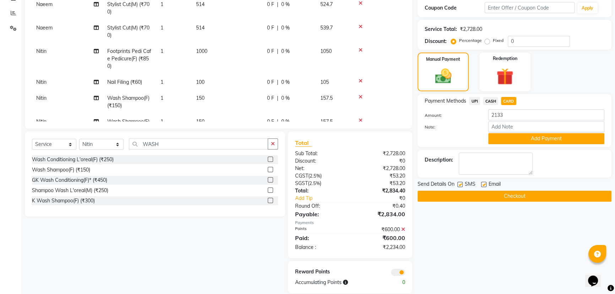
scroll to position [154, 0]
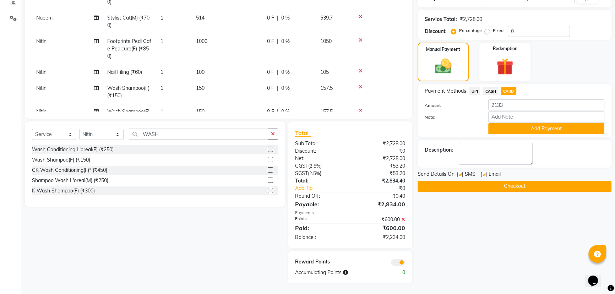
click at [506, 88] on span "CARD" at bounding box center [508, 91] width 15 height 8
type input "2234"
click at [526, 127] on button "Add Payment" at bounding box center [546, 128] width 116 height 11
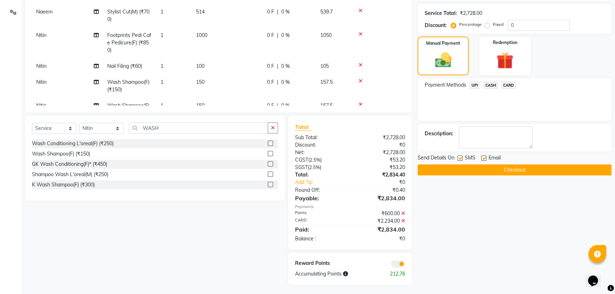
scroll to position [162, 0]
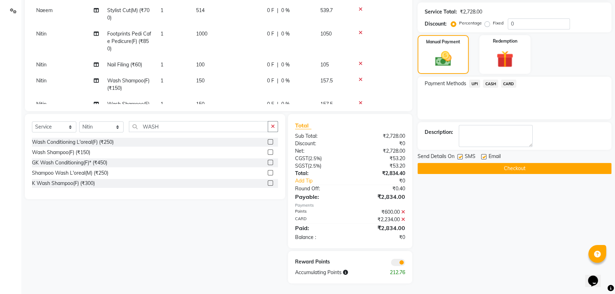
click at [448, 169] on button "Checkout" at bounding box center [514, 168] width 194 height 11
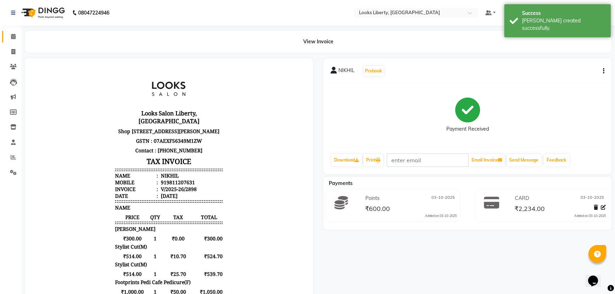
click at [2, 35] on link "Calendar" at bounding box center [10, 37] width 17 height 12
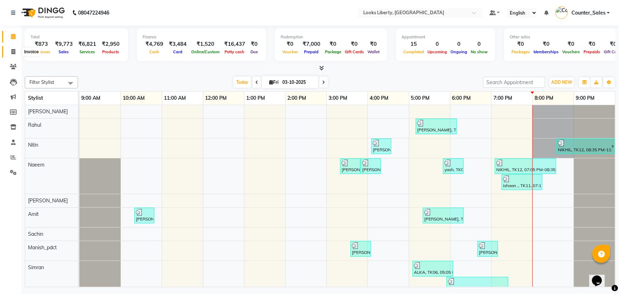
click at [11, 52] on icon at bounding box center [13, 51] width 4 height 5
select select "service"
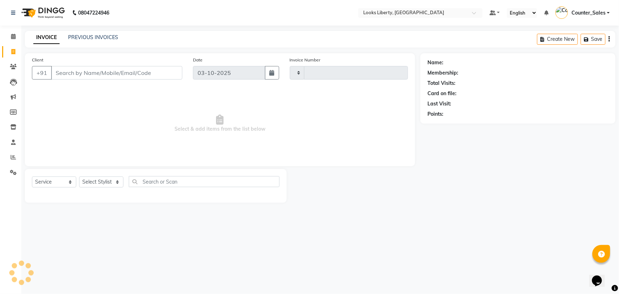
type input "2899"
select select "4321"
click at [101, 186] on select "Select Stylist" at bounding box center [101, 181] width 44 height 11
select select "40734"
click at [79, 176] on select "Select Stylist Aijaz Amit Anjali_nail art Counter_Sales Manish_pdct Meet Naeem …" at bounding box center [101, 181] width 44 height 11
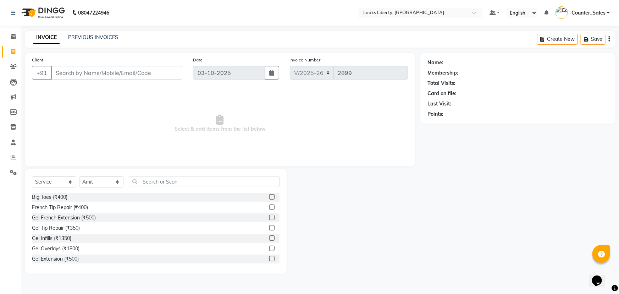
drag, startPoint x: 158, startPoint y: 176, endPoint x: 163, endPoint y: 180, distance: 6.8
click at [163, 180] on div "Select Service Product Membership Package Voucher Prepaid Gift Card Select Styl…" at bounding box center [156, 221] width 262 height 105
click at [163, 180] on input "text" at bounding box center [204, 181] width 151 height 11
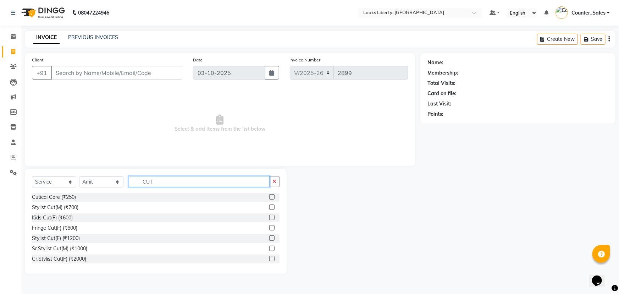
type input "CUT"
click at [58, 212] on div "Cutical Care (₹250) Stylist Cut(M) (₹700) Kids Cut(F) (₹600) Fringe Cut(F) (₹60…" at bounding box center [156, 228] width 248 height 71
click at [69, 208] on div "Stylist Cut(M) (₹700)" at bounding box center [55, 207] width 46 height 7
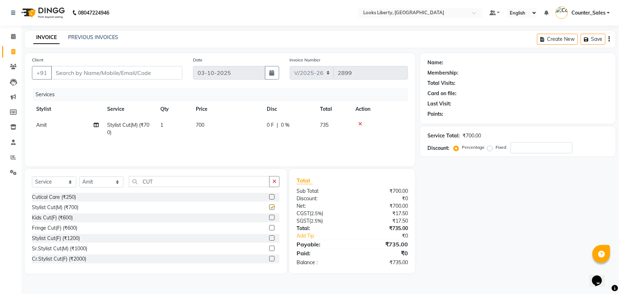
checkbox input "false"
click at [150, 191] on div "Select Service Product Membership Package Voucher Prepaid Gift Card Select Styl…" at bounding box center [156, 184] width 248 height 17
click at [153, 182] on input "CUT" at bounding box center [199, 181] width 141 height 11
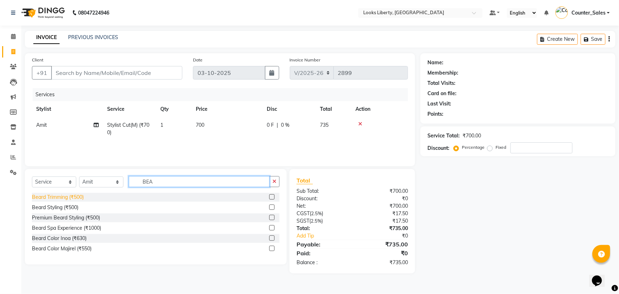
type input "BEA"
click at [73, 196] on div "Beard Trimming (₹500)" at bounding box center [58, 196] width 52 height 7
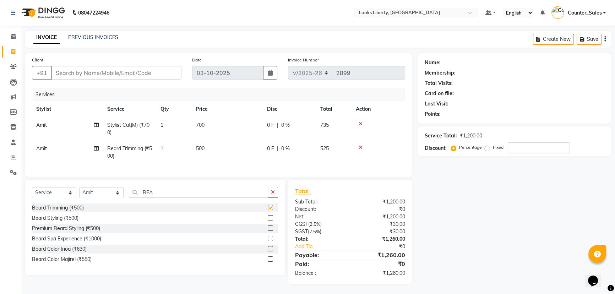
checkbox input "false"
click at [114, 71] on input "Client" at bounding box center [116, 72] width 130 height 13
type input "9"
type input "0"
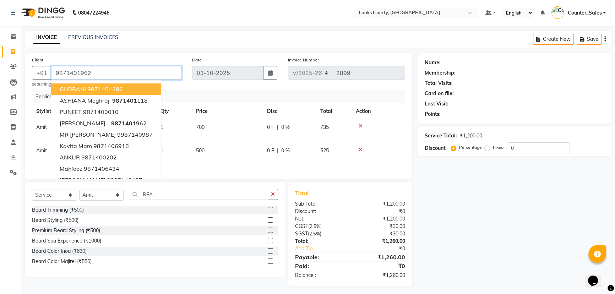
type input "9871401962"
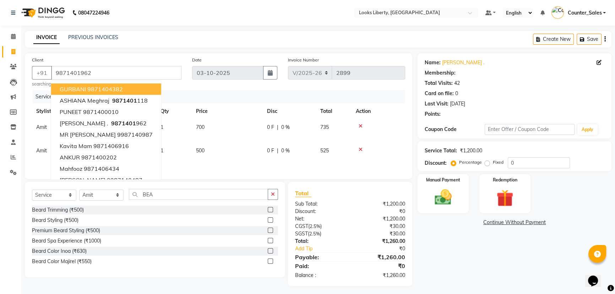
select select "1: Object"
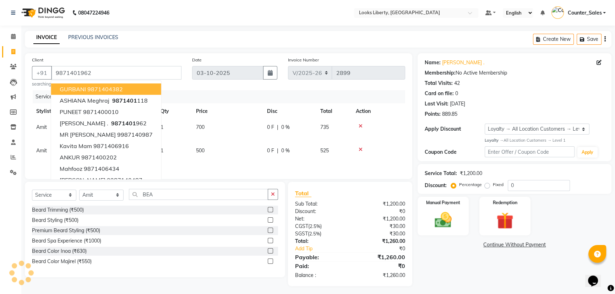
click at [357, 128] on div at bounding box center [378, 125] width 45 height 5
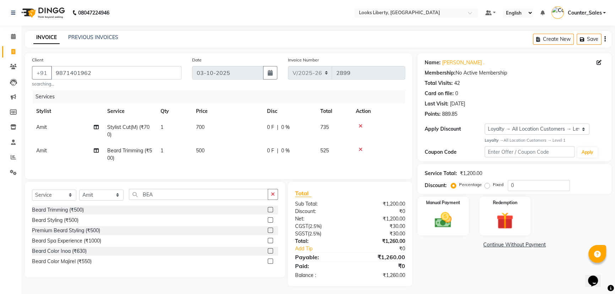
click at [358, 126] on icon at bounding box center [360, 125] width 4 height 5
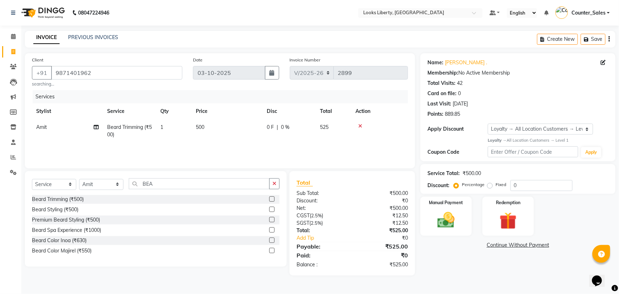
click at [254, 121] on td "500" at bounding box center [227, 130] width 71 height 23
select select "40734"
click at [256, 121] on td "500" at bounding box center [252, 132] width 67 height 27
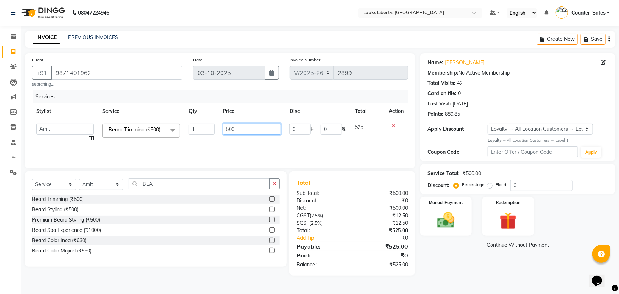
drag, startPoint x: 256, startPoint y: 121, endPoint x: 261, endPoint y: 128, distance: 8.7
click at [260, 127] on td "500" at bounding box center [252, 132] width 67 height 27
click at [261, 128] on input "500" at bounding box center [252, 128] width 58 height 11
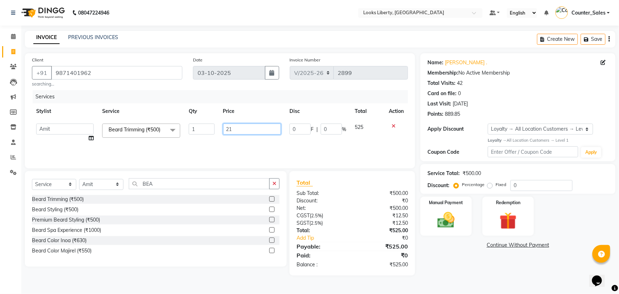
type input "212"
click at [337, 203] on div "Discount:" at bounding box center [321, 200] width 61 height 7
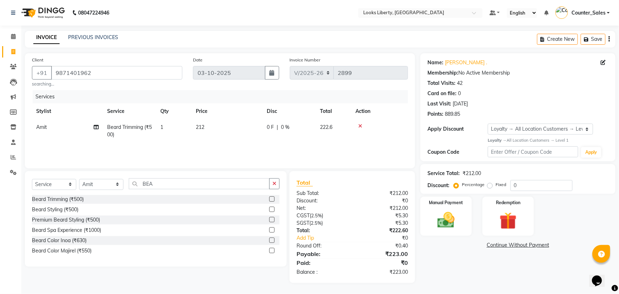
click at [496, 185] on label "Fixed" at bounding box center [501, 184] width 11 height 6
click at [490, 185] on input "Fixed" at bounding box center [491, 184] width 5 height 5
radio input "true"
click at [513, 184] on input "0" at bounding box center [542, 185] width 62 height 11
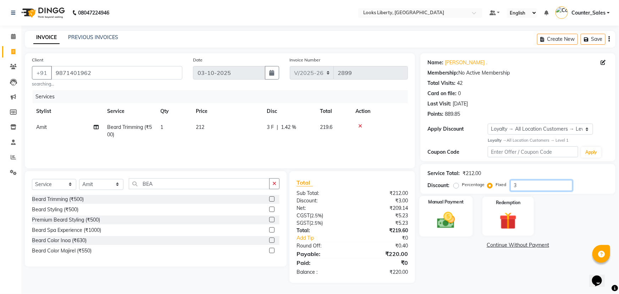
type input "3"
click at [443, 221] on img at bounding box center [446, 220] width 29 height 21
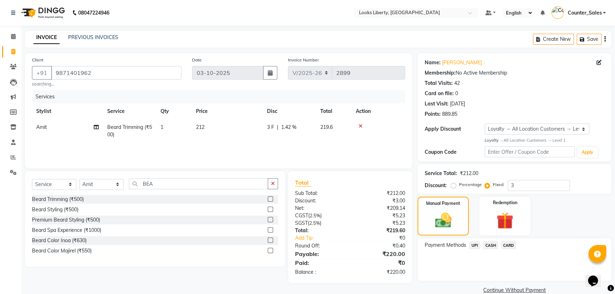
click at [478, 244] on span "UPI" at bounding box center [474, 245] width 11 height 8
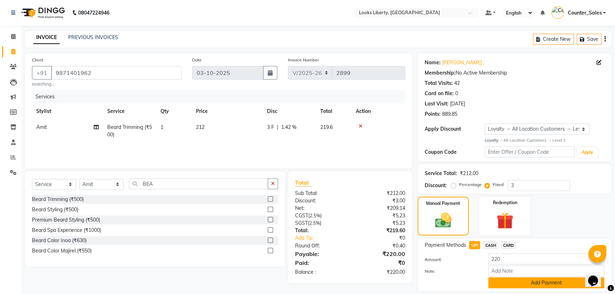
click at [497, 279] on button "Add Payment" at bounding box center [546, 282] width 116 height 11
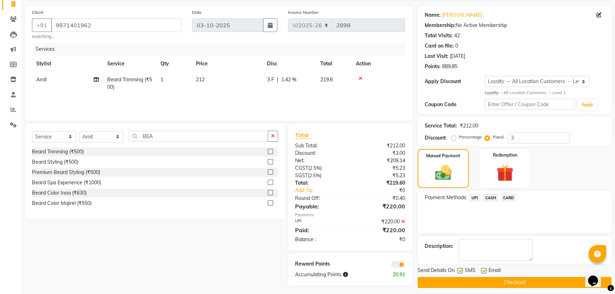
scroll to position [52, 0]
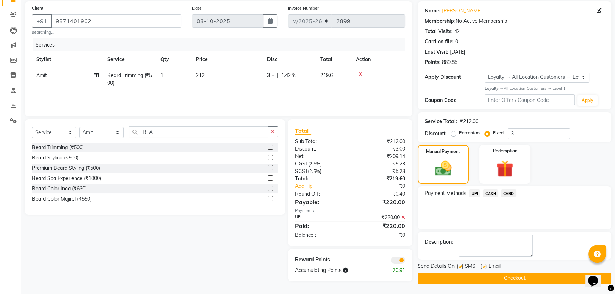
click at [428, 280] on button "Checkout" at bounding box center [514, 277] width 194 height 11
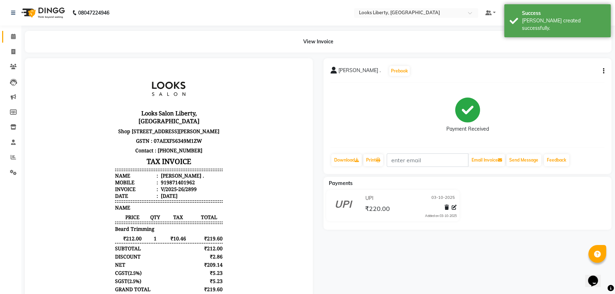
click at [5, 37] on link "Calendar" at bounding box center [10, 37] width 17 height 12
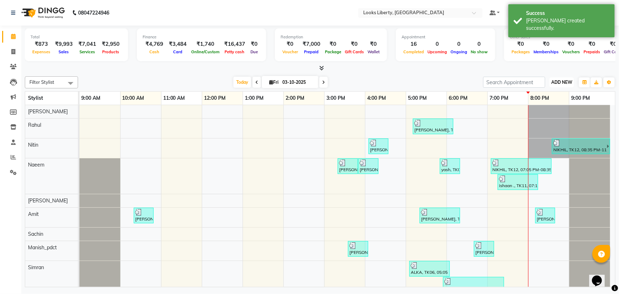
click at [573, 81] on button "ADD NEW Toggle Dropdown" at bounding box center [562, 82] width 24 height 10
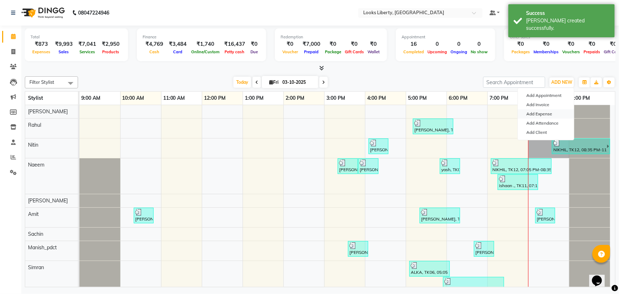
click at [549, 114] on link "Add Expense" at bounding box center [546, 113] width 56 height 9
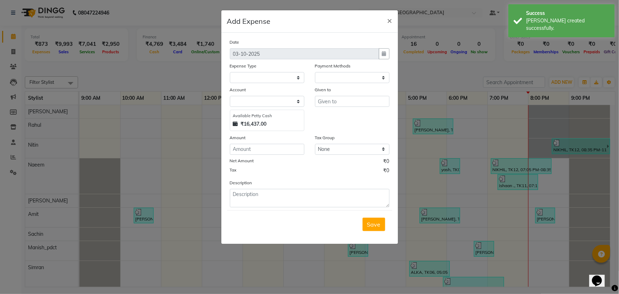
select select "1"
select select "3126"
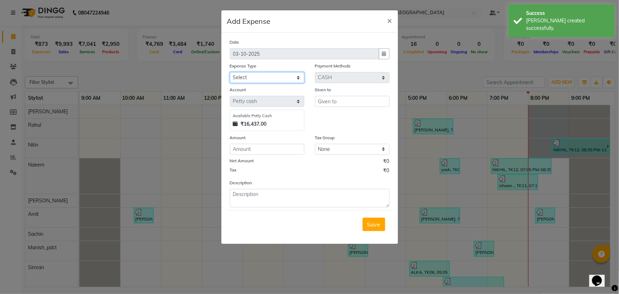
click at [292, 82] on select "Select Accommodation Aesthetics Bank Deposit BLINKIT Cash Handover Client Refun…" at bounding box center [267, 77] width 75 height 11
click at [392, 16] on span "×" at bounding box center [389, 20] width 5 height 11
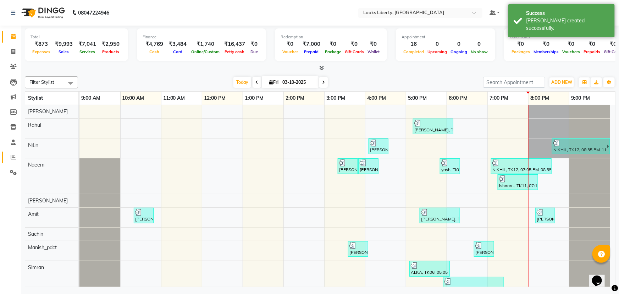
click at [8, 163] on link "Reports" at bounding box center [10, 157] width 17 height 12
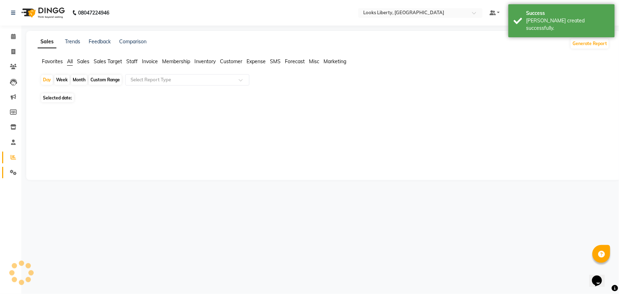
click at [9, 170] on span at bounding box center [13, 173] width 12 height 8
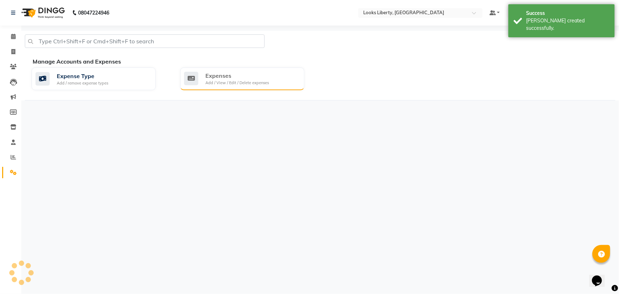
click at [195, 84] on icon at bounding box center [191, 78] width 14 height 13
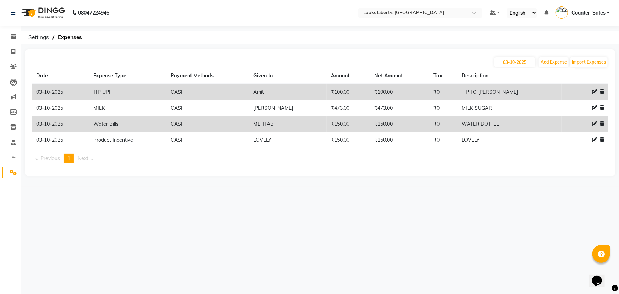
click at [593, 91] on icon at bounding box center [594, 91] width 5 height 5
select select "24070"
select select "1"
select select "3126"
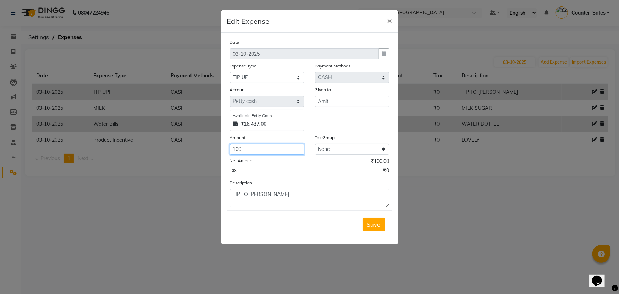
click at [282, 149] on input "100" at bounding box center [267, 149] width 75 height 11
type input "150"
click at [364, 228] on button "Save" at bounding box center [374, 223] width 23 height 13
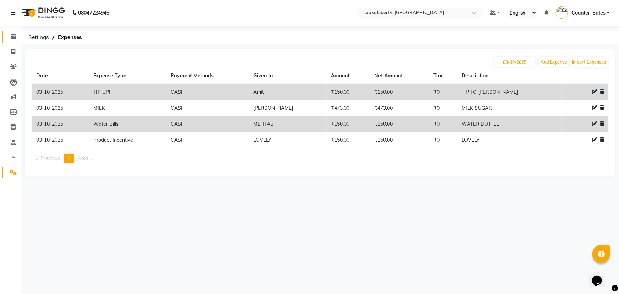
drag, startPoint x: 6, startPoint y: 40, endPoint x: 20, endPoint y: 46, distance: 14.2
click at [6, 40] on link "Calendar" at bounding box center [10, 37] width 17 height 12
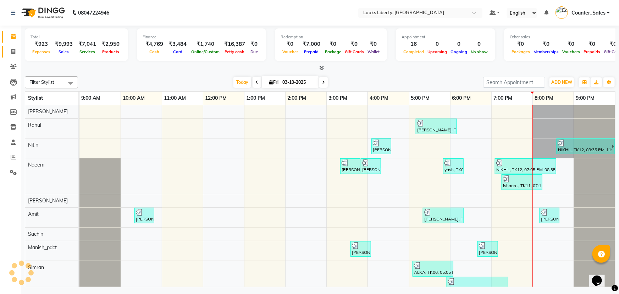
click at [14, 49] on icon at bounding box center [13, 51] width 4 height 5
select select "4321"
select select "service"
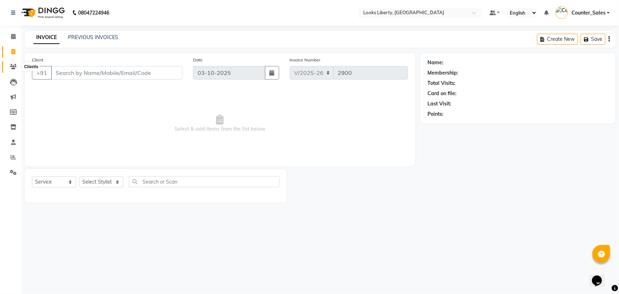
click at [15, 66] on icon at bounding box center [13, 66] width 7 height 5
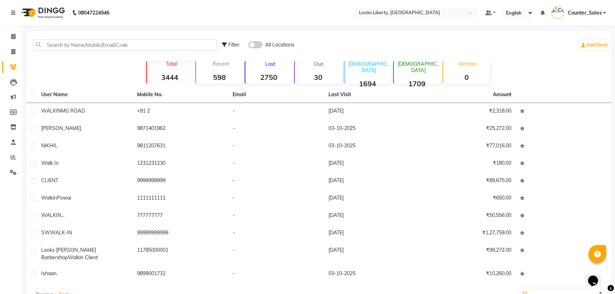
click at [71, 51] on div "Filter All Locations Add Client" at bounding box center [319, 45] width 582 height 22
click at [69, 45] on input "text" at bounding box center [124, 44] width 183 height 11
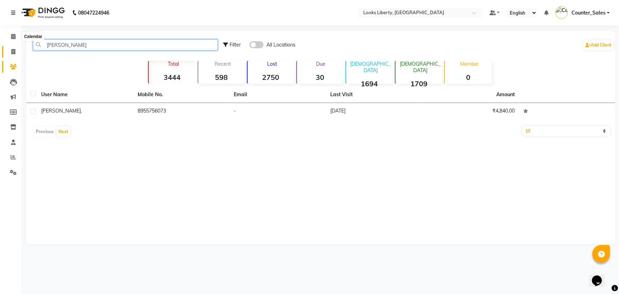
type input "SHARI"
click at [11, 46] on link "Invoice" at bounding box center [10, 52] width 17 height 12
select select "service"
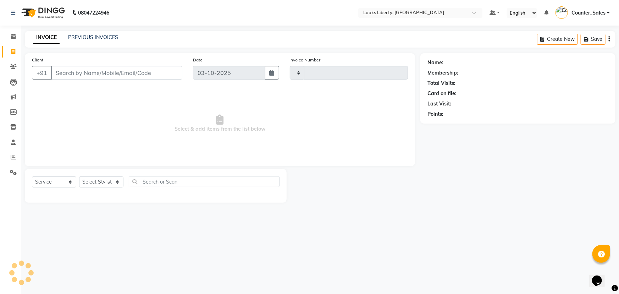
type input "2900"
select select "4321"
click at [67, 72] on input "Client" at bounding box center [116, 72] width 131 height 13
type input "9999448947"
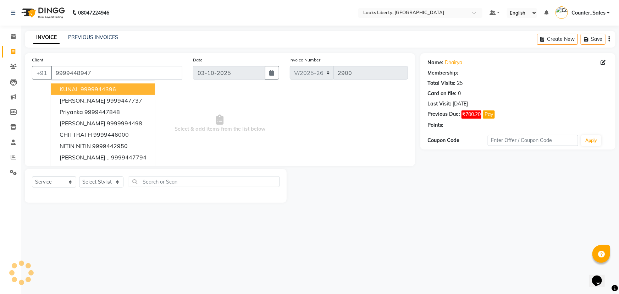
select select "1: Object"
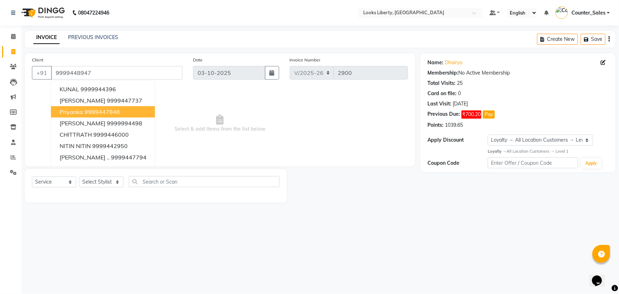
click at [248, 143] on span "Select & add items from the list below" at bounding box center [220, 123] width 376 height 71
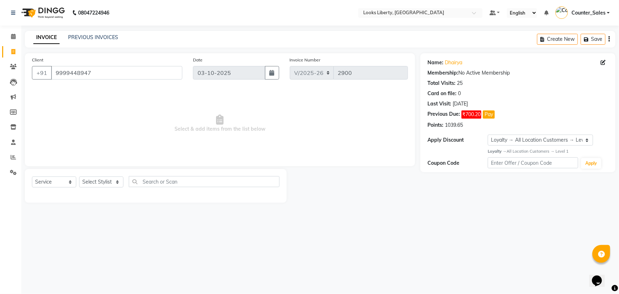
click at [109, 188] on div "Select Service Product Membership Package Voucher Prepaid Gift Card Select Styl…" at bounding box center [156, 184] width 248 height 17
click at [110, 183] on select "Select Stylist Aijaz Amit Anjali_nail art Counter_Sales Manish_pdct Meet Naeem …" at bounding box center [101, 181] width 44 height 11
select select "40734"
click at [79, 176] on select "Select Stylist Aijaz Amit Anjali_nail art Counter_Sales Manish_pdct Meet Naeem …" at bounding box center [101, 181] width 44 height 11
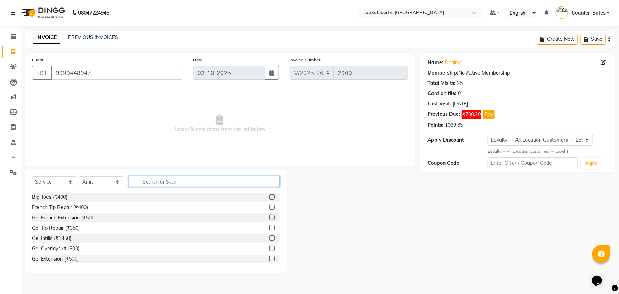
click at [162, 180] on input "text" at bounding box center [204, 181] width 151 height 11
type input "CUT"
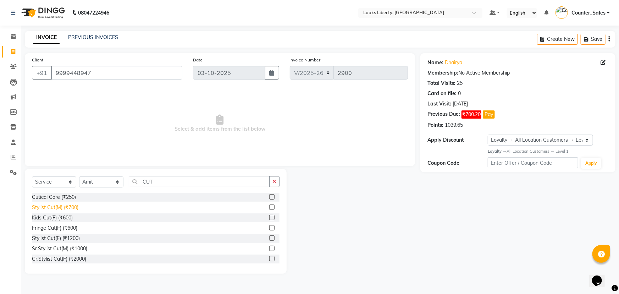
drag, startPoint x: 65, startPoint y: 207, endPoint x: 74, endPoint y: 204, distance: 9.6
click at [65, 207] on div "Stylist Cut(M) (₹700)" at bounding box center [55, 207] width 46 height 7
checkbox input "false"
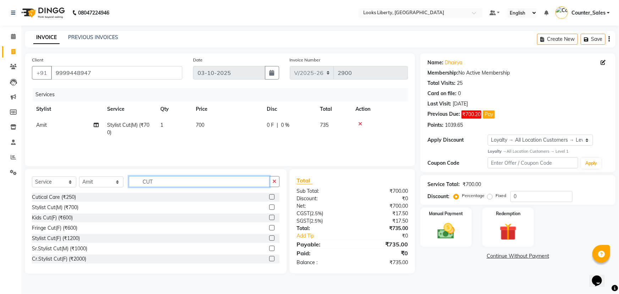
click at [157, 186] on input "CUT" at bounding box center [199, 181] width 141 height 11
click at [157, 186] on input "I" at bounding box center [199, 181] width 141 height 11
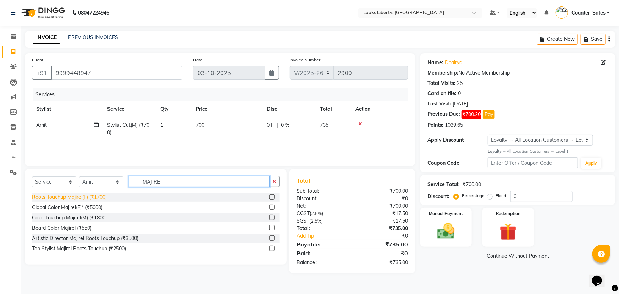
type input "MAJIRE"
click at [93, 198] on div "Roots Touchup Majirel(F) (₹1700)" at bounding box center [69, 196] width 75 height 7
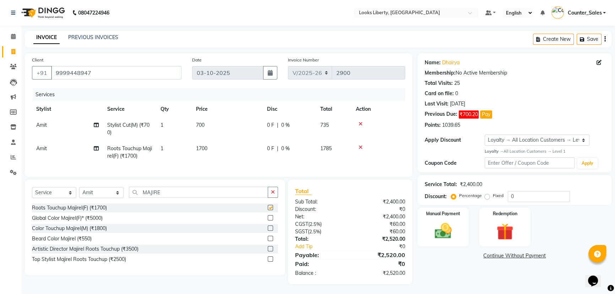
checkbox input "false"
click at [216, 156] on td "1700" at bounding box center [227, 152] width 71 height 23
select select "40734"
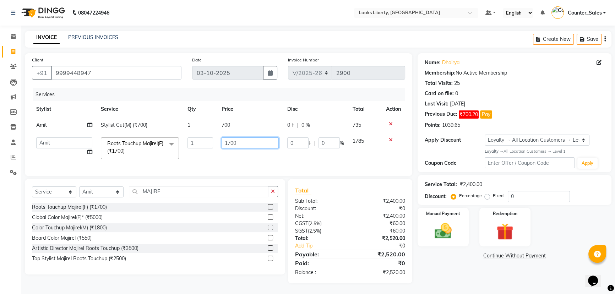
click at [269, 147] on input "1700" at bounding box center [249, 142] width 57 height 11
click at [269, 145] on input "1700" at bounding box center [249, 142] width 57 height 11
drag, startPoint x: 269, startPoint y: 145, endPoint x: 270, endPoint y: 142, distance: 4.2
click at [269, 144] on input "1700" at bounding box center [249, 142] width 57 height 11
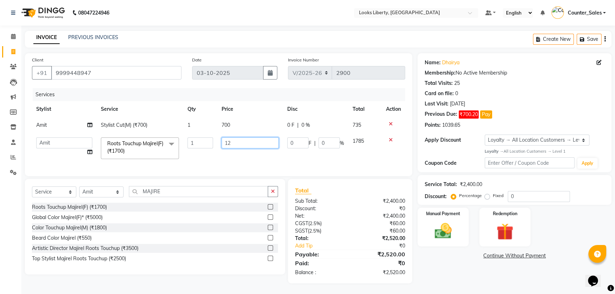
type input "120"
click at [275, 113] on tr "Stylist Service Qty Price Disc Total Action" at bounding box center [218, 109] width 373 height 16
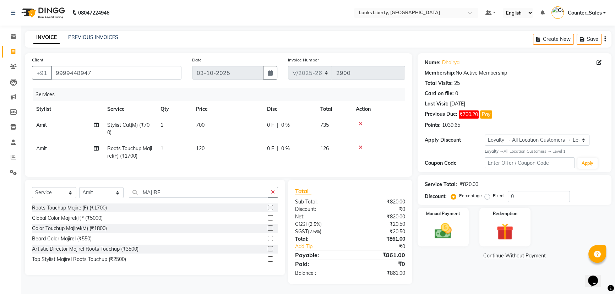
click at [244, 147] on td "120" at bounding box center [227, 152] width 71 height 23
select select "40734"
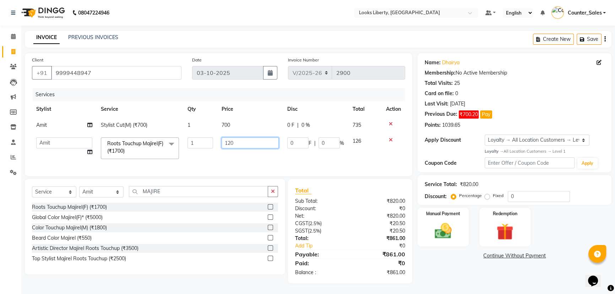
click at [245, 141] on input "120" at bounding box center [249, 142] width 57 height 11
type input "1200"
click at [243, 128] on td "700" at bounding box center [250, 125] width 66 height 16
select select "40734"
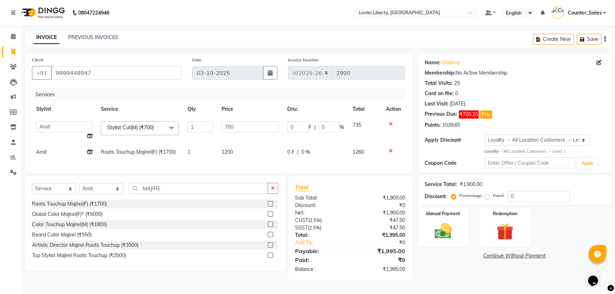
click at [243, 128] on input "700" at bounding box center [249, 126] width 57 height 11
type input "514"
click at [374, 272] on div "Total Sub Total: ₹1,900.00 Discount: ₹0 Net: ₹1,900.00 CGST ( 2.5% ) ₹47.50 SGS…" at bounding box center [350, 228] width 110 height 90
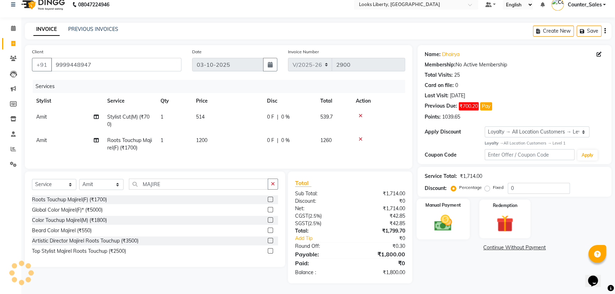
scroll to position [13, 0]
click at [454, 213] on img at bounding box center [443, 223] width 29 height 20
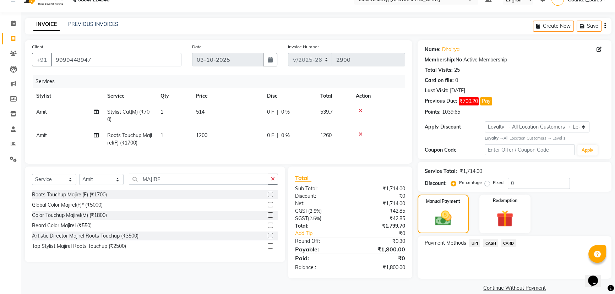
click at [492, 241] on span "CASH" at bounding box center [490, 243] width 15 height 8
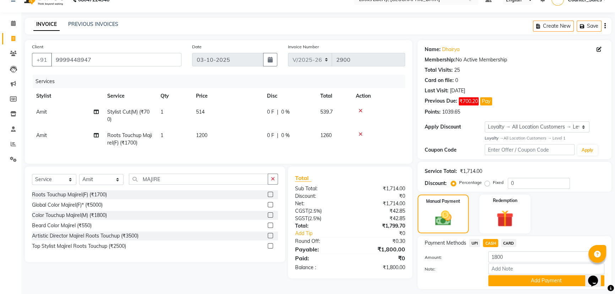
click at [519, 281] on button "Add Payment" at bounding box center [546, 280] width 116 height 11
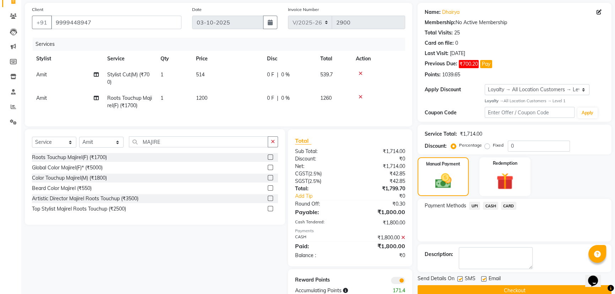
scroll to position [74, 0]
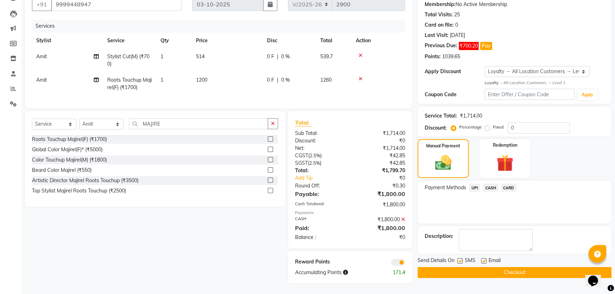
click at [465, 267] on button "Checkout" at bounding box center [514, 272] width 194 height 11
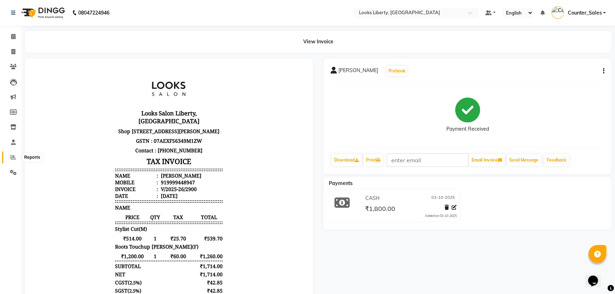
click at [15, 158] on icon at bounding box center [13, 156] width 5 height 5
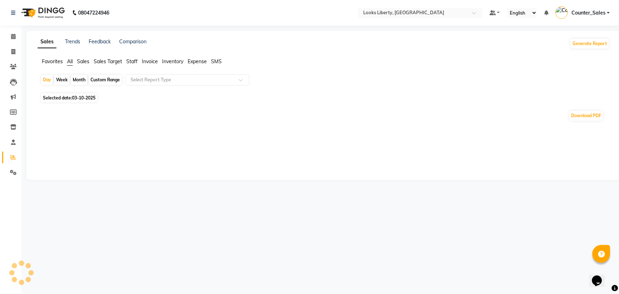
click at [134, 60] on span "Staff" at bounding box center [131, 61] width 11 height 6
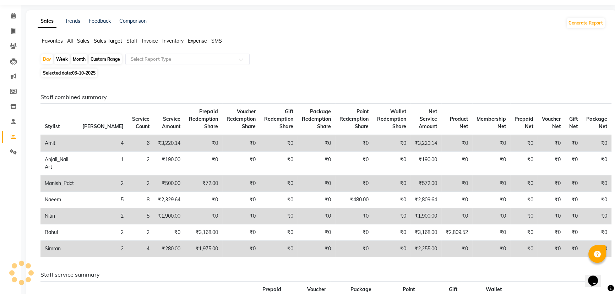
scroll to position [32, 0]
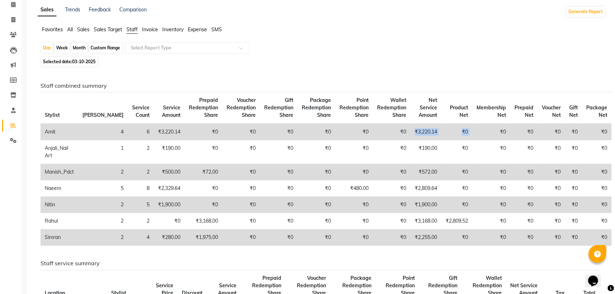
drag, startPoint x: 397, startPoint y: 135, endPoint x: 479, endPoint y: 133, distance: 81.3
click at [479, 133] on tr "Amit 4 6 ₹3,220.14 ₹0 ₹0 ₹0 ₹0 ₹0 ₹0 ₹3,220.14 ₹0 ₹0 ₹0 ₹0 ₹0 ₹0" at bounding box center [325, 131] width 571 height 17
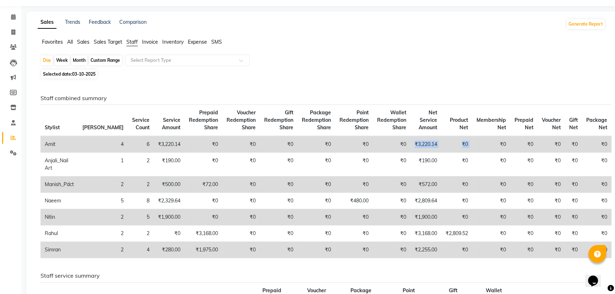
scroll to position [0, 0]
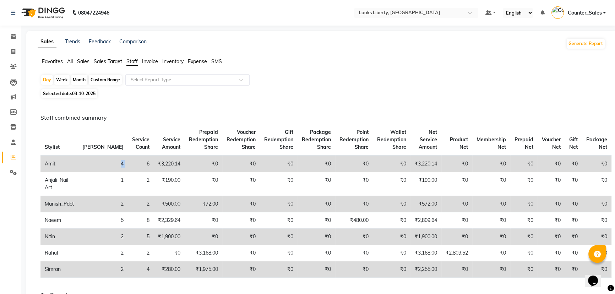
drag, startPoint x: 96, startPoint y: 160, endPoint x: 120, endPoint y: 165, distance: 24.3
click at [120, 165] on tr "Amit 4 6 ₹3,220.14 ₹0 ₹0 ₹0 ₹0 ₹0 ₹0 ₹3,220.14 ₹0 ₹0 ₹0 ₹0 ₹0 ₹0" at bounding box center [325, 163] width 571 height 17
click at [7, 32] on link "Calendar" at bounding box center [10, 37] width 17 height 12
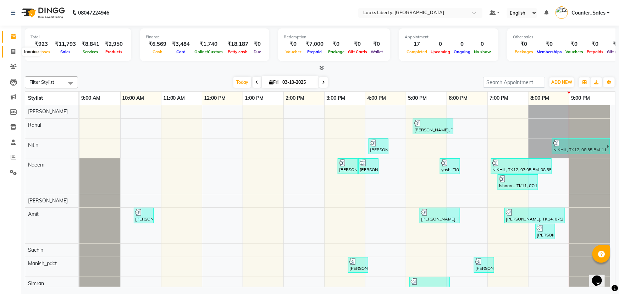
click at [13, 52] on icon at bounding box center [13, 51] width 4 height 5
select select "service"
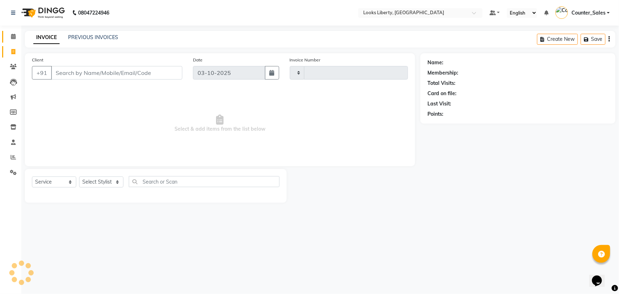
type input "2901"
select select "4321"
click at [83, 72] on input "Client" at bounding box center [116, 72] width 131 height 13
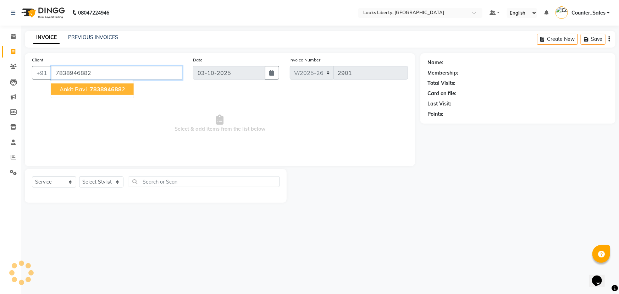
type input "7838946882"
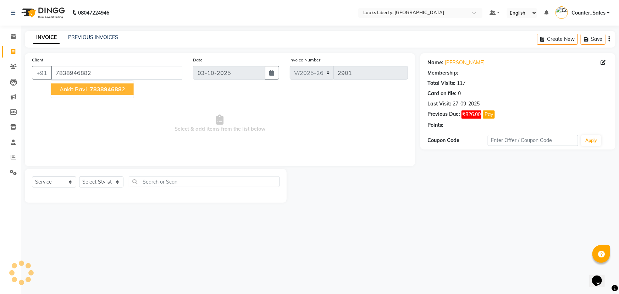
select select "1: Object"
click at [73, 89] on span "ankit ravi" at bounding box center [73, 89] width 27 height 7
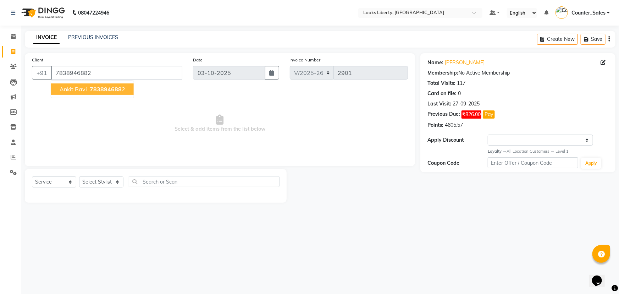
select select "1: Object"
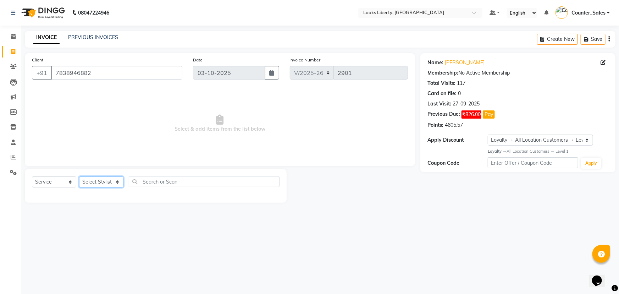
click at [116, 182] on select "Select Stylist Aijaz Amit Anjali_nail art Counter_Sales Manish_pdct Meet Naeem …" at bounding box center [101, 181] width 44 height 11
select select "29659"
click at [79, 176] on select "Select Stylist Aijaz Amit Anjali_nail art Counter_Sales Manish_pdct Meet Naeem …" at bounding box center [101, 181] width 44 height 11
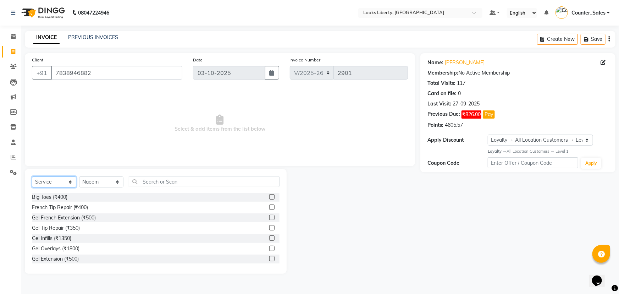
click at [70, 181] on select "Select Service Product Membership Package Voucher Prepaid Gift Card" at bounding box center [54, 181] width 44 height 11
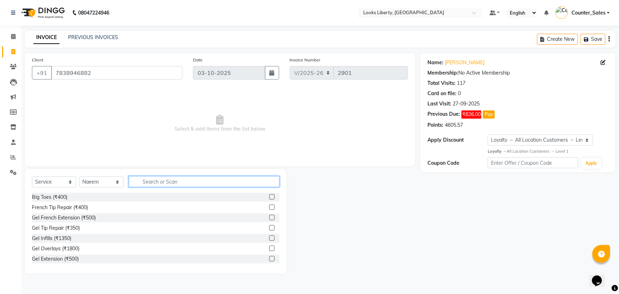
click at [145, 184] on input "text" at bounding box center [204, 181] width 151 height 11
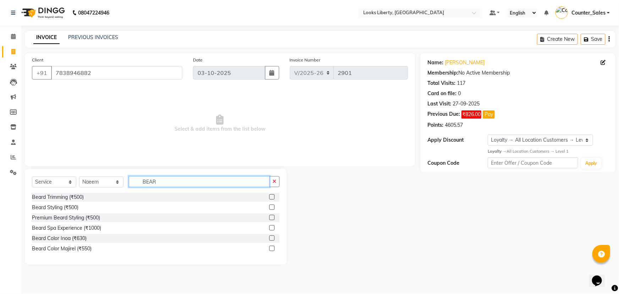
type input "BEAR"
click at [272, 197] on label at bounding box center [271, 196] width 5 height 5
click at [272, 197] on input "checkbox" at bounding box center [271, 197] width 5 height 5
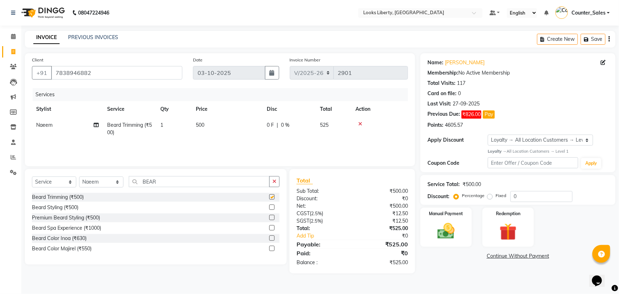
checkbox input "false"
click at [212, 125] on td "500" at bounding box center [227, 128] width 71 height 23
select select "29659"
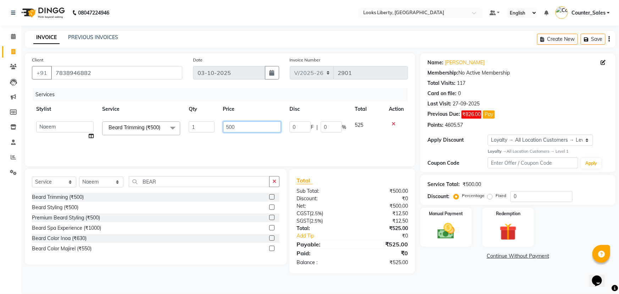
drag, startPoint x: 237, startPoint y: 126, endPoint x: 244, endPoint y: 128, distance: 7.7
click at [241, 127] on input "500" at bounding box center [252, 126] width 58 height 11
type input "5"
type input "624"
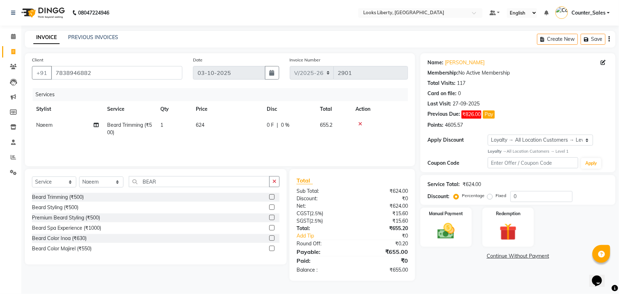
click at [245, 9] on nav "08047224946 Select Location × Looks Liberty, Rohtak Road, Delhi Default Panel M…" at bounding box center [309, 13] width 619 height 26
click at [204, 125] on span "624" at bounding box center [200, 125] width 9 height 6
select select "29659"
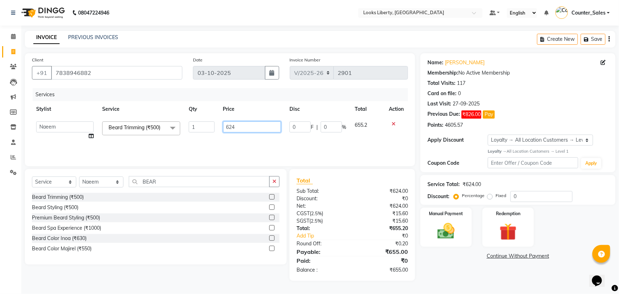
click at [236, 125] on input "624" at bounding box center [252, 126] width 58 height 11
type input "6"
type input "620"
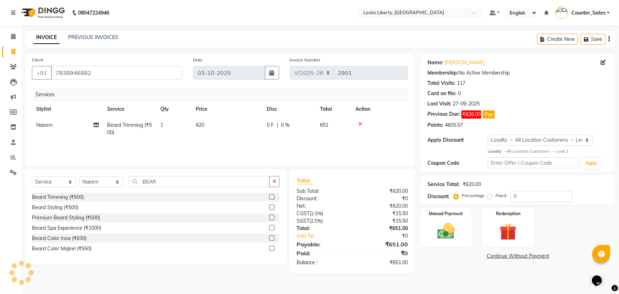
drag, startPoint x: 321, startPoint y: 225, endPoint x: 326, endPoint y: 222, distance: 6.3
click at [323, 224] on div "Total Sub Total: ₹620.00 Discount: ₹0 Net: ₹620.00 CGST ( 2.5% ) ₹15.50 SGST ( …" at bounding box center [352, 221] width 111 height 90
click at [496, 195] on label "Fixed" at bounding box center [501, 195] width 11 height 6
click at [491, 195] on input "Fixed" at bounding box center [491, 195] width 5 height 5
radio input "true"
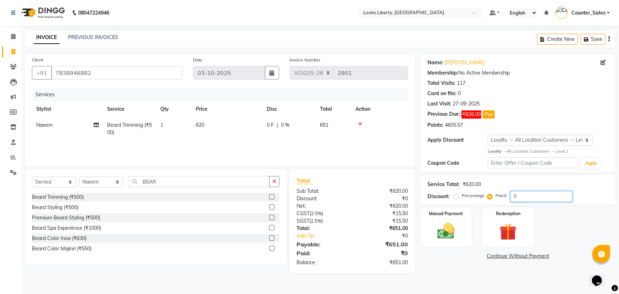
click at [511, 196] on input "0" at bounding box center [542, 196] width 62 height 11
click at [513, 196] on input "0" at bounding box center [542, 196] width 62 height 11
type input "1"
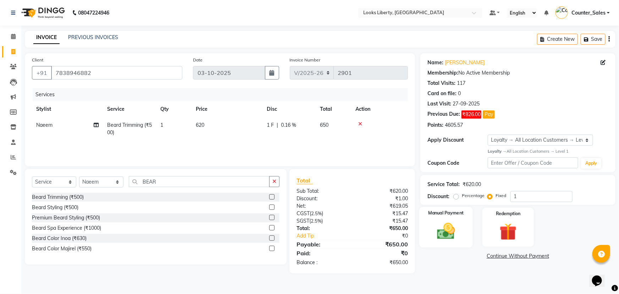
click at [459, 236] on img at bounding box center [446, 231] width 29 height 21
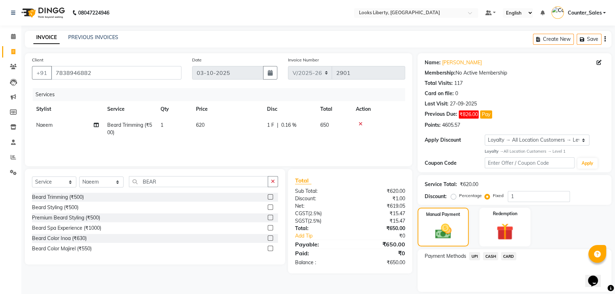
click at [490, 251] on div "Payment Methods UPI CASH CARD" at bounding box center [514, 270] width 194 height 43
click at [492, 258] on span "CASH" at bounding box center [490, 256] width 15 height 8
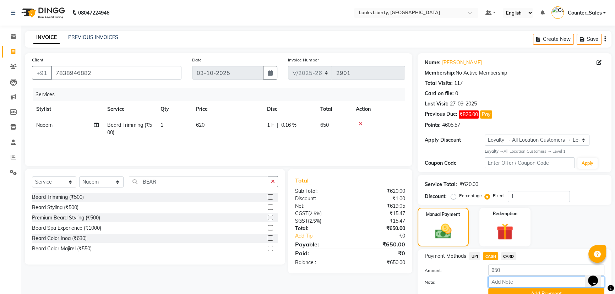
click at [511, 286] on input "Note:" at bounding box center [546, 281] width 116 height 11
click at [513, 288] on button "Add Payment" at bounding box center [546, 293] width 116 height 11
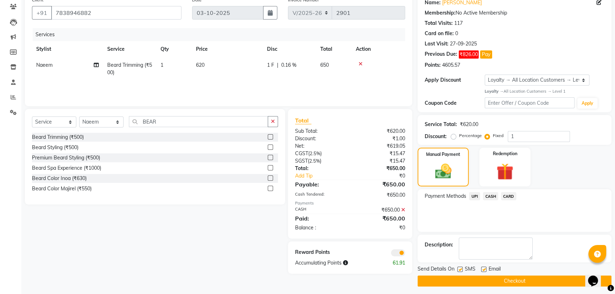
scroll to position [63, 0]
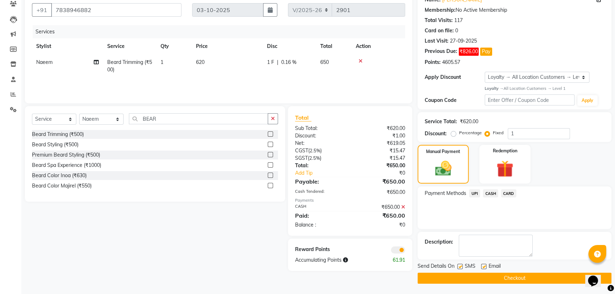
click at [442, 274] on button "Checkout" at bounding box center [514, 277] width 194 height 11
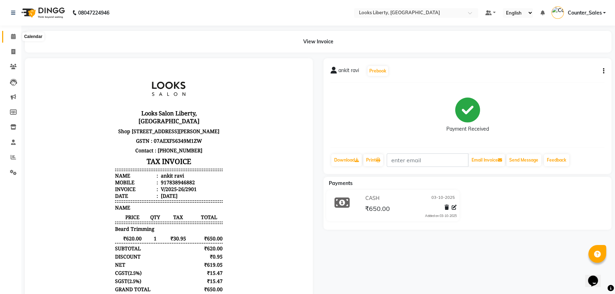
click at [11, 39] on icon at bounding box center [13, 36] width 5 height 5
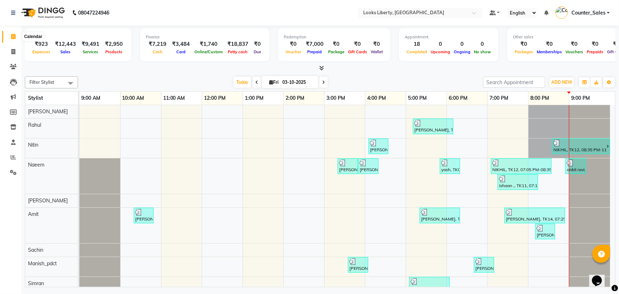
click at [13, 33] on span at bounding box center [13, 37] width 12 height 8
click at [11, 174] on icon at bounding box center [13, 172] width 7 height 5
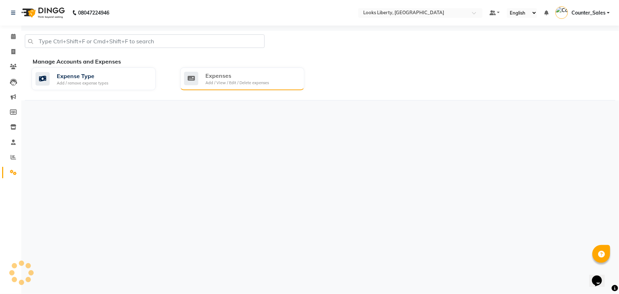
click at [250, 71] on div "Expenses" at bounding box center [237, 75] width 64 height 9
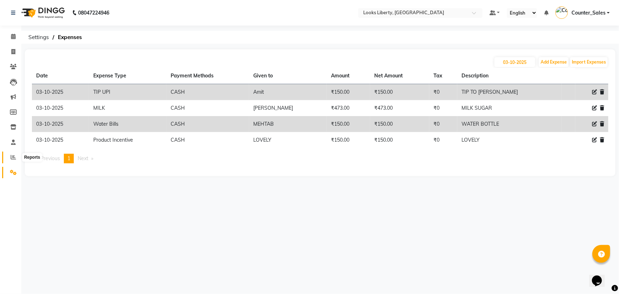
click at [13, 157] on icon at bounding box center [13, 156] width 5 height 5
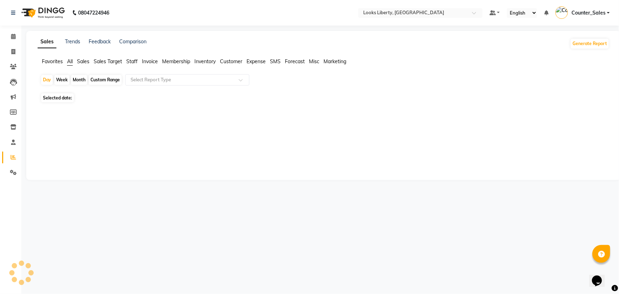
click at [132, 60] on span "Staff" at bounding box center [131, 61] width 11 height 6
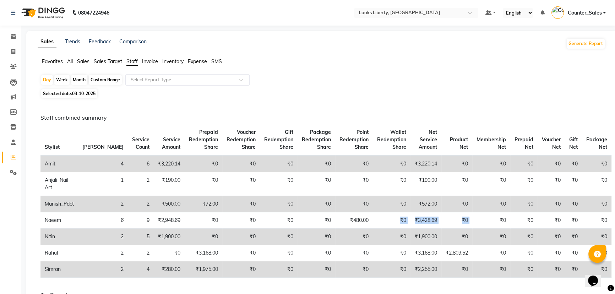
drag, startPoint x: 358, startPoint y: 221, endPoint x: 480, endPoint y: 206, distance: 123.3
click at [477, 209] on tbody "Amit 4 6 ₹3,220.14 ₹0 ₹0 ₹0 ₹0 ₹0 ₹0 ₹3,220.14 ₹0 ₹0 ₹0 ₹0 ₹0 ₹0 Anjali_Nail Ar…" at bounding box center [325, 216] width 571 height 122
click at [443, 204] on td "₹0" at bounding box center [456, 204] width 31 height 16
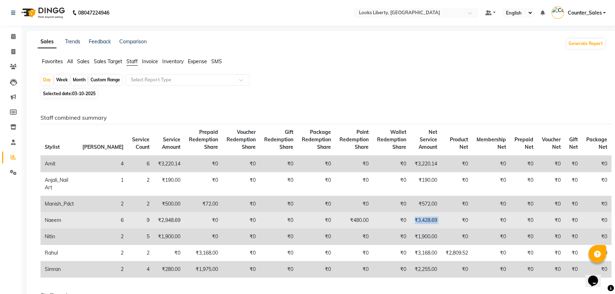
drag, startPoint x: 442, startPoint y: 222, endPoint x: 390, endPoint y: 226, distance: 51.7
click at [390, 226] on tr "Naeem 6 9 ₹2,948.69 ₹0 ₹0 ₹0 ₹0 ₹480.00 ₹0 ₹3,428.69 ₹0 ₹0 ₹0 ₹0 ₹0 ₹0" at bounding box center [325, 220] width 571 height 16
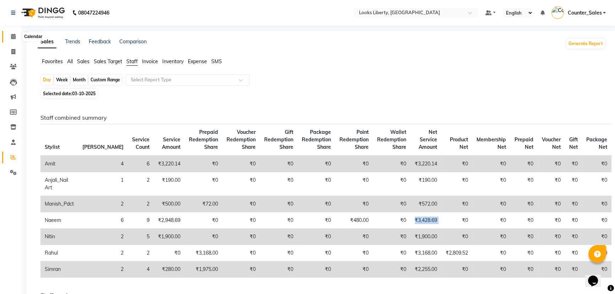
click at [14, 37] on icon at bounding box center [13, 36] width 5 height 5
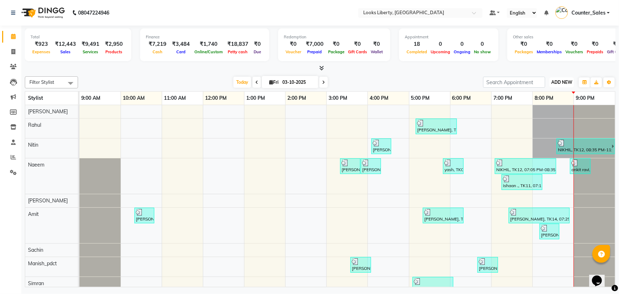
click at [563, 82] on span "ADD NEW" at bounding box center [561, 81] width 21 height 5
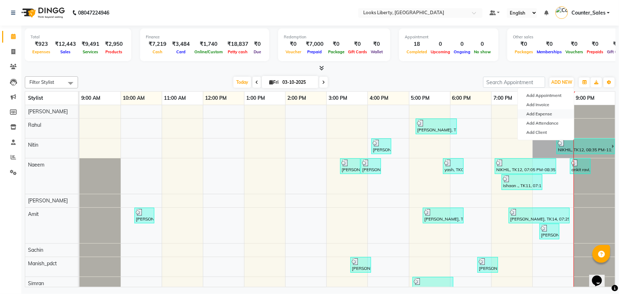
click at [550, 109] on link "Add Expense" at bounding box center [546, 113] width 56 height 9
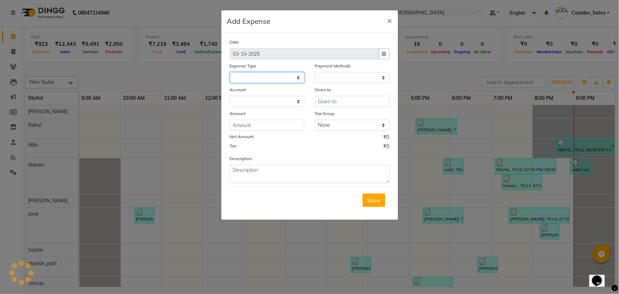
click at [266, 79] on select at bounding box center [267, 77] width 75 height 11
select select
select select "1"
select select "3126"
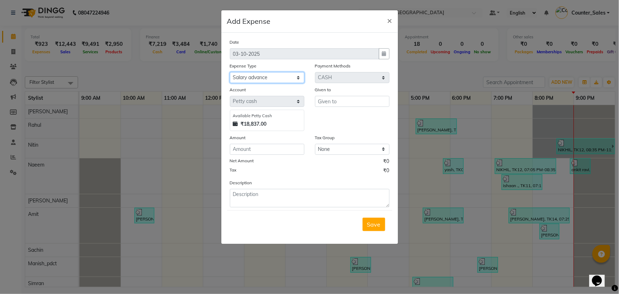
click at [230, 72] on select "Select Accommodation Aesthetics Bank Deposit BLINKIT Cash Handover Client Refun…" at bounding box center [267, 77] width 75 height 11
click at [269, 86] on div "Account" at bounding box center [267, 91] width 75 height 10
drag, startPoint x: 267, startPoint y: 75, endPoint x: 267, endPoint y: 81, distance: 6.4
click at [267, 75] on select "Select Accommodation Aesthetics Bank Deposit BLINKIT Cash Handover Client Refun…" at bounding box center [267, 77] width 75 height 11
select select "24170"
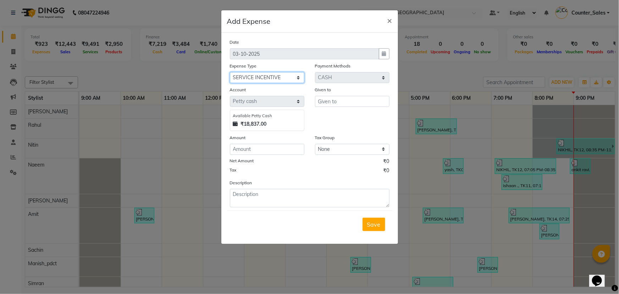
click at [230, 72] on select "Select Accommodation Aesthetics Bank Deposit BLINKIT Cash Handover Client Refun…" at bounding box center [267, 77] width 75 height 11
click at [334, 100] on input "text" at bounding box center [352, 101] width 75 height 11
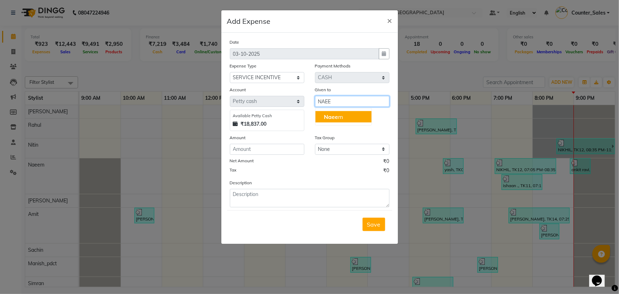
click at [340, 119] on ngb-highlight "Naee m" at bounding box center [333, 116] width 19 height 7
type input "Naeem"
click at [293, 144] on div "Amount" at bounding box center [267, 139] width 75 height 10
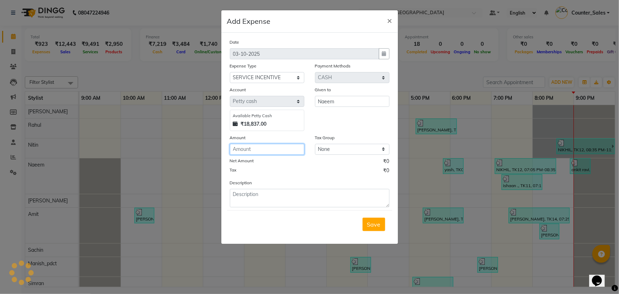
click at [294, 147] on input "number" at bounding box center [267, 149] width 75 height 11
type input "100"
click at [295, 194] on div "Description" at bounding box center [310, 193] width 170 height 28
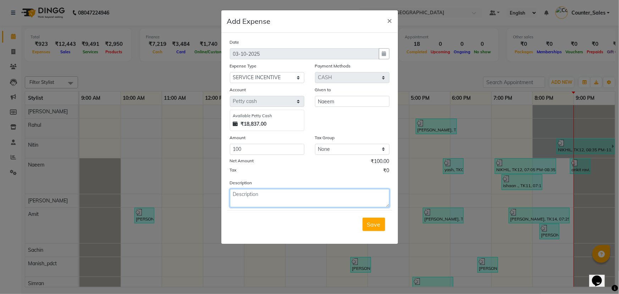
click at [295, 194] on textarea at bounding box center [310, 198] width 160 height 18
type textarea "NAEM"
click at [367, 226] on button "Save" at bounding box center [374, 223] width 23 height 13
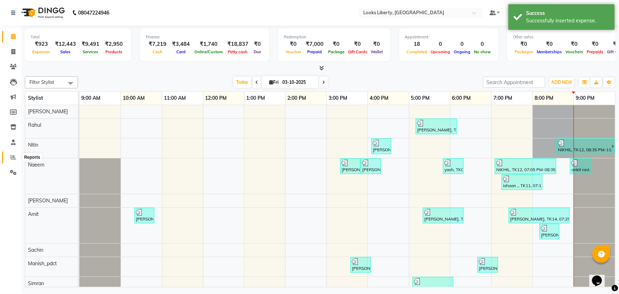
click at [15, 156] on icon at bounding box center [13, 156] width 5 height 5
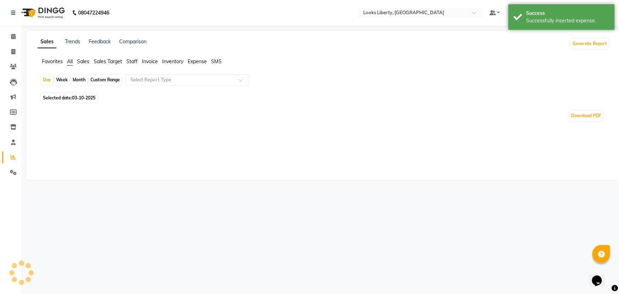
click at [135, 60] on span "Staff" at bounding box center [131, 61] width 11 height 6
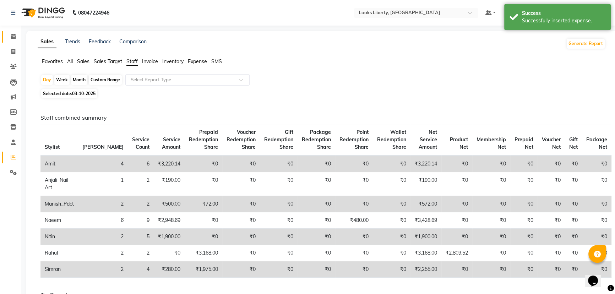
click at [7, 40] on span at bounding box center [13, 37] width 12 height 8
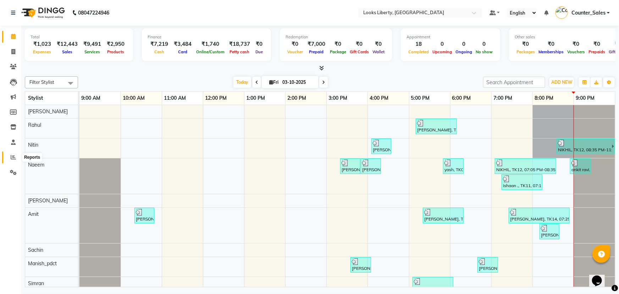
click at [11, 159] on icon at bounding box center [13, 156] width 5 height 5
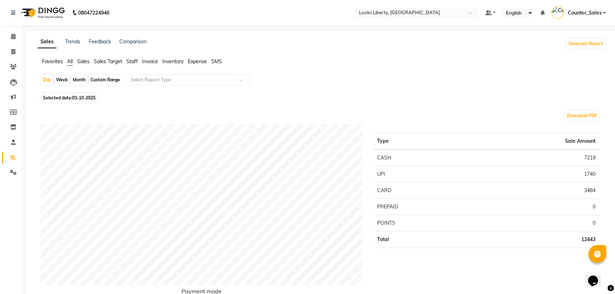
click at [141, 60] on ul "Favorites All Sales Sales Target Staff Invoice Inventory Expense SMS" at bounding box center [321, 62] width 567 height 8
click at [123, 62] on ul "Favorites All Sales Sales Target Staff Invoice Inventory Expense SMS" at bounding box center [321, 62] width 567 height 8
click at [126, 62] on ul "Favorites All Sales Sales Target Staff Invoice Inventory Expense SMS" at bounding box center [321, 62] width 567 height 8
click at [129, 62] on span "Staff" at bounding box center [131, 61] width 11 height 6
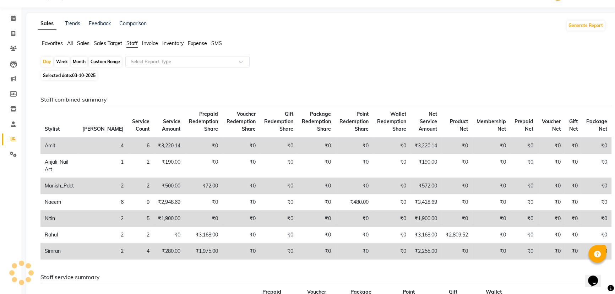
scroll to position [21, 0]
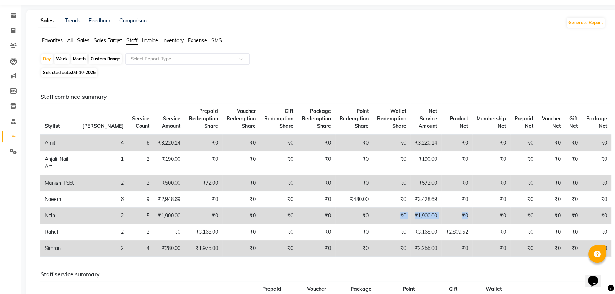
drag, startPoint x: 376, startPoint y: 215, endPoint x: 456, endPoint y: 213, distance: 80.6
click at [456, 213] on tr "Nitin 2 5 ₹1,900.00 ₹0 ₹0 ₹0 ₹0 ₹0 ₹0 ₹1,900.00 ₹0 ₹0 ₹0 ₹0 ₹0 ₹0" at bounding box center [325, 216] width 571 height 16
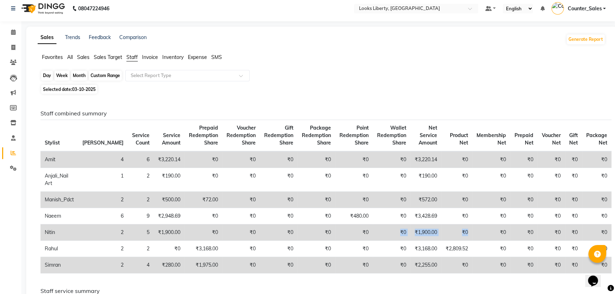
scroll to position [0, 0]
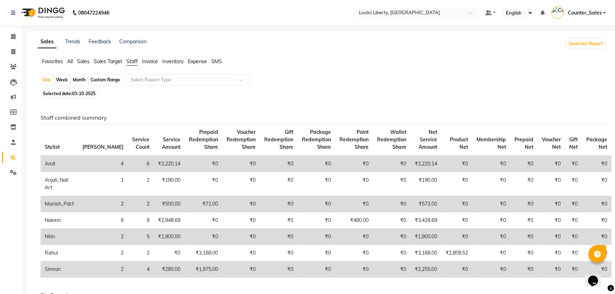
click at [198, 61] on span "Expense" at bounding box center [197, 61] width 19 height 6
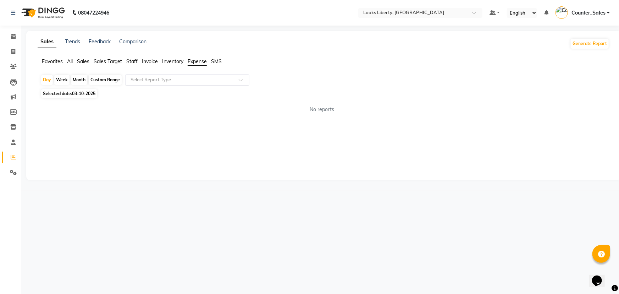
click at [193, 79] on input "text" at bounding box center [180, 79] width 102 height 7
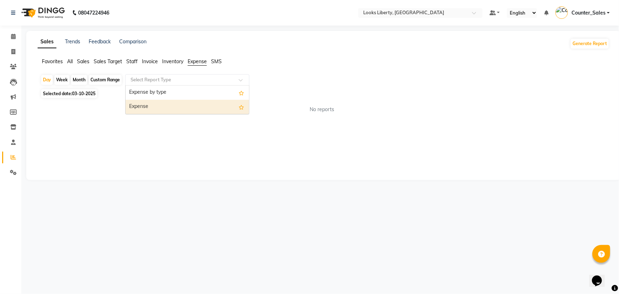
click at [186, 106] on div "Expense" at bounding box center [187, 107] width 123 height 14
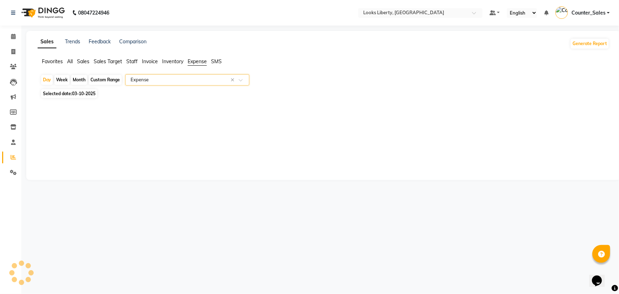
select select "full_report"
select select "pdf"
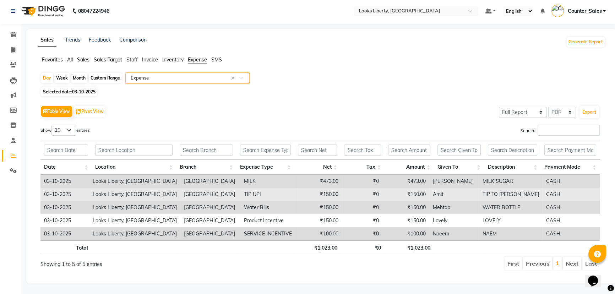
scroll to position [6, 0]
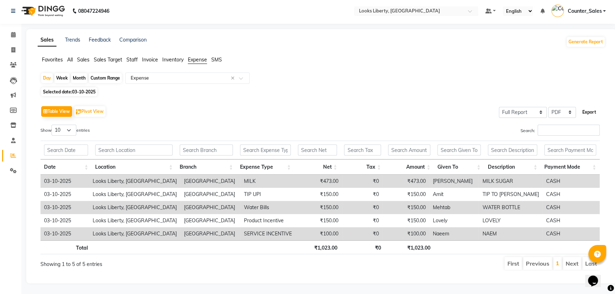
click at [585, 110] on button "Export" at bounding box center [589, 112] width 20 height 12
select select "sans-serif"
select select "11px"
select select "template_2"
select select "A4"
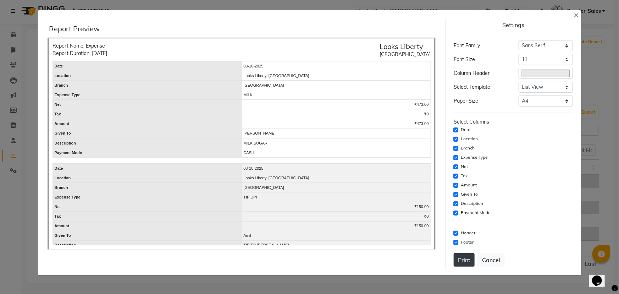
click at [472, 257] on button "Print" at bounding box center [464, 259] width 21 height 13
click at [575, 14] on span "×" at bounding box center [576, 14] width 5 height 11
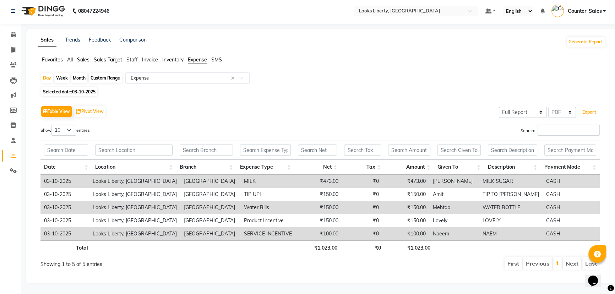
scroll to position [0, 0]
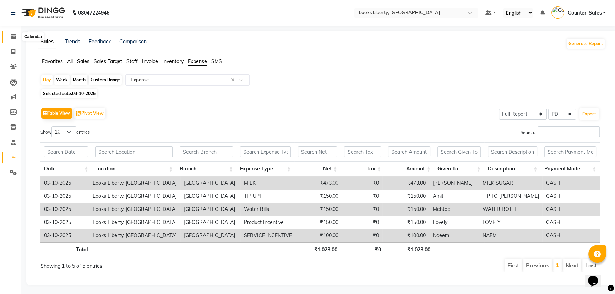
click at [14, 34] on icon at bounding box center [13, 36] width 5 height 5
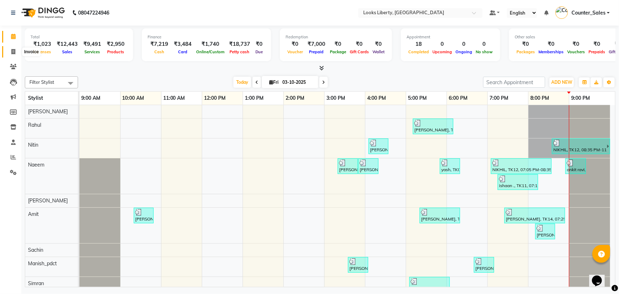
click at [13, 48] on span at bounding box center [13, 52] width 12 height 8
select select "service"
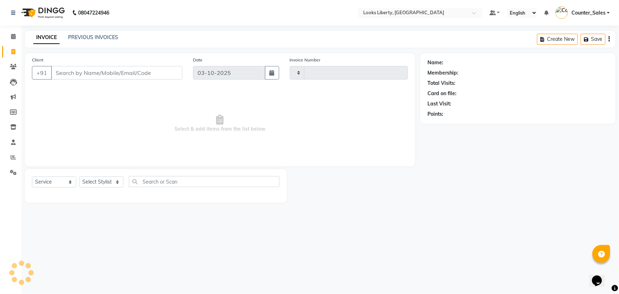
click at [93, 34] on div "PREVIOUS INVOICES" at bounding box center [93, 37] width 50 height 7
click at [93, 37] on link "PREVIOUS INVOICES" at bounding box center [93, 37] width 50 height 6
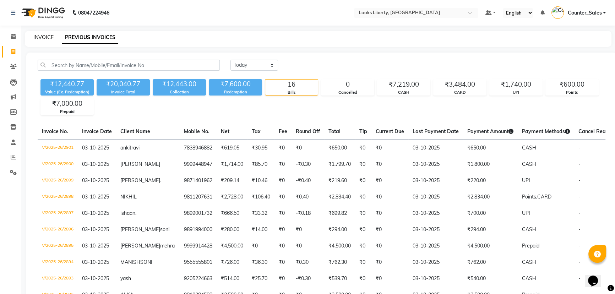
click at [43, 39] on link "INVOICE" at bounding box center [43, 37] width 20 height 6
select select "service"
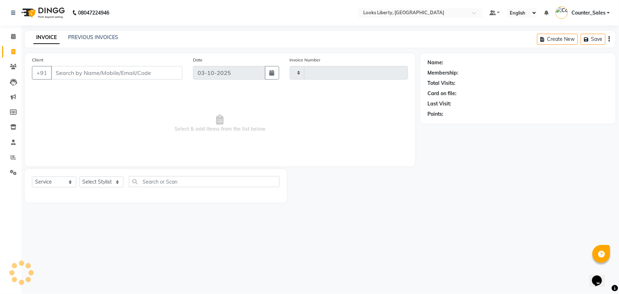
type input "2902"
select select "4321"
click at [74, 69] on input "Client" at bounding box center [116, 72] width 131 height 13
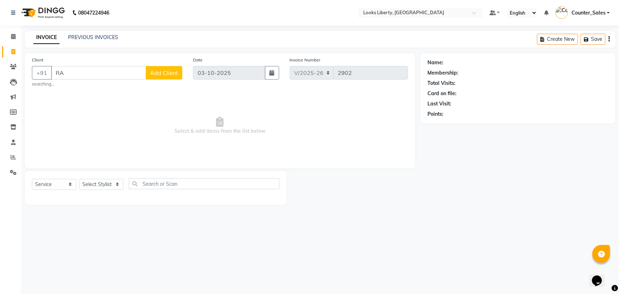
type input "R"
click at [111, 88] on ngb-highlight "7838946882" at bounding box center [105, 89] width 35 height 7
type input "7838946882"
select select "1: Object"
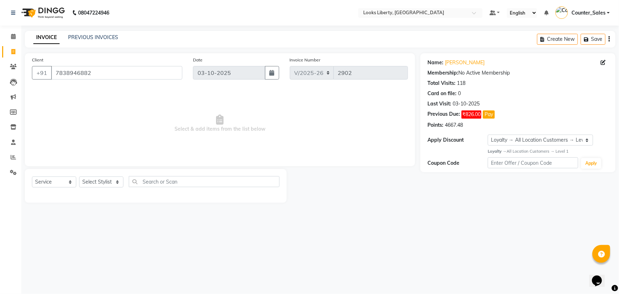
click at [110, 170] on div "Select Service Product Membership Package Voucher Prepaid Gift Card Select Styl…" at bounding box center [156, 186] width 262 height 34
click at [103, 180] on select "Select Stylist Aijaz Amit Anjali_nail art Counter_Sales Manish_pdct Meet Naeem …" at bounding box center [101, 181] width 44 height 11
select select "29659"
click at [79, 176] on select "Select Stylist Aijaz Amit Anjali_nail art Counter_Sales Manish_pdct Meet Naeem …" at bounding box center [101, 181] width 44 height 11
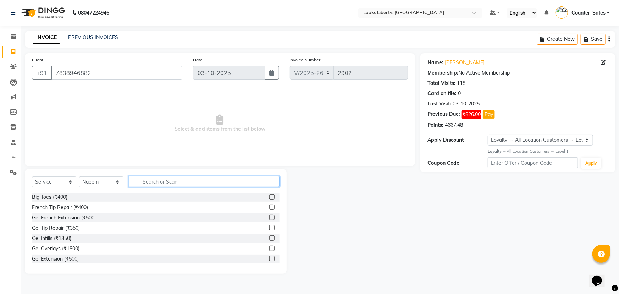
click at [166, 183] on input "text" at bounding box center [204, 181] width 151 height 11
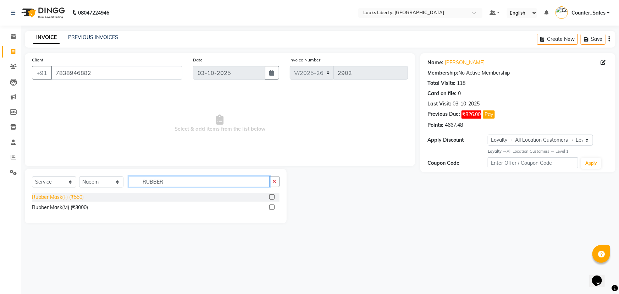
type input "RUBBER"
click at [68, 193] on div "Rubber Mask(F) (₹550)" at bounding box center [58, 196] width 52 height 7
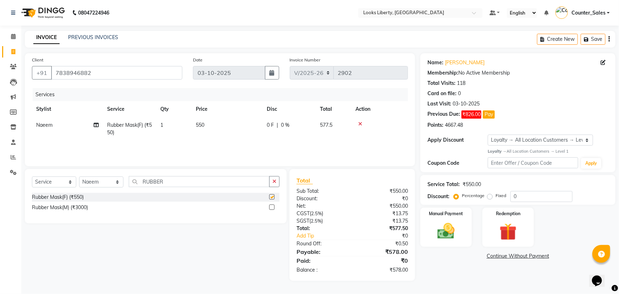
checkbox input "false"
click at [219, 128] on td "550" at bounding box center [227, 128] width 71 height 23
select select "29659"
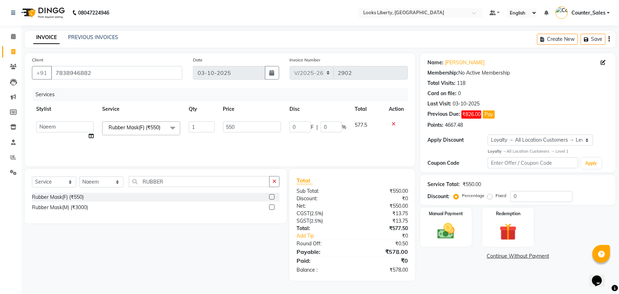
click at [226, 126] on input "550" at bounding box center [252, 126] width 58 height 11
type input "1500"
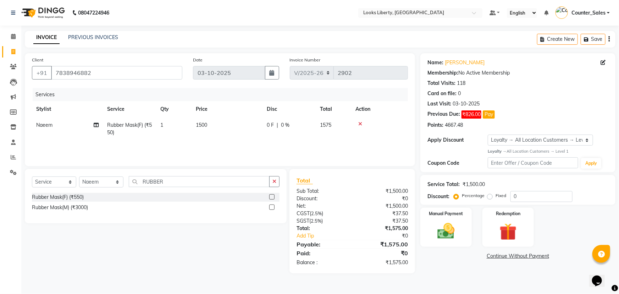
click at [344, 231] on div "Total:" at bounding box center [321, 228] width 61 height 7
click at [252, 129] on td "1500" at bounding box center [227, 128] width 71 height 23
select select "29659"
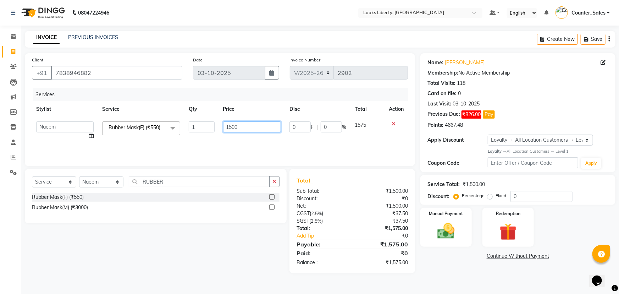
click at [253, 128] on input "1500" at bounding box center [252, 126] width 58 height 11
type input "1504"
click at [337, 199] on div "Discount:" at bounding box center [321, 198] width 61 height 7
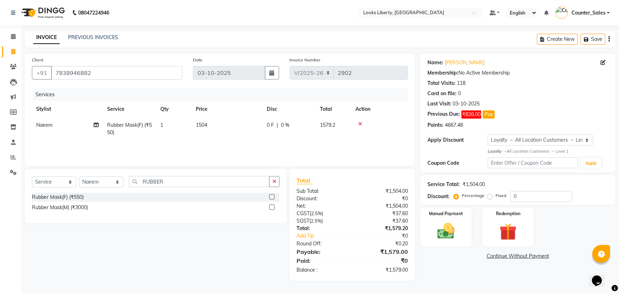
click at [241, 130] on td "1504" at bounding box center [227, 128] width 71 height 23
select select "29659"
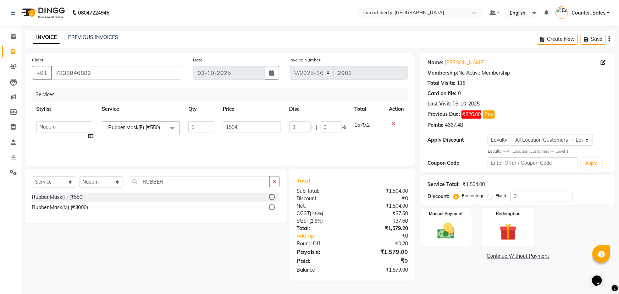
click at [252, 130] on input "1504" at bounding box center [252, 126] width 58 height 11
type input "1504.5"
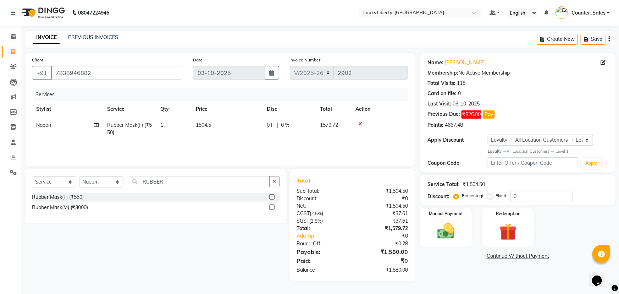
click at [474, 229] on div "Manual Payment Redemption" at bounding box center [518, 227] width 206 height 39
click at [467, 231] on div "Manual Payment" at bounding box center [446, 227] width 54 height 41
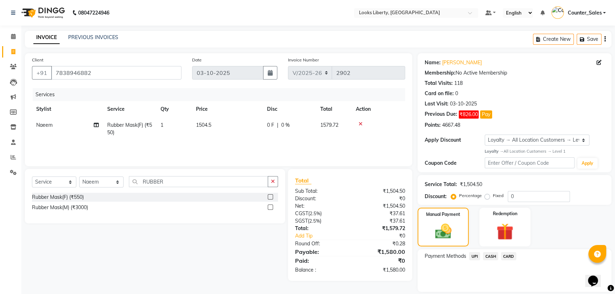
click at [491, 259] on span "CASH" at bounding box center [490, 256] width 15 height 8
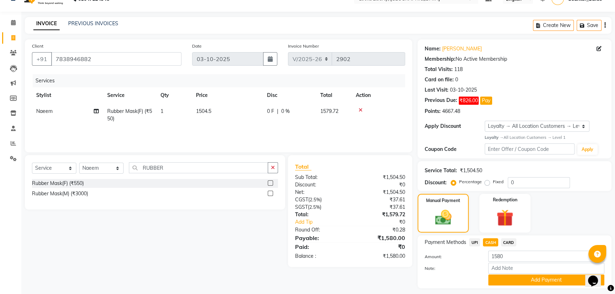
scroll to position [33, 0]
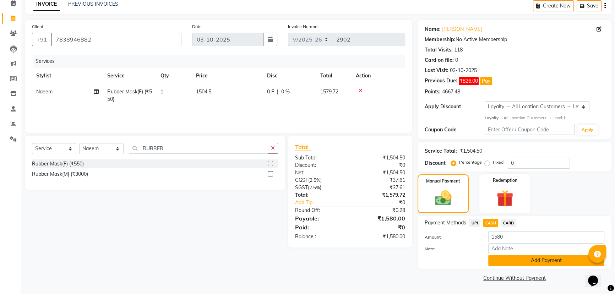
click at [507, 255] on button "Add Payment" at bounding box center [546, 260] width 116 height 11
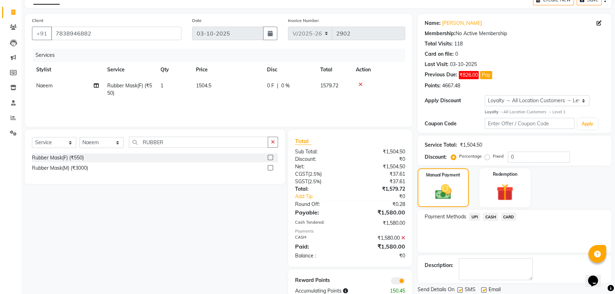
scroll to position [63, 0]
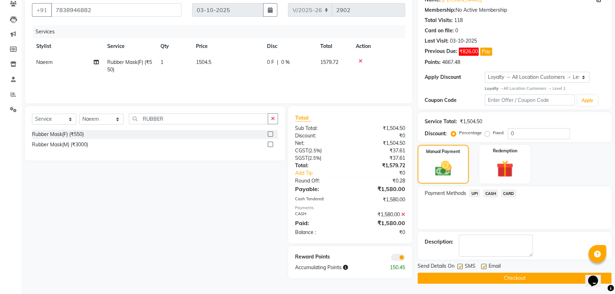
click at [480, 278] on button "Checkout" at bounding box center [514, 277] width 194 height 11
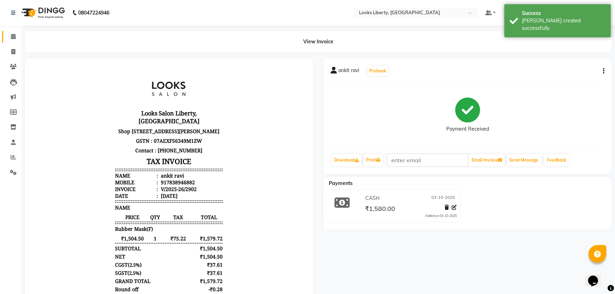
click at [11, 31] on link "Calendar" at bounding box center [10, 37] width 17 height 12
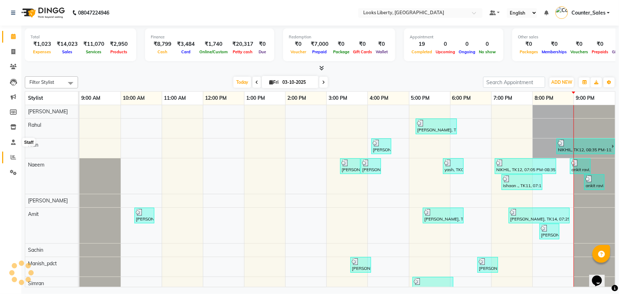
click at [16, 152] on link "Reports" at bounding box center [10, 157] width 17 height 12
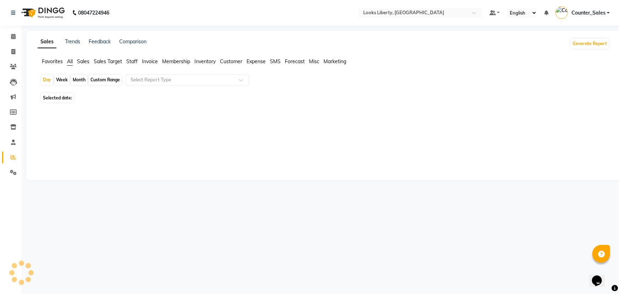
click at [134, 61] on span "Staff" at bounding box center [131, 61] width 11 height 6
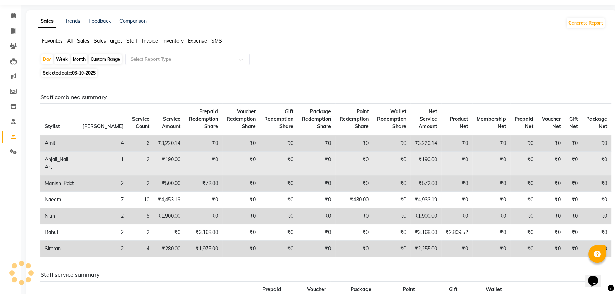
scroll to position [21, 0]
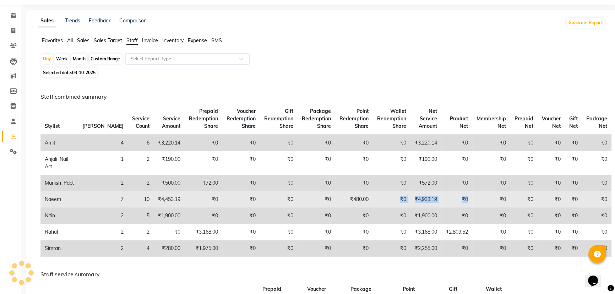
drag, startPoint x: 367, startPoint y: 200, endPoint x: 457, endPoint y: 196, distance: 90.2
click at [457, 196] on tr "Naeem 7 10 ₹4,453.19 ₹0 ₹0 ₹0 ₹0 ₹480.00 ₹0 ₹4,933.19 ₹0 ₹0 ₹0 ₹0 ₹0 ₹0" at bounding box center [325, 199] width 571 height 16
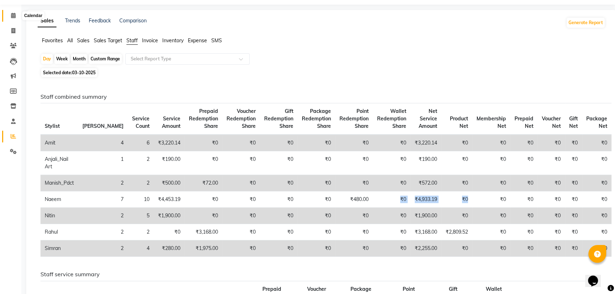
click at [7, 13] on span at bounding box center [13, 16] width 12 height 8
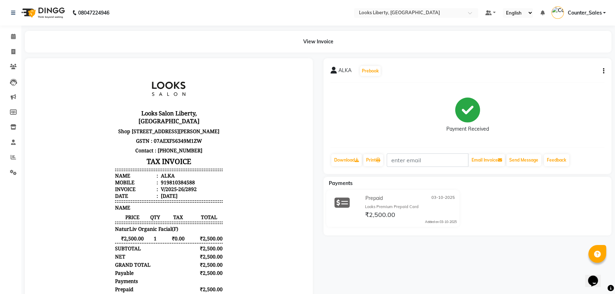
click at [603, 71] on icon "button" at bounding box center [602, 71] width 1 height 0
click at [583, 76] on div "Edit Item Staff" at bounding box center [567, 75] width 49 height 9
select select "84467"
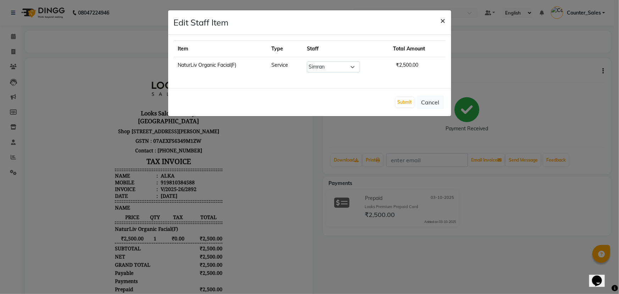
click at [441, 20] on span "×" at bounding box center [443, 20] width 5 height 11
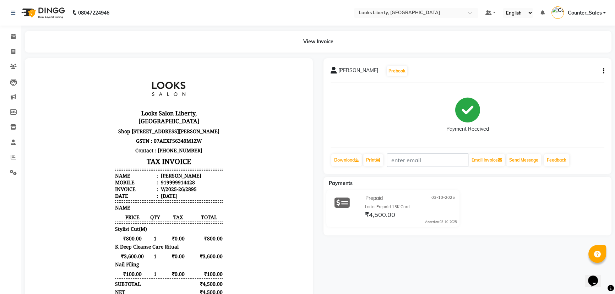
click at [600, 70] on button "button" at bounding box center [602, 70] width 4 height 7
click at [583, 75] on div "Edit Item Staff" at bounding box center [567, 75] width 49 height 9
select select
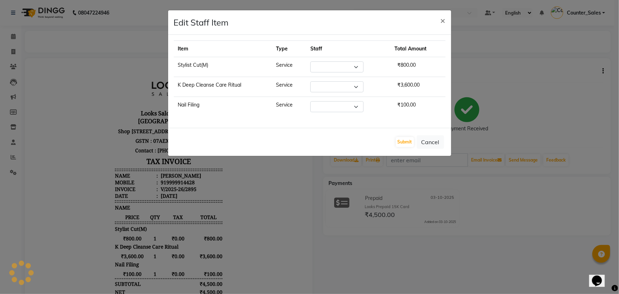
select select "23778"
select select "57640"
click at [337, 71] on select "Select [PERSON_NAME] art Counter_Sales Manish_pdct Meet [PERSON_NAME] [PERSON_N…" at bounding box center [336, 66] width 53 height 11
select select "57640"
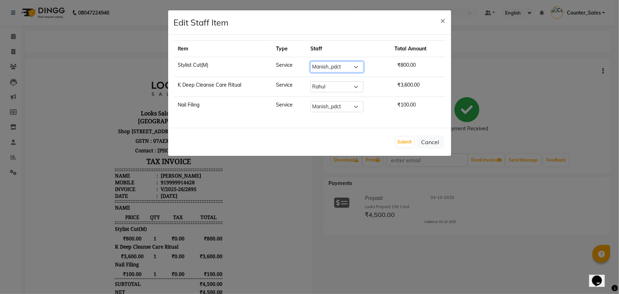
click at [310, 61] on select "Select [PERSON_NAME] art Counter_Sales Manish_pdct Meet [PERSON_NAME] [PERSON_N…" at bounding box center [336, 66] width 53 height 11
click at [404, 139] on button "Submit" at bounding box center [405, 142] width 18 height 10
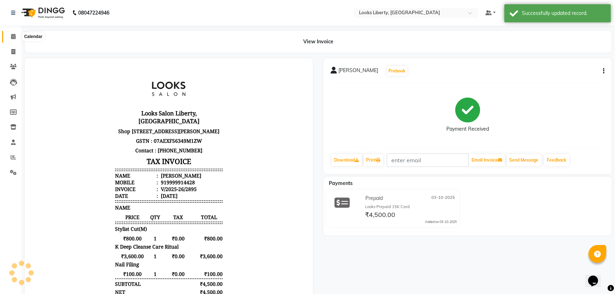
click at [12, 32] on link "Calendar" at bounding box center [10, 37] width 17 height 12
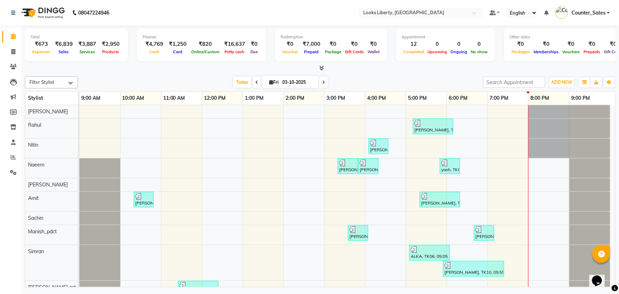
drag, startPoint x: 199, startPoint y: 46, endPoint x: 203, endPoint y: 58, distance: 13.1
click at [199, 46] on div "₹820" at bounding box center [205, 44] width 32 height 8
drag, startPoint x: 206, startPoint y: 63, endPoint x: 273, endPoint y: 68, distance: 67.6
click at [206, 63] on div "Total ₹673 Expenses ₹6,839 Sales ₹3,887 Services ₹2,950 Products Finance ₹4,769…" at bounding box center [320, 49] width 591 height 46
drag, startPoint x: 8, startPoint y: 167, endPoint x: 12, endPoint y: 167, distance: 3.9
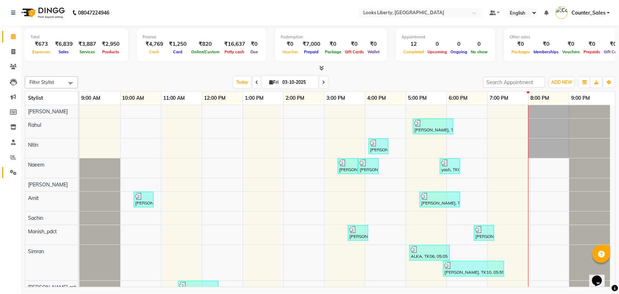
click at [8, 167] on link "Settings" at bounding box center [10, 173] width 17 height 12
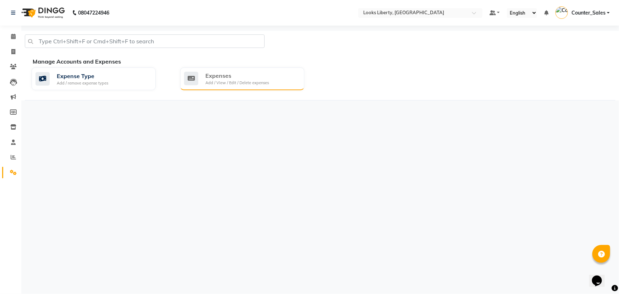
click at [259, 83] on div "Add / View / Edit / Delete expenses" at bounding box center [237, 83] width 64 height 6
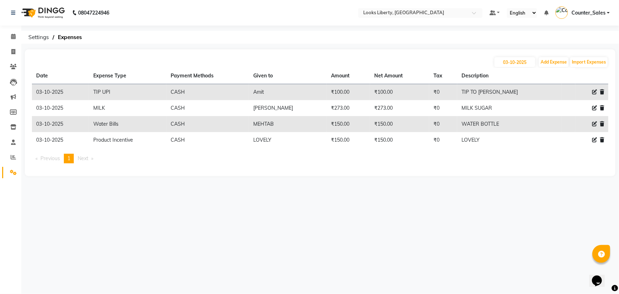
click at [593, 107] on icon at bounding box center [594, 107] width 5 height 5
select select "24890"
select select "1"
select select "3126"
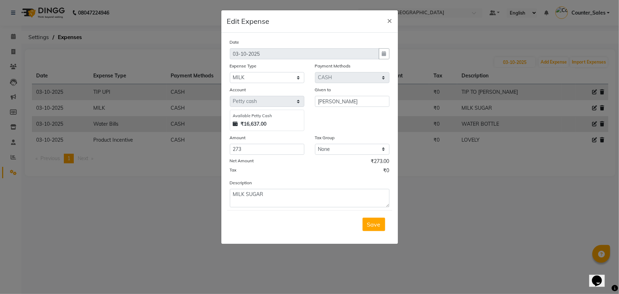
click at [258, 142] on div "Amount" at bounding box center [267, 139] width 75 height 10
drag, startPoint x: 258, startPoint y: 142, endPoint x: 268, endPoint y: 149, distance: 12.6
click at [258, 142] on div "Amount" at bounding box center [267, 139] width 75 height 10
click at [268, 149] on input "273" at bounding box center [267, 149] width 75 height 11
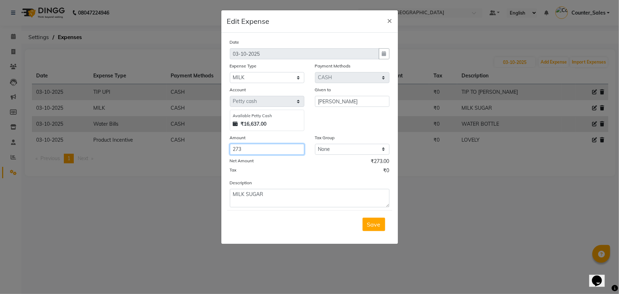
click at [268, 149] on input "273" at bounding box center [267, 149] width 75 height 11
type input "473"
click at [377, 225] on span "Save" at bounding box center [373, 224] width 13 height 7
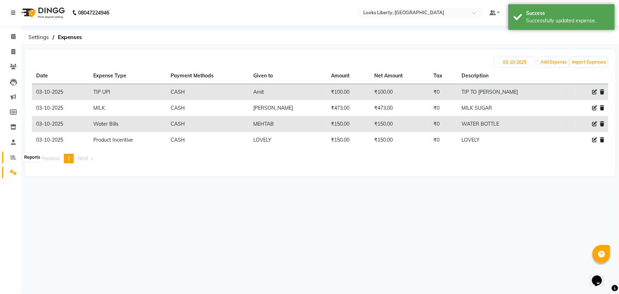
click at [10, 159] on span at bounding box center [13, 157] width 12 height 8
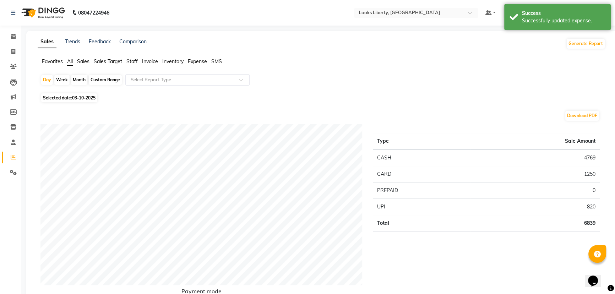
click at [132, 58] on span "Staff" at bounding box center [131, 61] width 11 height 6
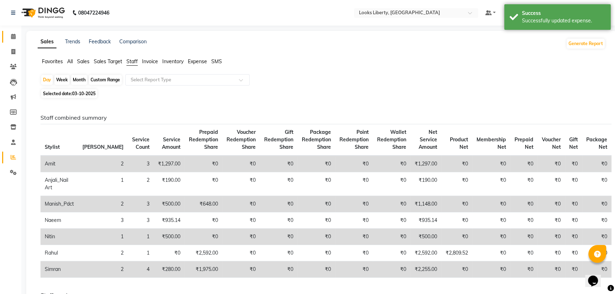
click at [2, 39] on link "Calendar" at bounding box center [10, 37] width 17 height 12
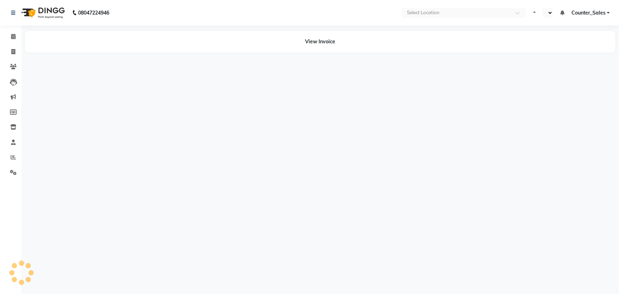
select select "en"
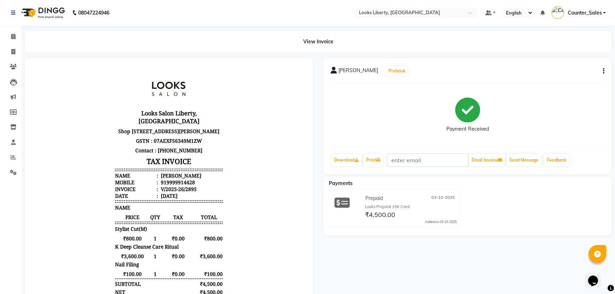
click at [603, 71] on icon "button" at bounding box center [602, 71] width 1 height 0
click at [580, 78] on div "Edit Item Staff" at bounding box center [567, 75] width 49 height 9
select select
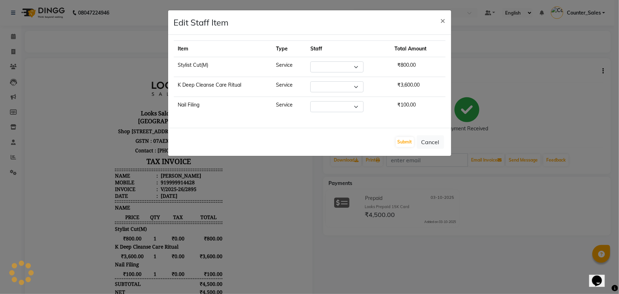
select select "57640"
select select "23778"
select select "57640"
click at [323, 65] on select "Select [PERSON_NAME] art Counter_Sales Manish_pdct Meet [PERSON_NAME] [PERSON_N…" at bounding box center [336, 66] width 53 height 11
select select "23778"
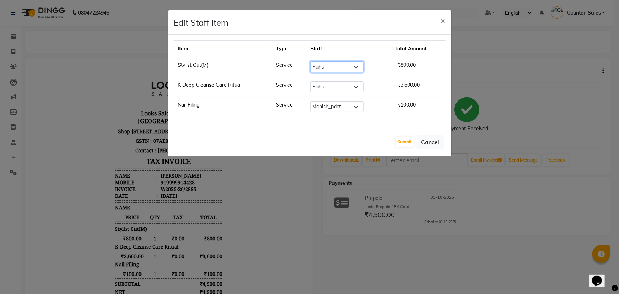
click at [310, 61] on select "Select [PERSON_NAME] art Counter_Sales Manish_pdct Meet [PERSON_NAME] [PERSON_N…" at bounding box center [336, 66] width 53 height 11
click at [400, 138] on button "Submit" at bounding box center [405, 142] width 18 height 10
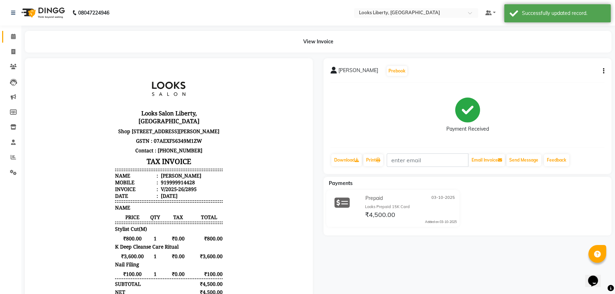
drag, startPoint x: 13, startPoint y: 31, endPoint x: 110, endPoint y: 0, distance: 101.8
click at [13, 31] on link "Calendar" at bounding box center [10, 37] width 17 height 12
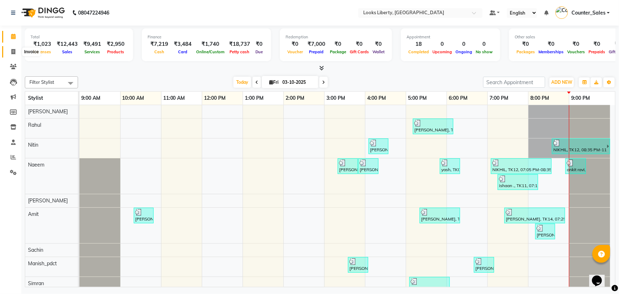
click at [16, 50] on span at bounding box center [13, 52] width 12 height 8
select select "service"
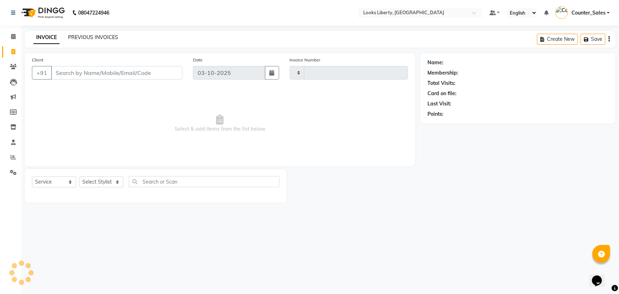
click at [78, 40] on link "PREVIOUS INVOICES" at bounding box center [93, 37] width 50 height 6
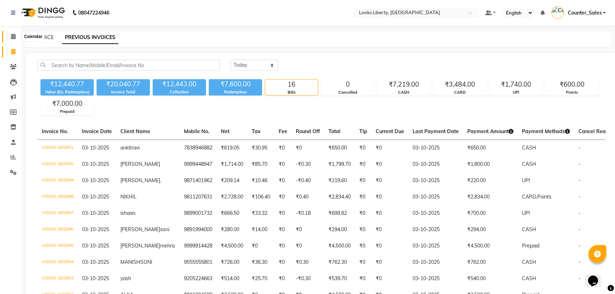
click at [15, 34] on icon at bounding box center [13, 36] width 5 height 5
